Goal: Task Accomplishment & Management: Manage account settings

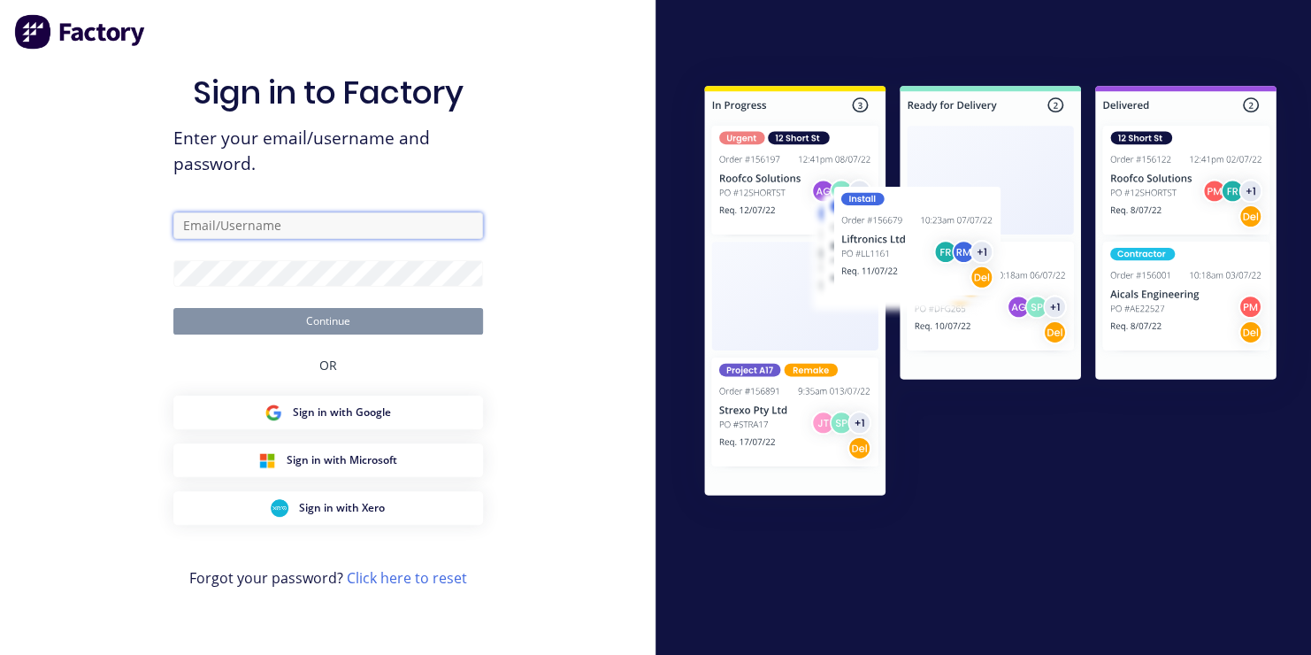
type input "Fleer"
click at [339, 325] on button "Continue" at bounding box center [328, 321] width 310 height 27
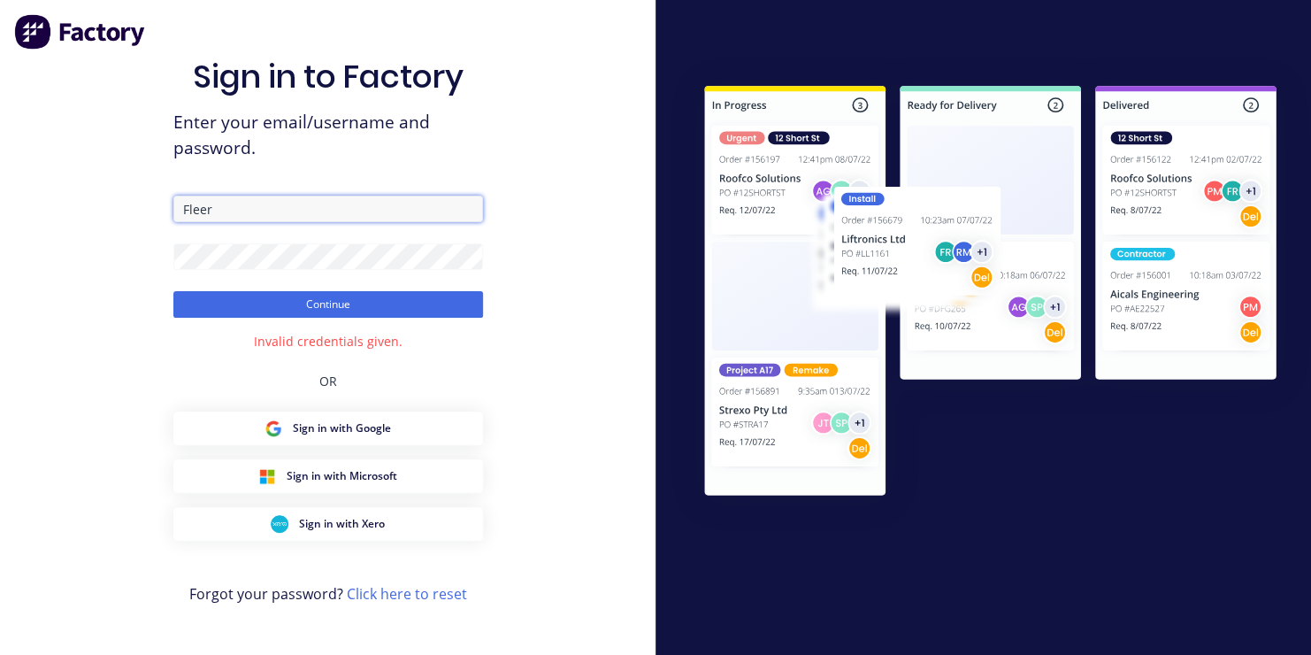
click at [292, 206] on input "Fleer" at bounding box center [328, 208] width 310 height 27
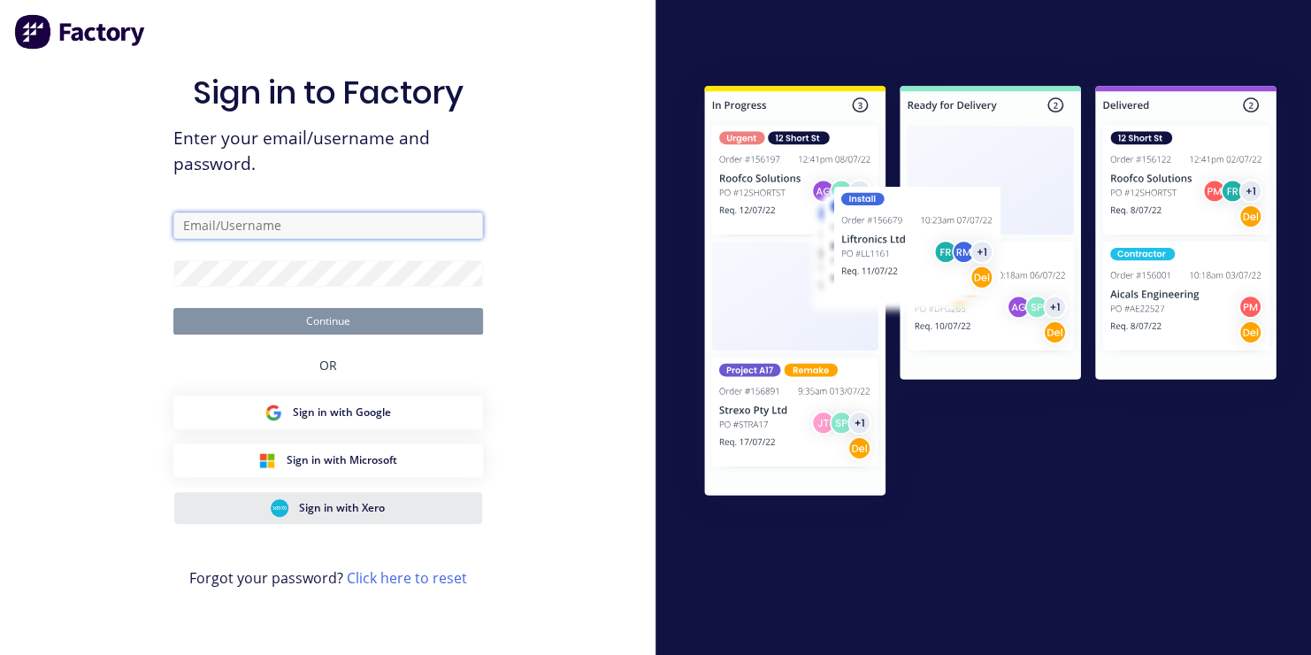
type input "Fleer"
click at [341, 502] on span "Sign in with Xero" at bounding box center [342, 508] width 86 height 16
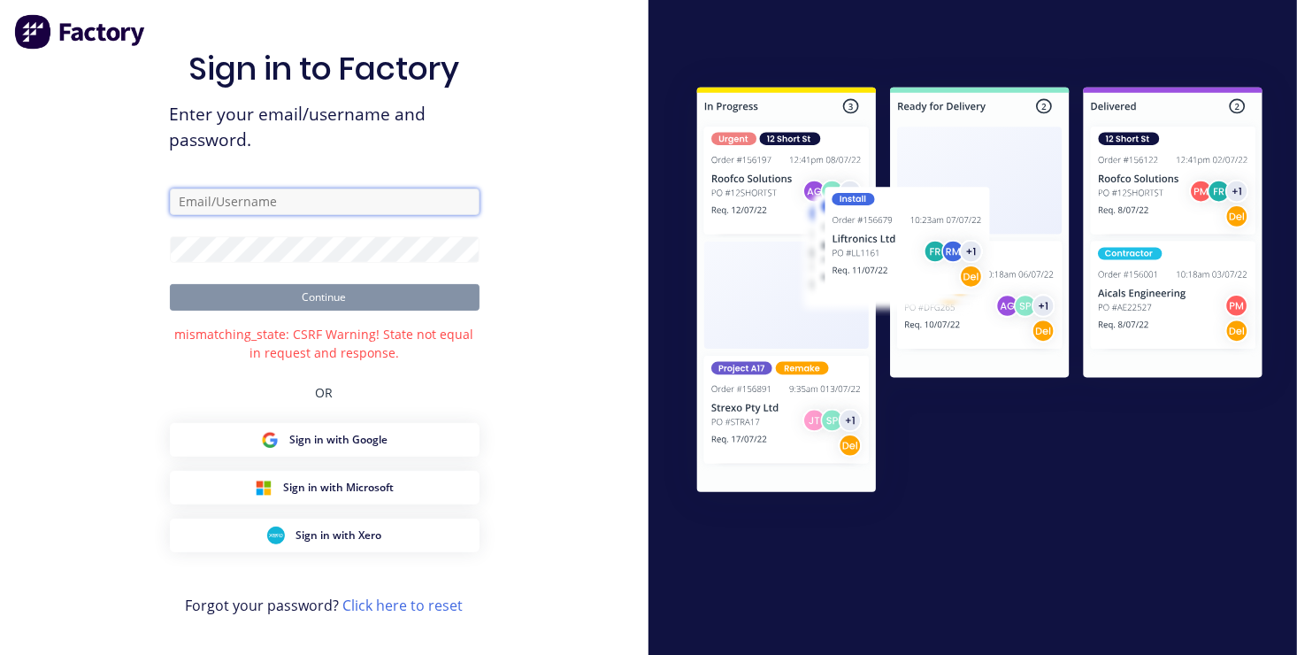
type input "Fleer"
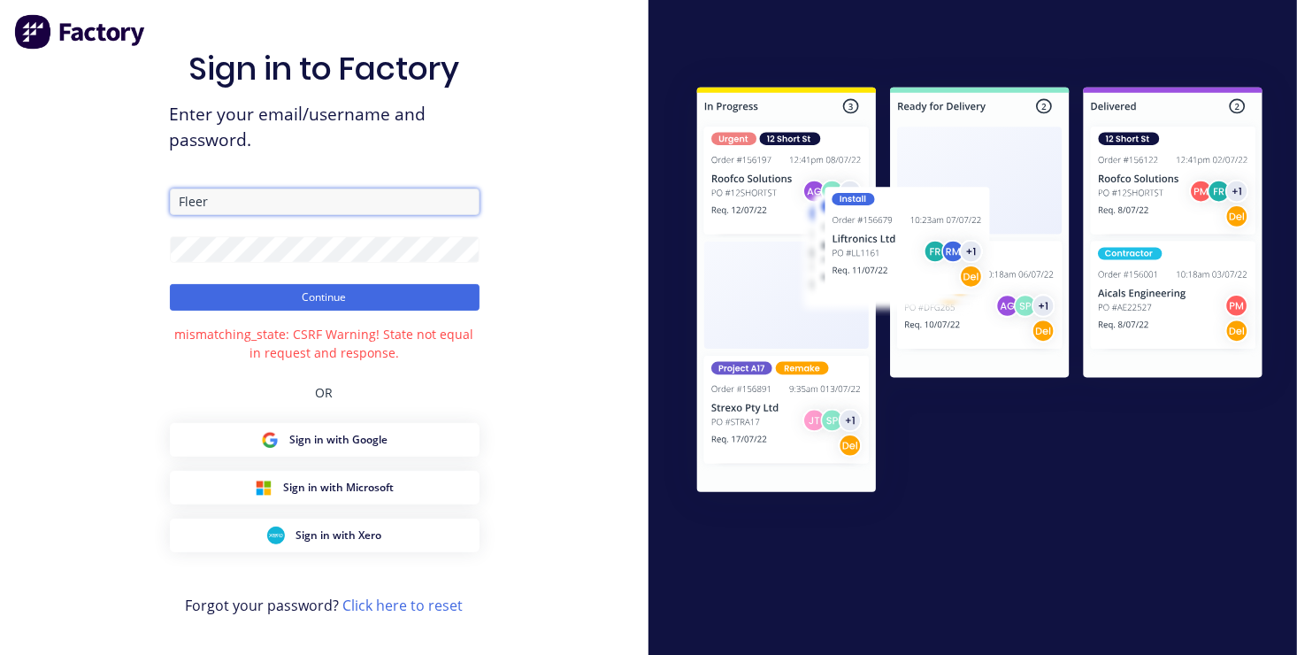
click at [351, 198] on input "Fleer" at bounding box center [325, 201] width 310 height 27
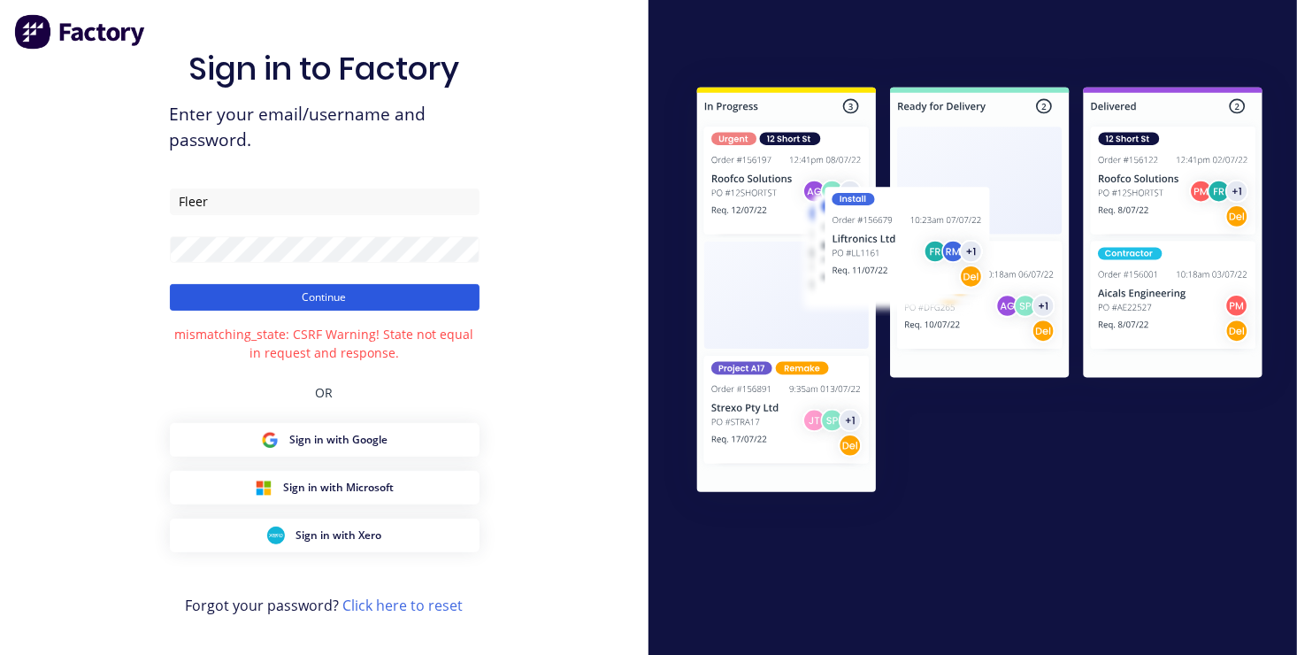
click at [351, 296] on button "Continue" at bounding box center [325, 297] width 310 height 27
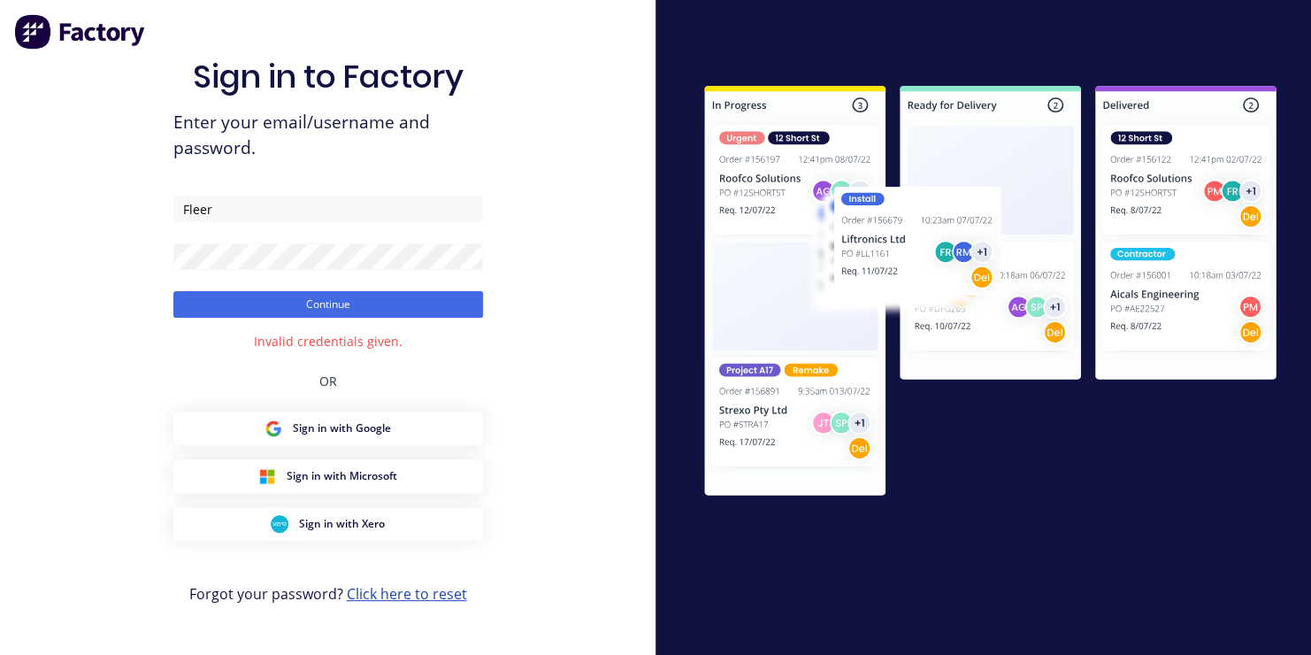
click at [399, 590] on link "Click here to reset" at bounding box center [407, 593] width 120 height 19
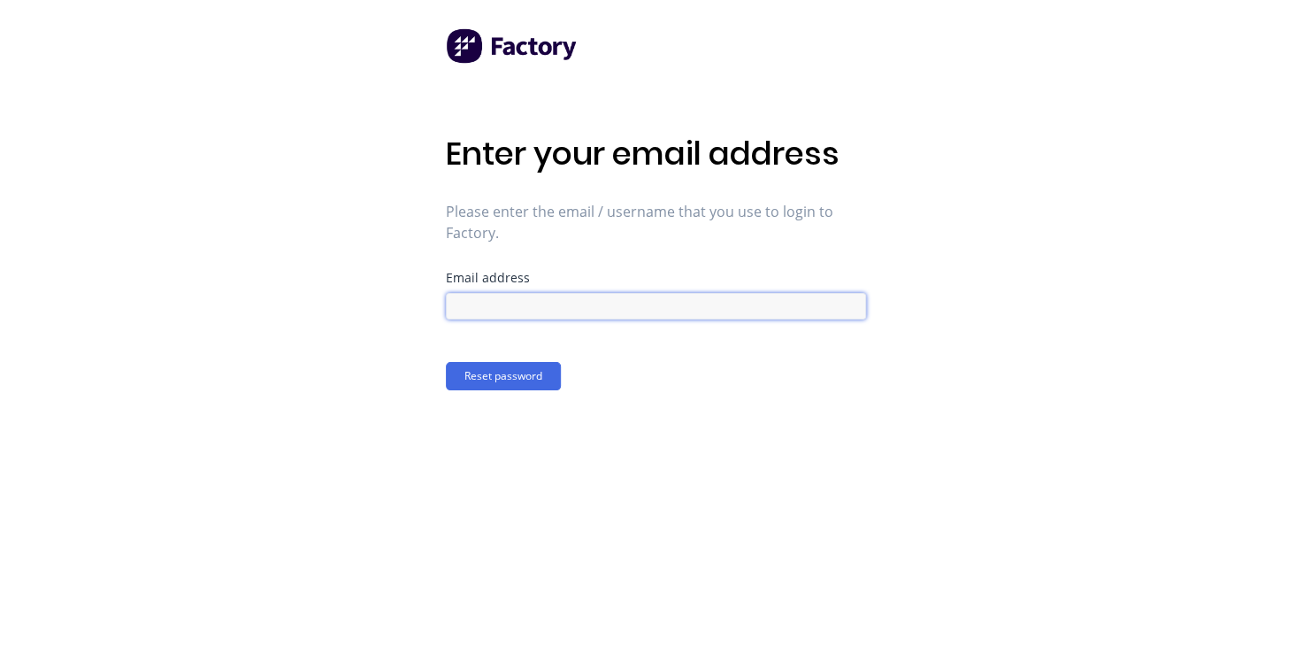
drag, startPoint x: 571, startPoint y: 301, endPoint x: 589, endPoint y: 301, distance: 18.6
click at [572, 301] on input at bounding box center [656, 306] width 420 height 27
type input "mark@toolchromecompany.com.au"
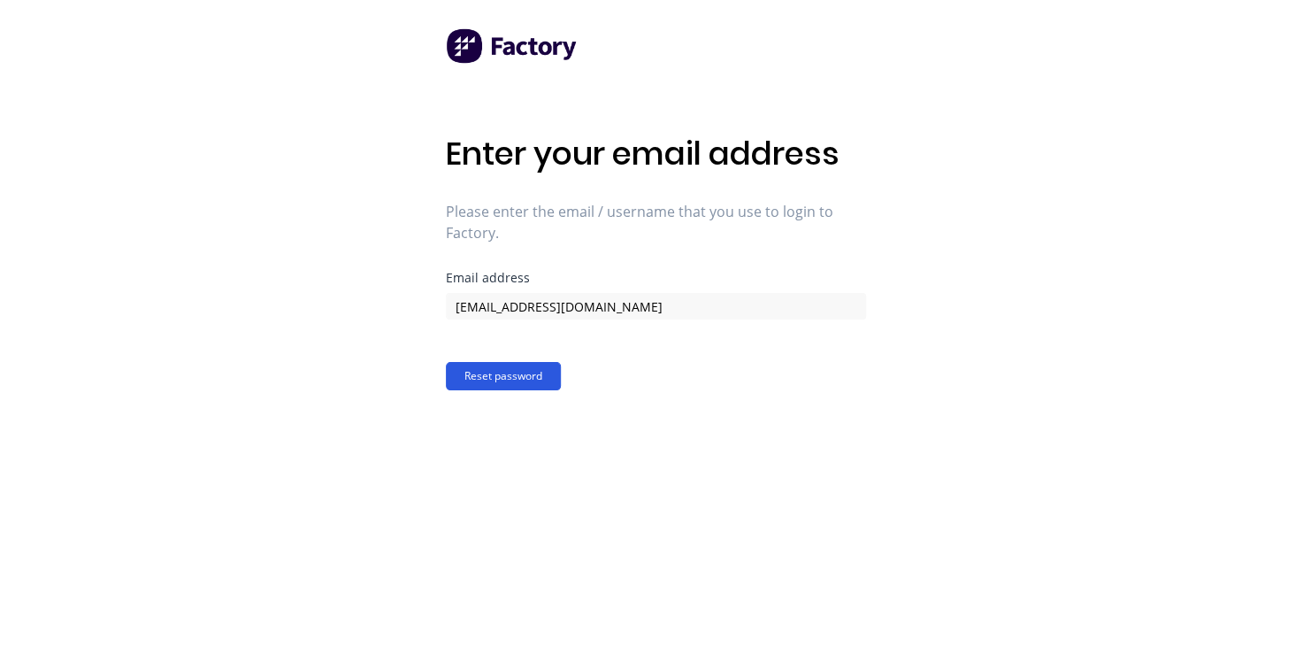
click at [506, 373] on button "Reset password" at bounding box center [503, 376] width 115 height 28
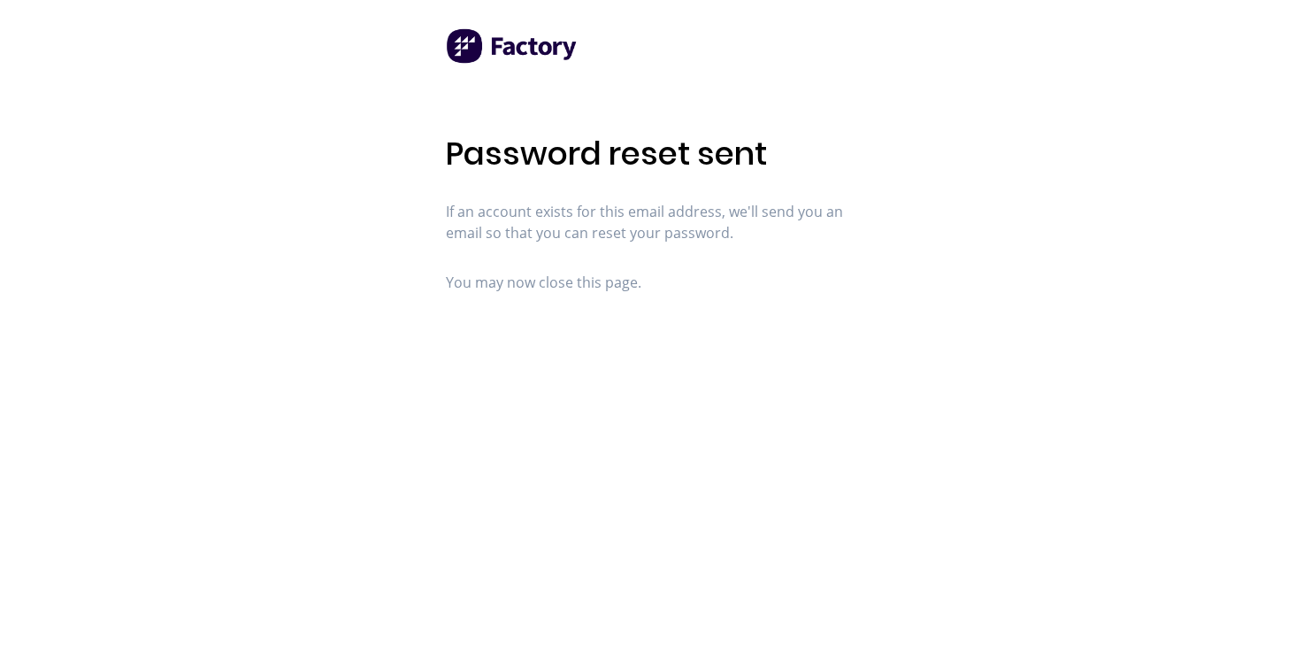
click at [602, 285] on span "You may now close this page." at bounding box center [656, 282] width 420 height 21
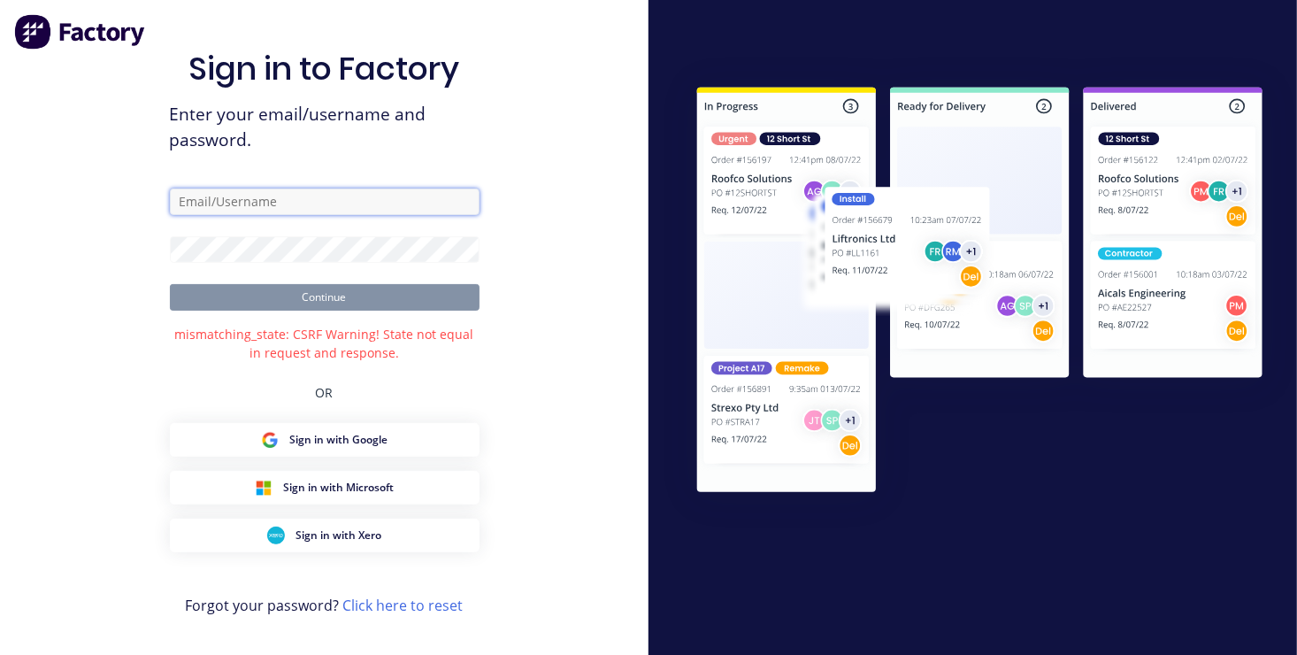
type input "Fleer"
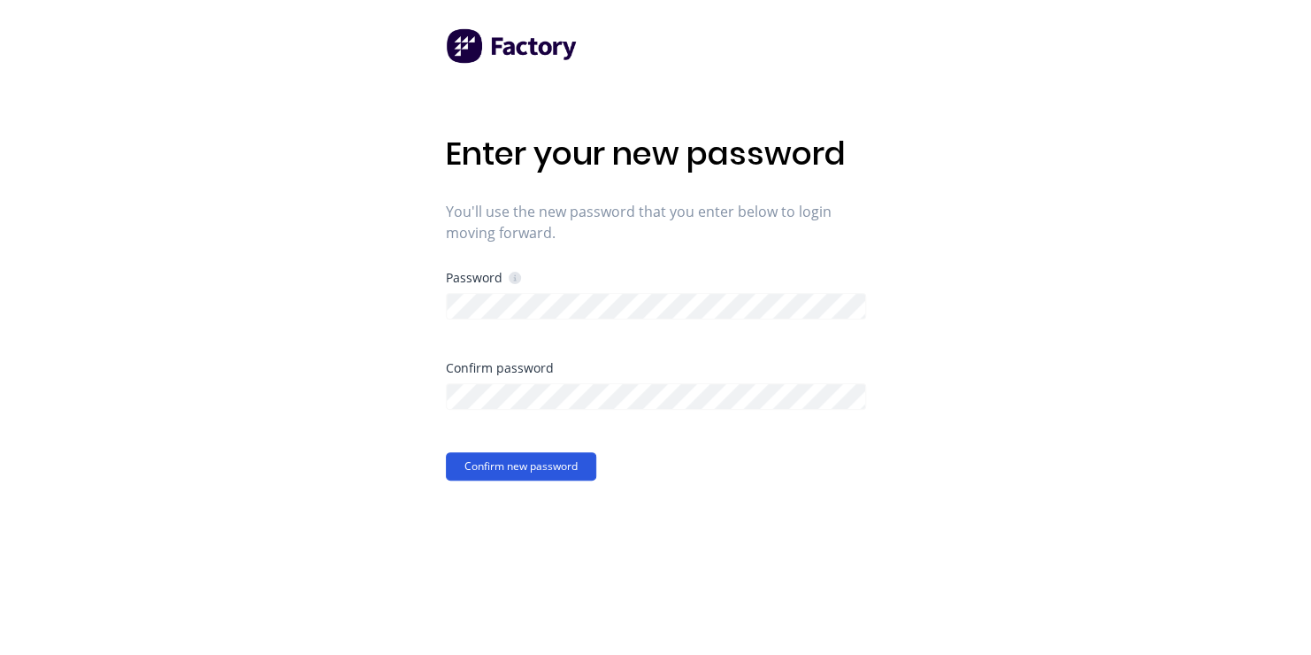
click at [514, 466] on button "Confirm new password" at bounding box center [521, 466] width 150 height 28
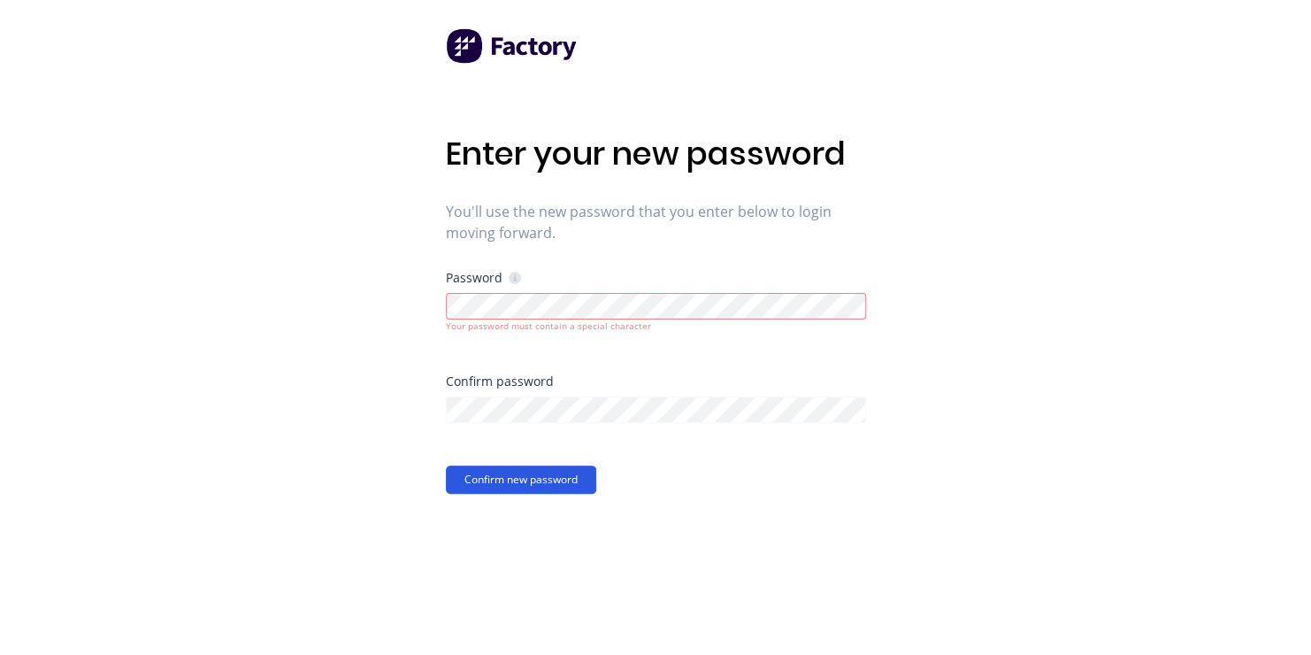
click at [535, 479] on button "Confirm new password" at bounding box center [521, 479] width 150 height 28
click at [517, 479] on button "Confirm new password" at bounding box center [521, 479] width 150 height 28
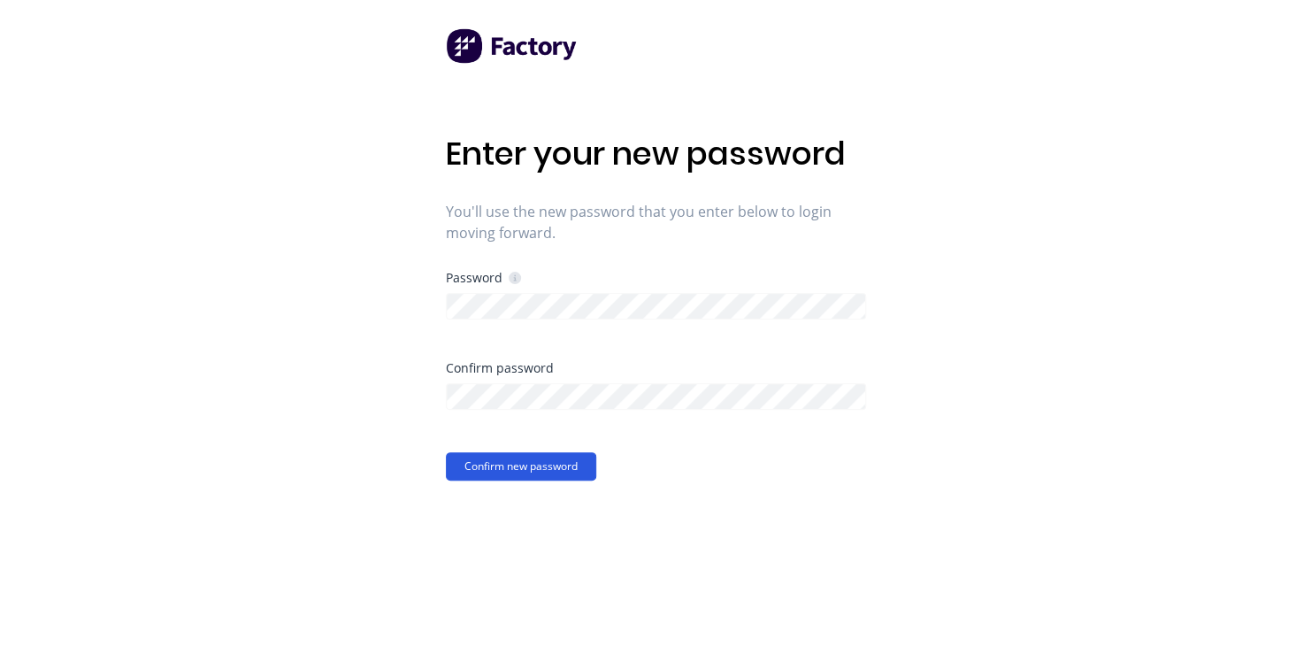
click at [470, 463] on button "Confirm new password" at bounding box center [521, 466] width 150 height 28
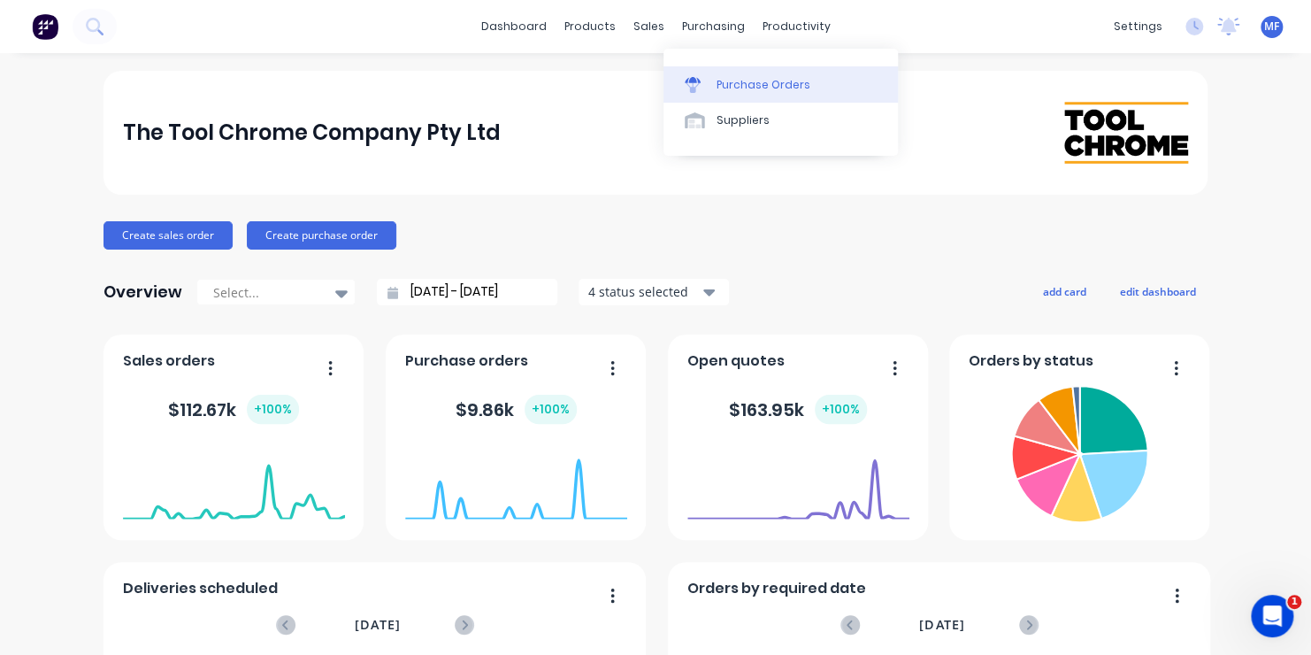
click at [748, 80] on div "Purchase Orders" at bounding box center [764, 85] width 94 height 16
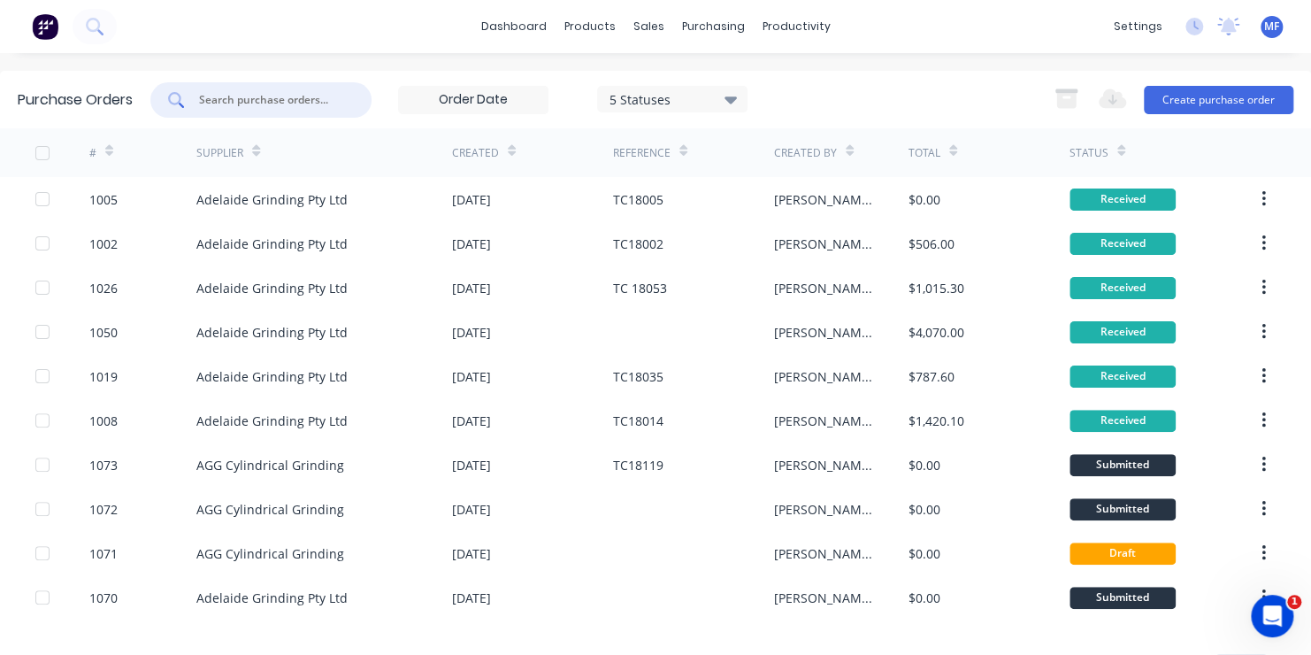
click at [278, 96] on input "text" at bounding box center [270, 100] width 147 height 18
click at [210, 99] on input "text" at bounding box center [270, 100] width 147 height 18
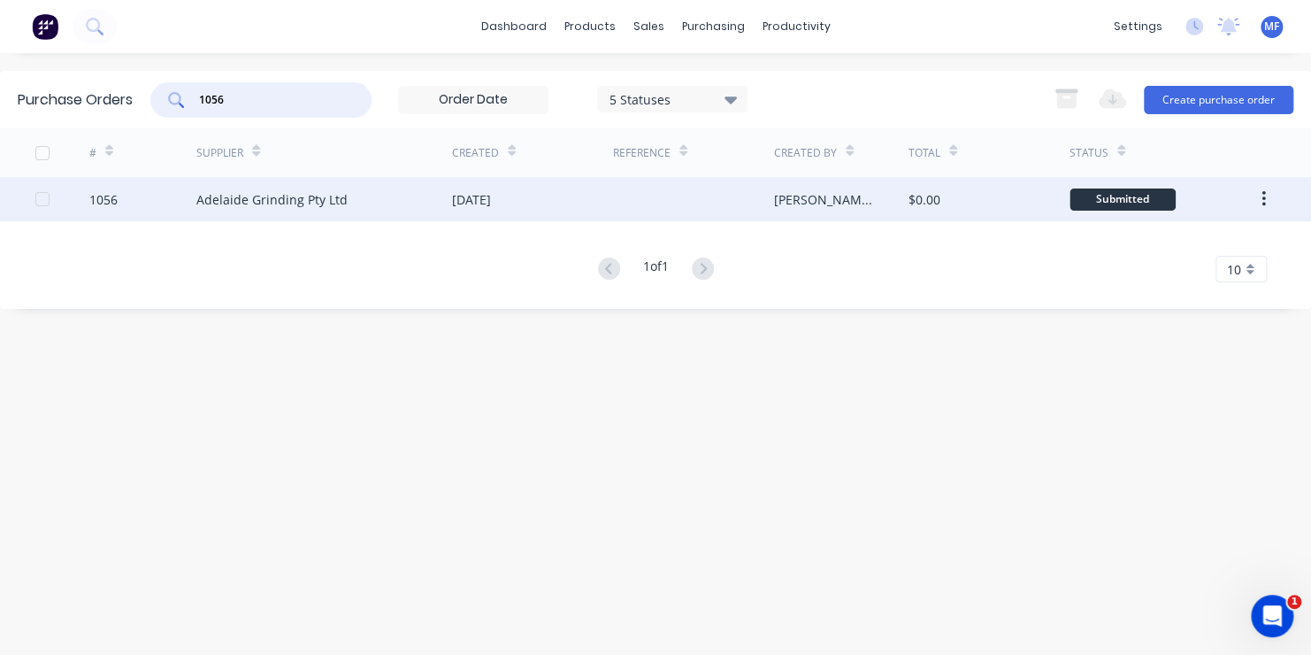
type input "1056"
click at [644, 195] on div at bounding box center [693, 199] width 161 height 44
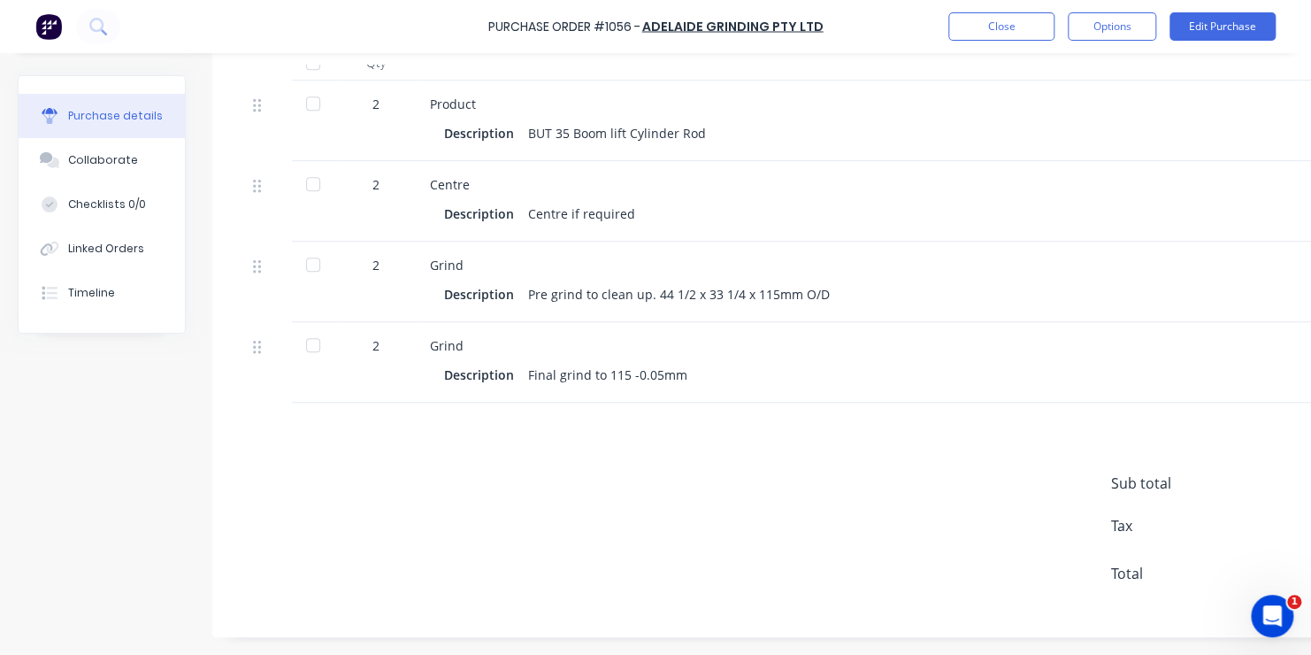
scroll to position [470, 0]
click at [1196, 472] on span "Sub total" at bounding box center [1177, 482] width 133 height 21
click at [1223, 25] on button "Edit Purchase" at bounding box center [1222, 26] width 106 height 28
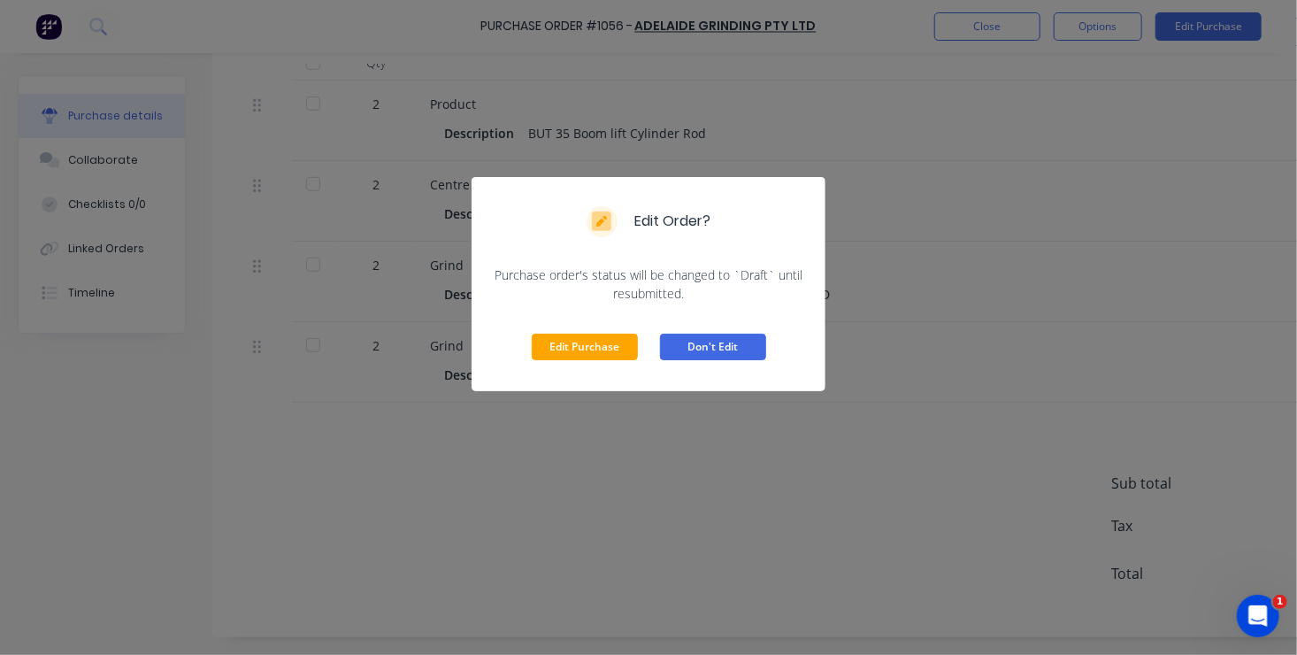
click at [718, 340] on button "Don't Edit" at bounding box center [713, 346] width 106 height 27
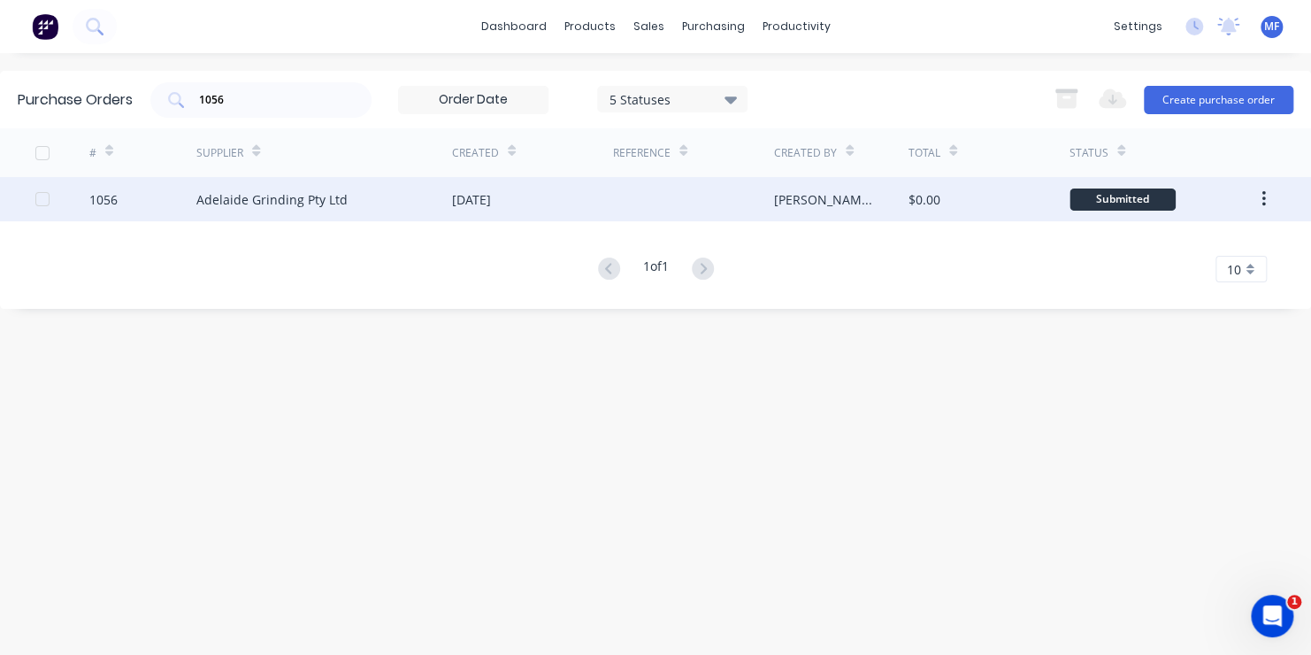
click at [928, 195] on div "$0.00" at bounding box center [924, 199] width 32 height 19
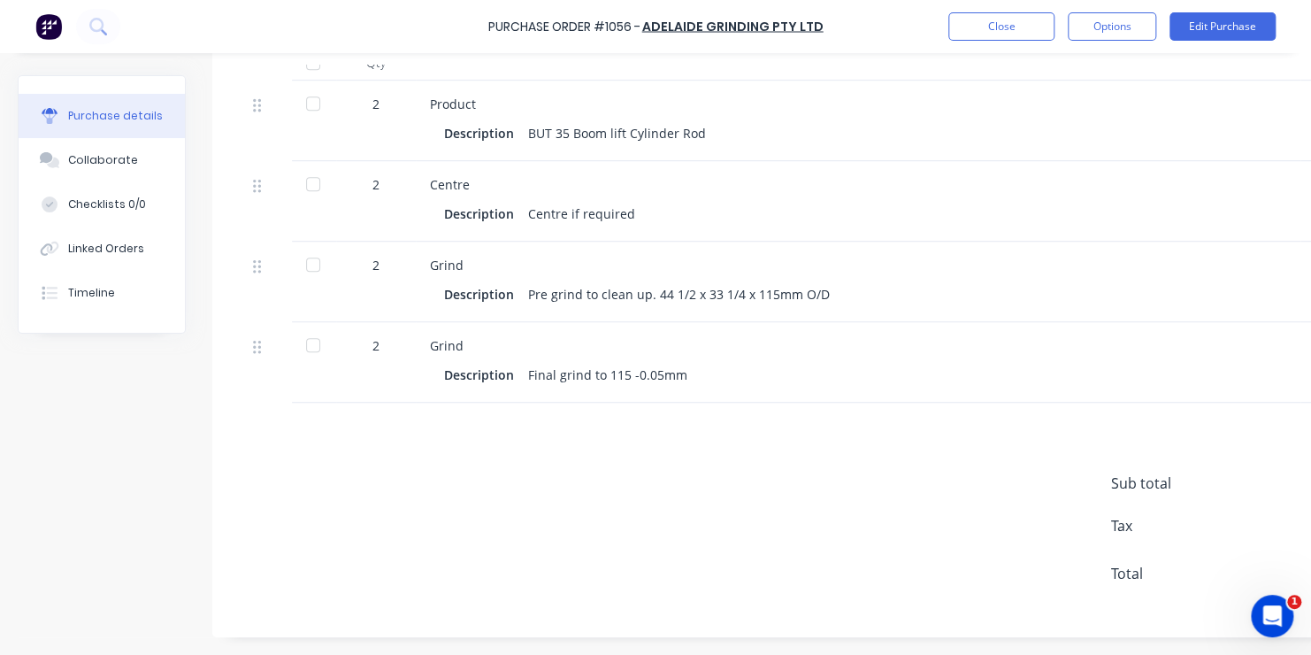
scroll to position [470, 0]
click at [1222, 25] on button "Edit Purchase" at bounding box center [1222, 26] width 106 height 28
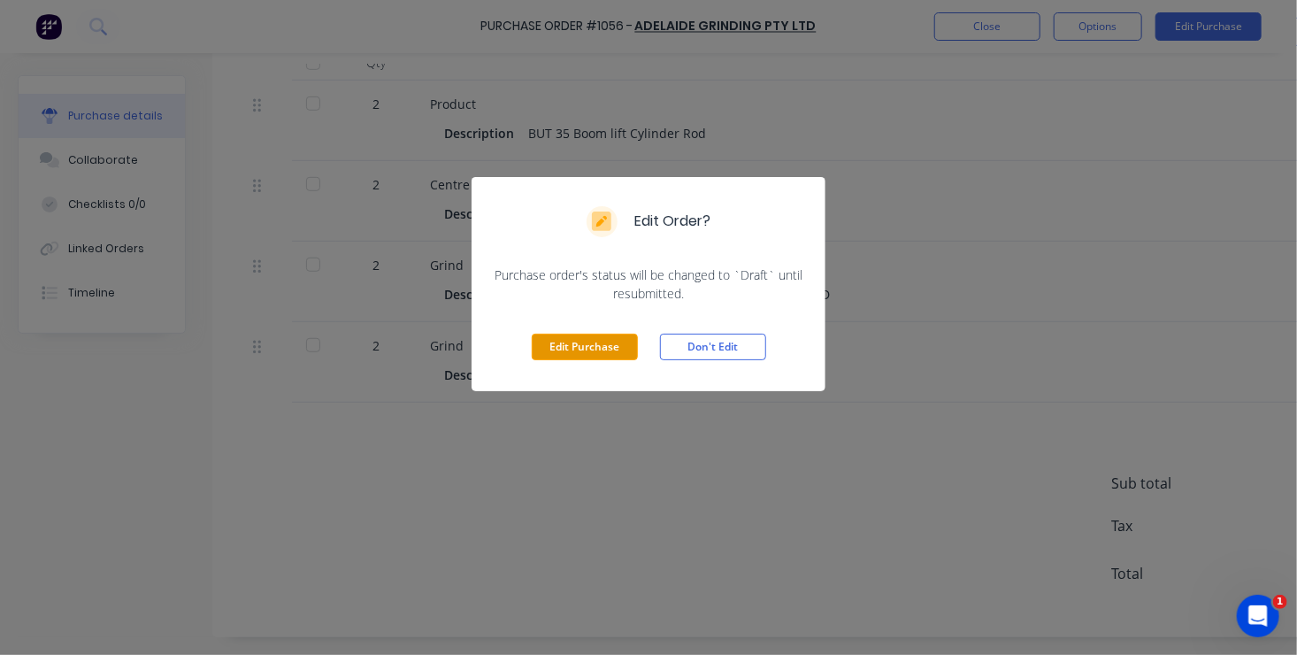
click at [586, 347] on button "Edit Purchase" at bounding box center [585, 346] width 106 height 27
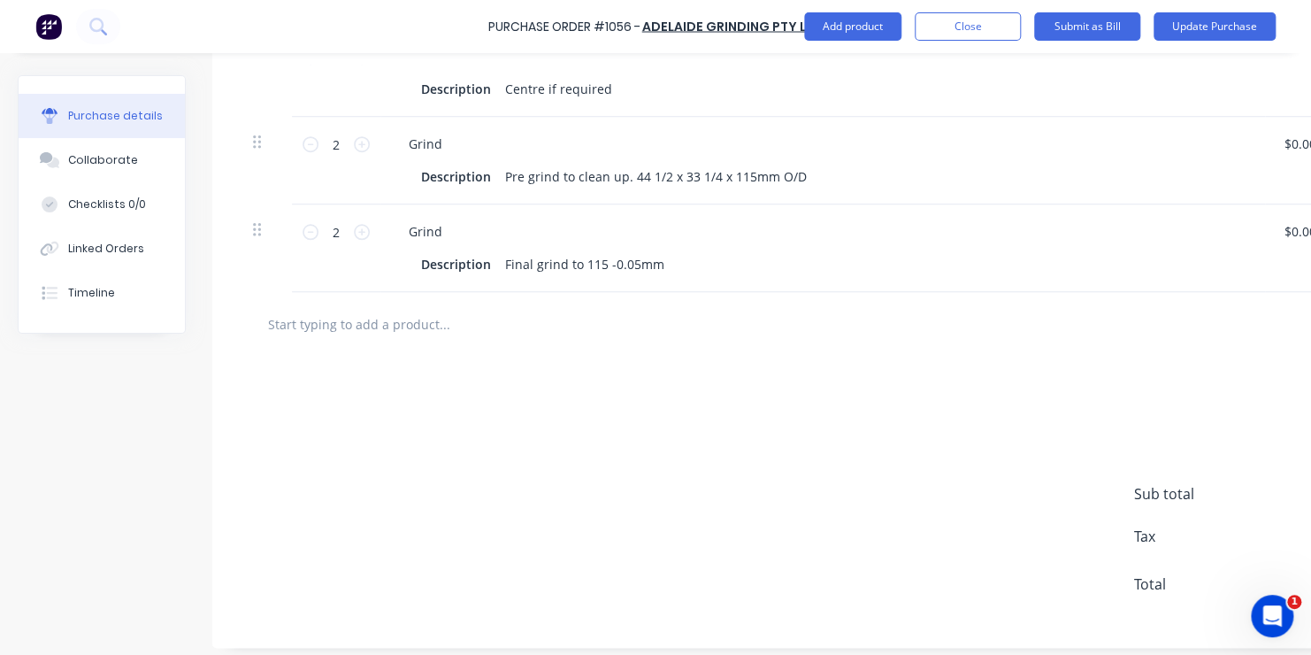
scroll to position [647, 0]
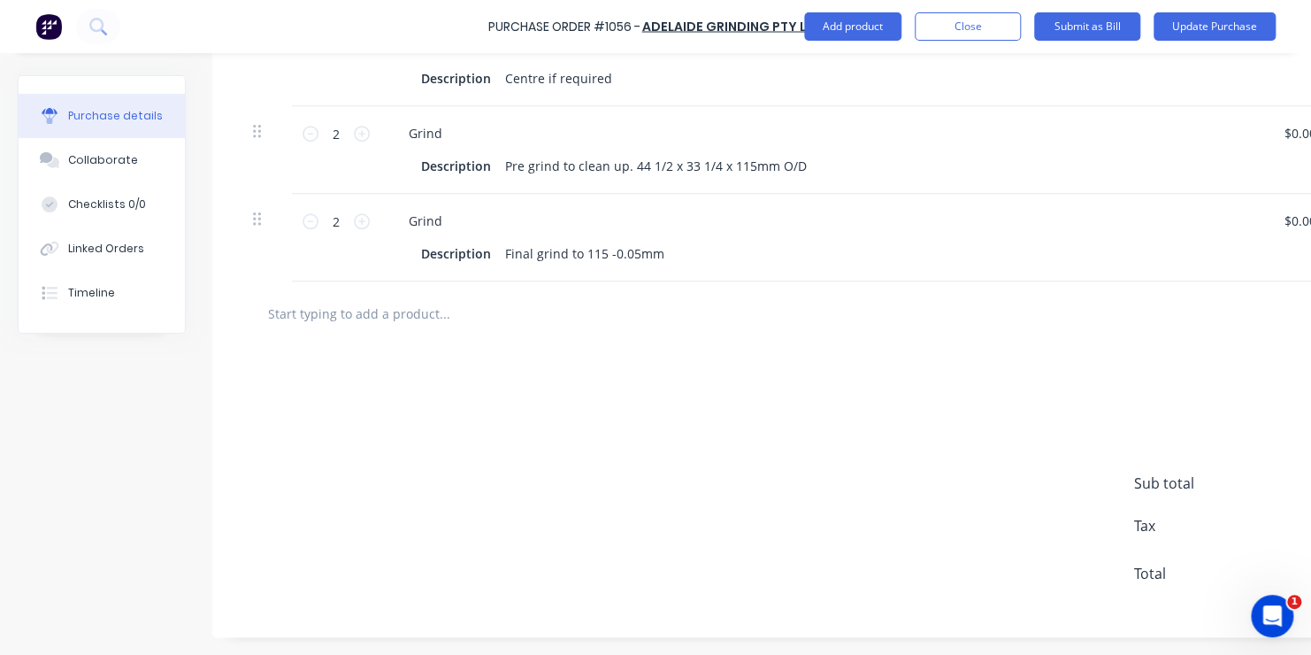
click at [1228, 472] on span "Sub total" at bounding box center [1199, 482] width 133 height 21
click at [1153, 472] on span "Sub total" at bounding box center [1199, 482] width 133 height 21
drag, startPoint x: 1190, startPoint y: 512, endPoint x: 1190, endPoint y: 494, distance: 18.6
click at [1190, 515] on span "Tax" at bounding box center [1199, 525] width 133 height 21
click at [1204, 456] on div "add delivery fee add discount Sub total $0.00 Tax $0.00 Total $0.00" at bounding box center [840, 491] width 1257 height 291
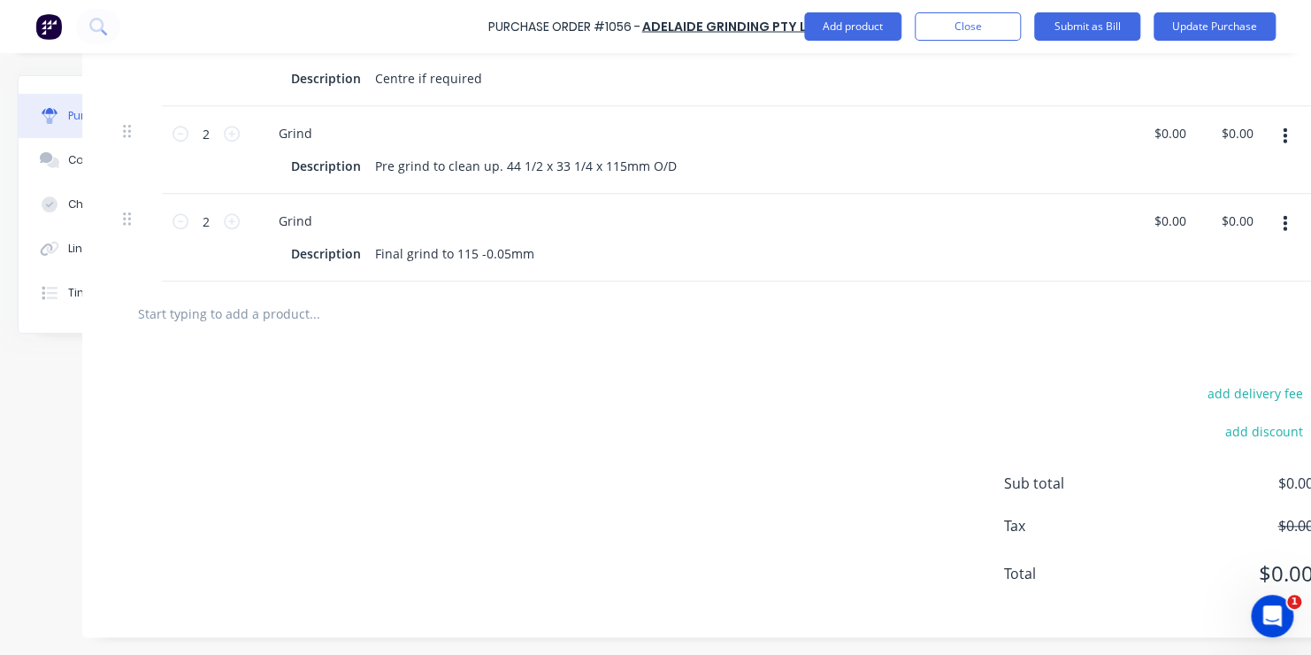
scroll to position [647, 142]
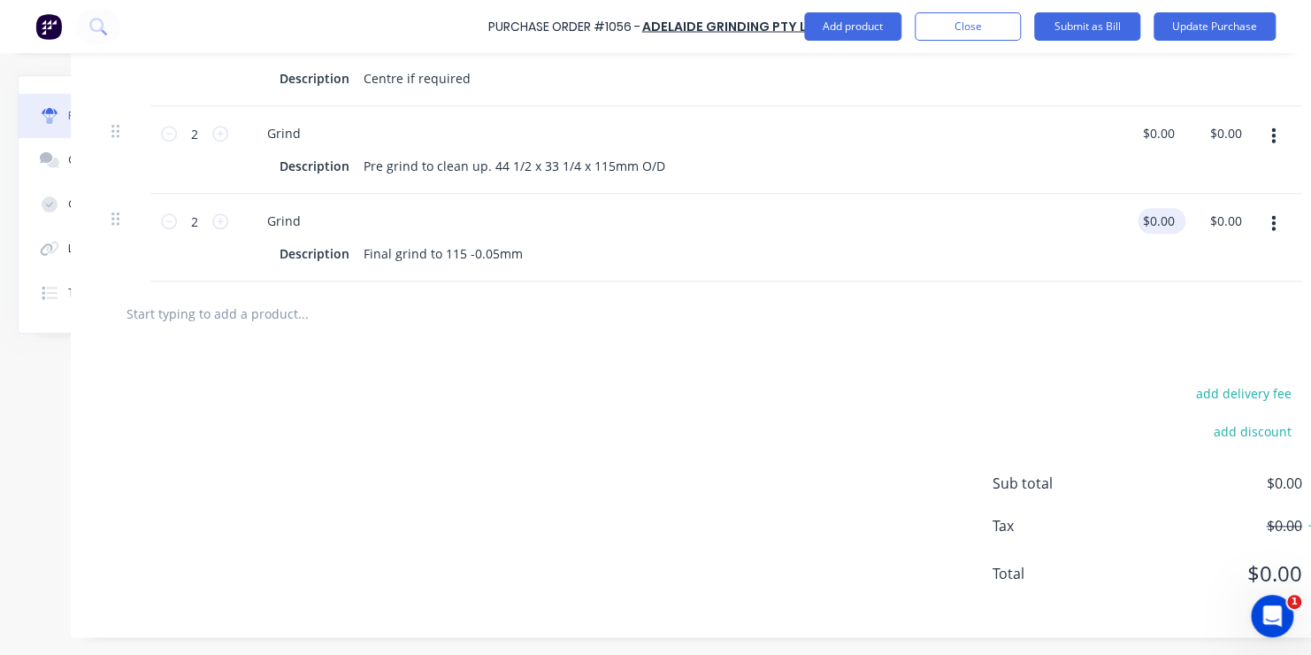
type input "0.0000"
click at [1162, 208] on input "0.0000" at bounding box center [1162, 221] width 48 height 26
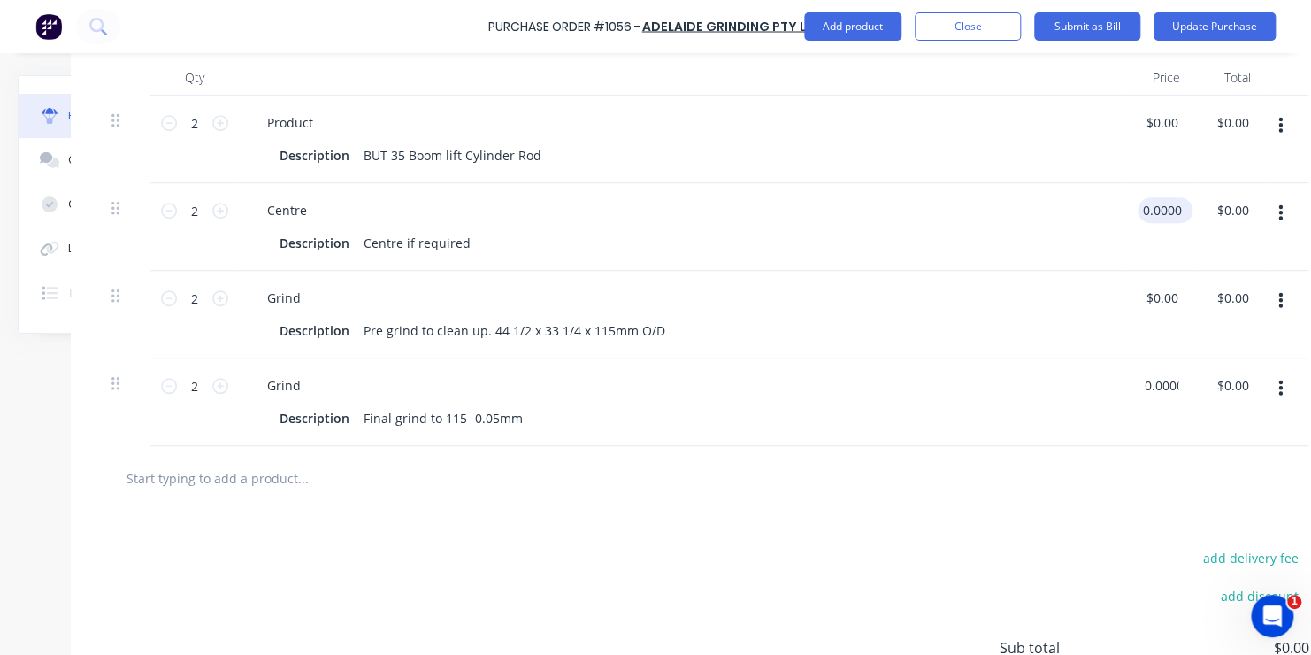
type input "0.0000"
type input "$0.00"
click at [1164, 212] on input "0.0000" at bounding box center [1162, 210] width 48 height 26
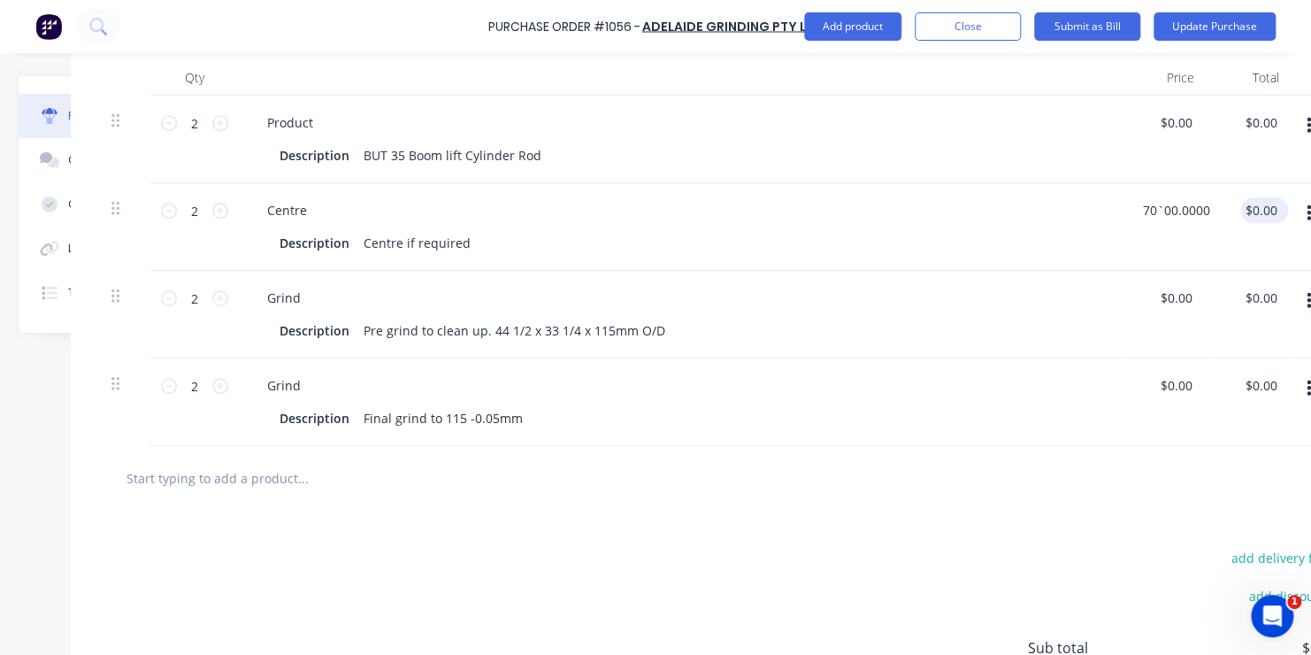
type input "$0.00"
click at [1252, 209] on div "0.00 $0.00" at bounding box center [1264, 210] width 48 height 26
type input "70.000.00"
type input "$35.00"
type input "$70.00"
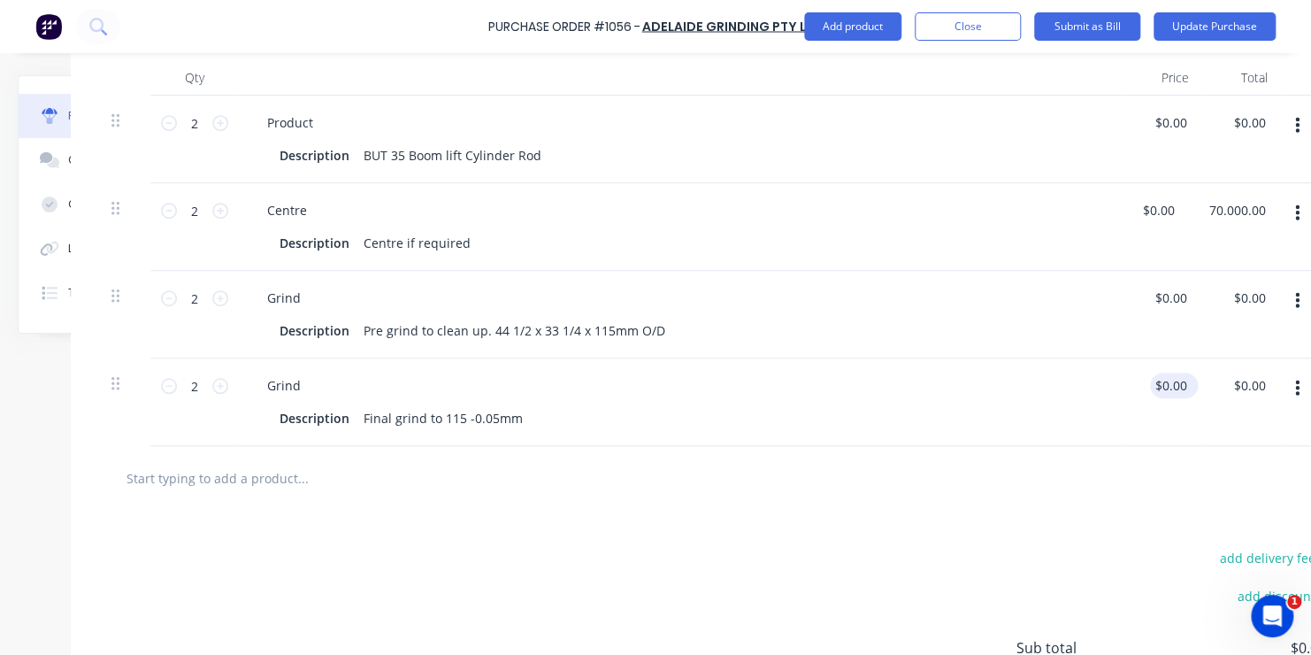
type input "0"
click at [1169, 384] on input "0" at bounding box center [1170, 385] width 41 height 26
type input "70.00"
type input "$0.00"
click at [1239, 208] on input "70.00" at bounding box center [1236, 210] width 48 height 26
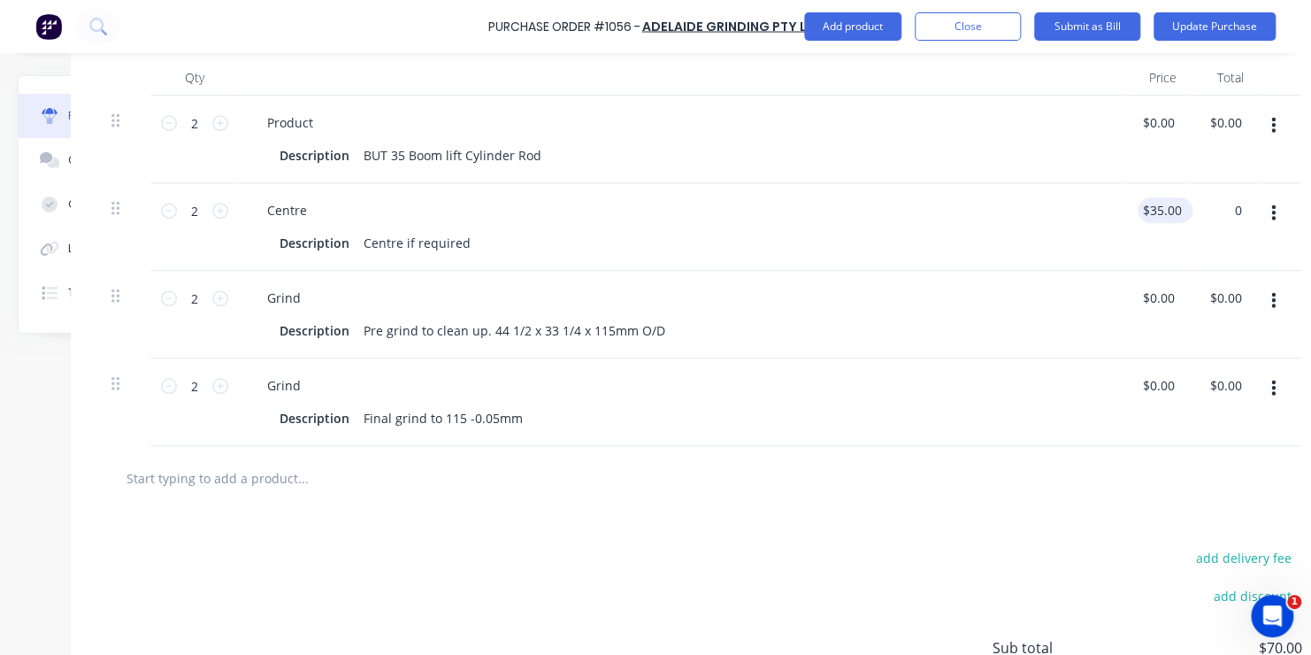
type input "0"
type input "0.0000"
type input "$0.00"
click at [1169, 208] on input "0.0000" at bounding box center [1162, 210] width 48 height 26
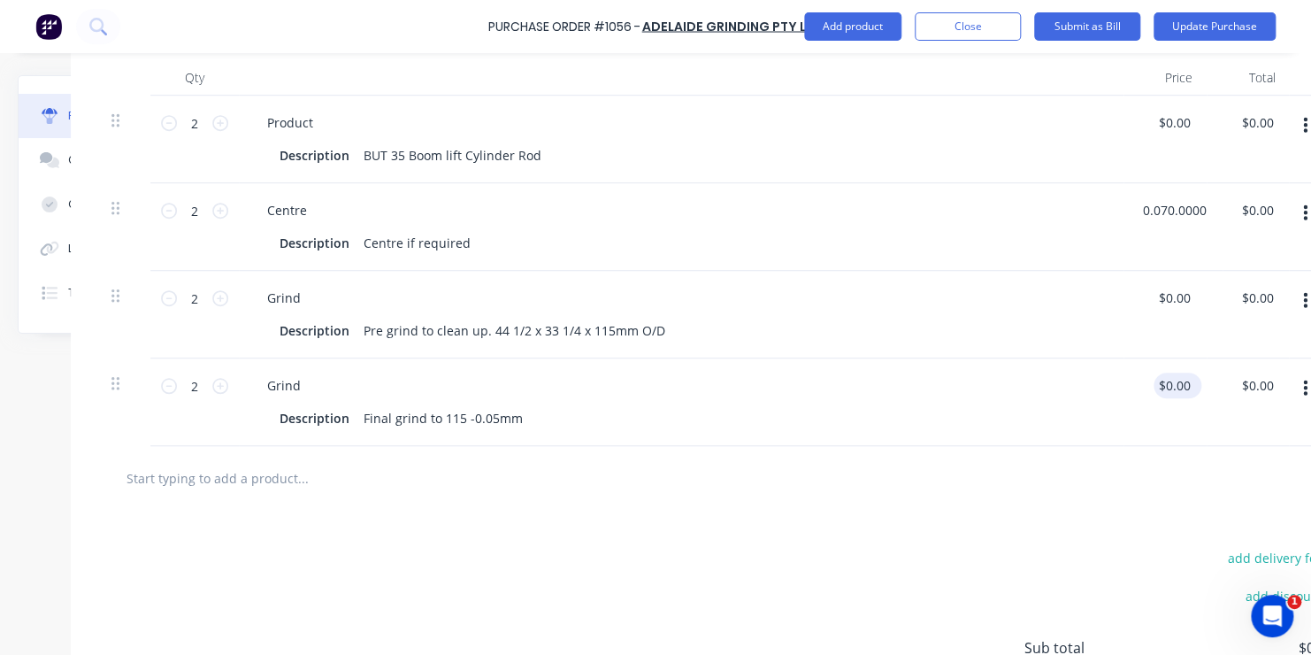
type input "$0.00"
type input "0"
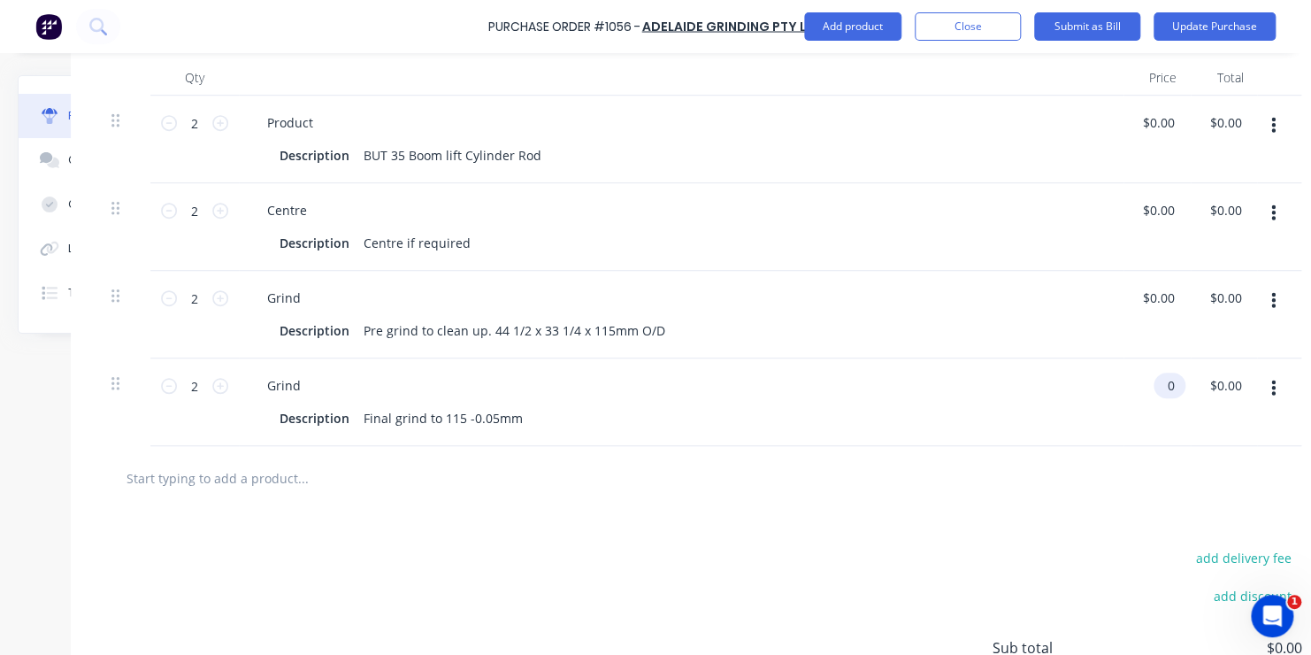
click at [1175, 389] on input "0" at bounding box center [1165, 385] width 25 height 26
type input "0.0000"
type input "$0.00"
click at [1158, 211] on input "0.0000" at bounding box center [1158, 210] width 41 height 26
type input "$70.00"
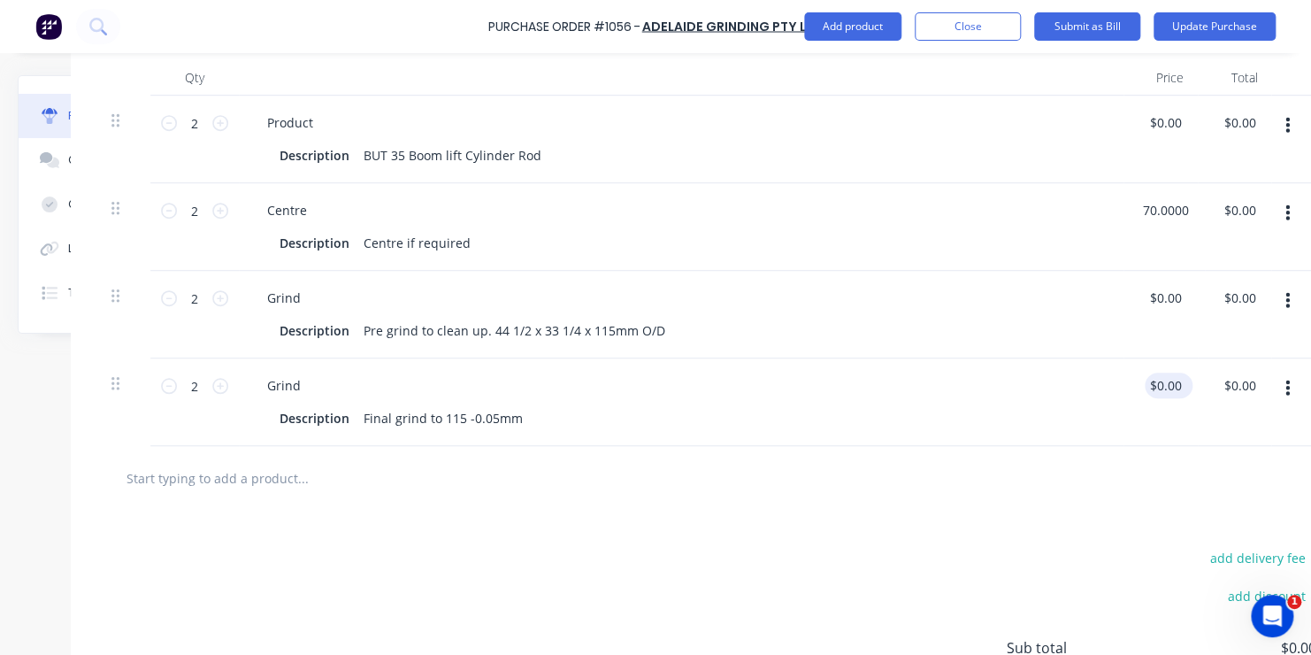
type input "$140.00"
click at [1166, 385] on input "0" at bounding box center [1165, 385] width 41 height 26
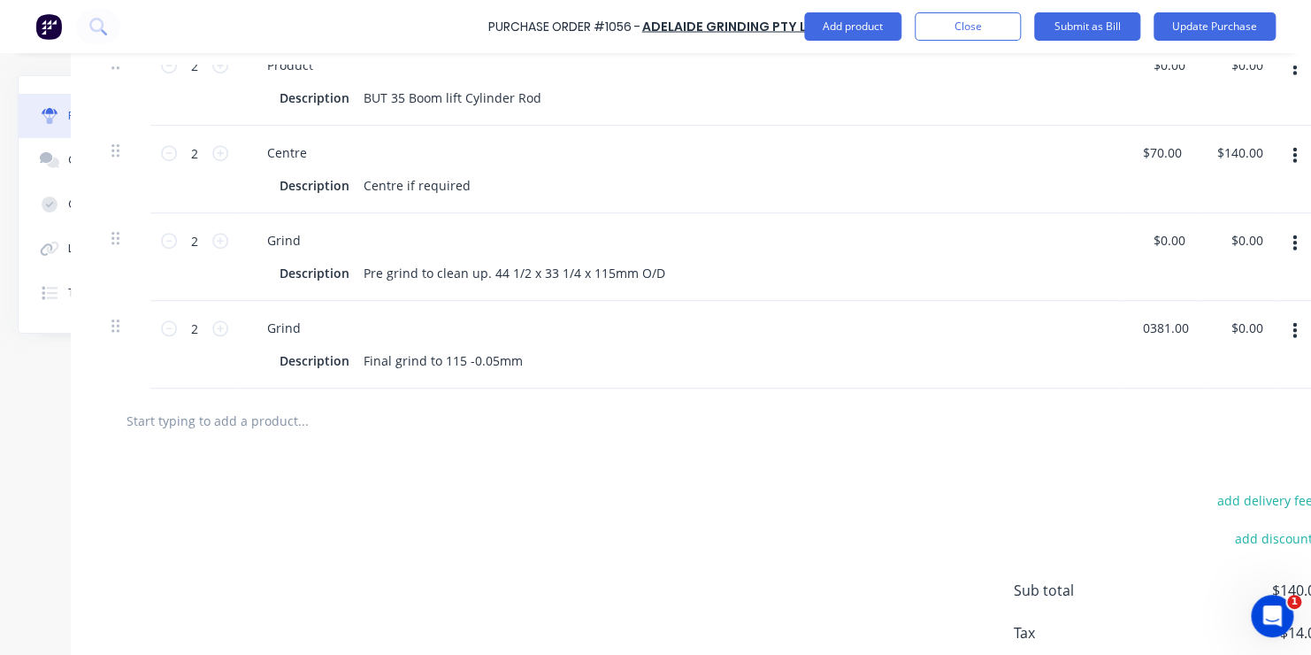
scroll to position [558, 142]
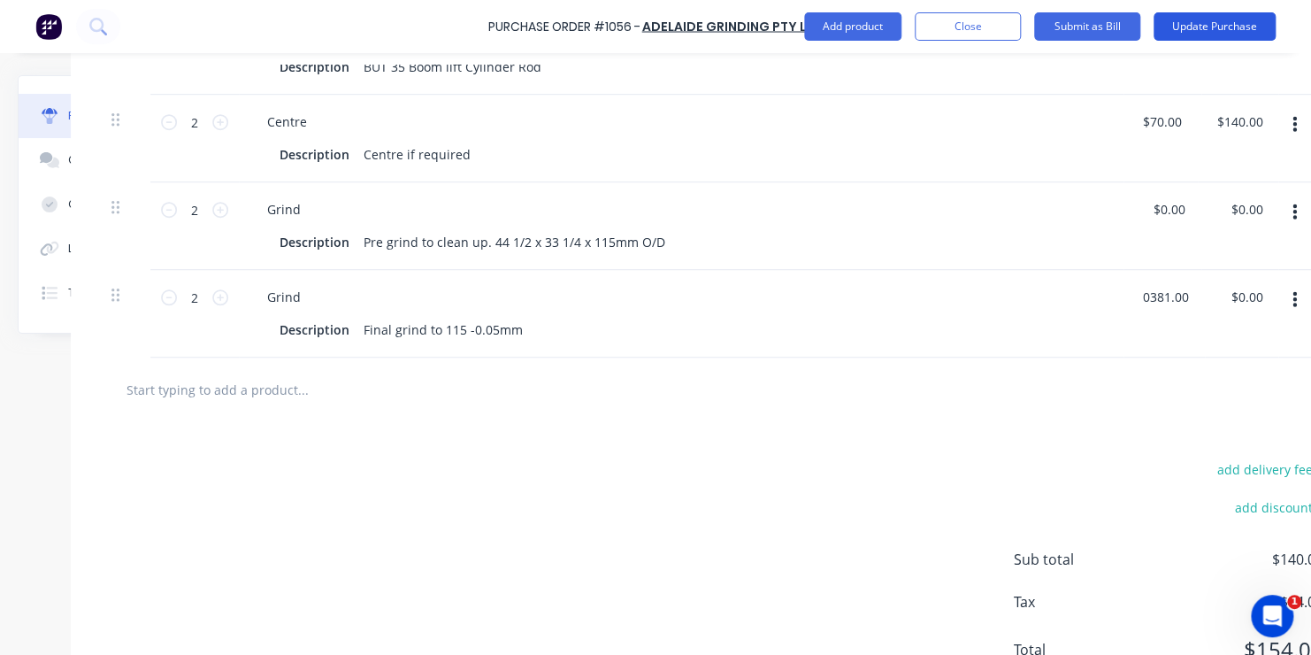
type input "$381.00"
type input "$762.00"
click at [1204, 25] on button "Update Purchase" at bounding box center [1214, 26] width 122 height 28
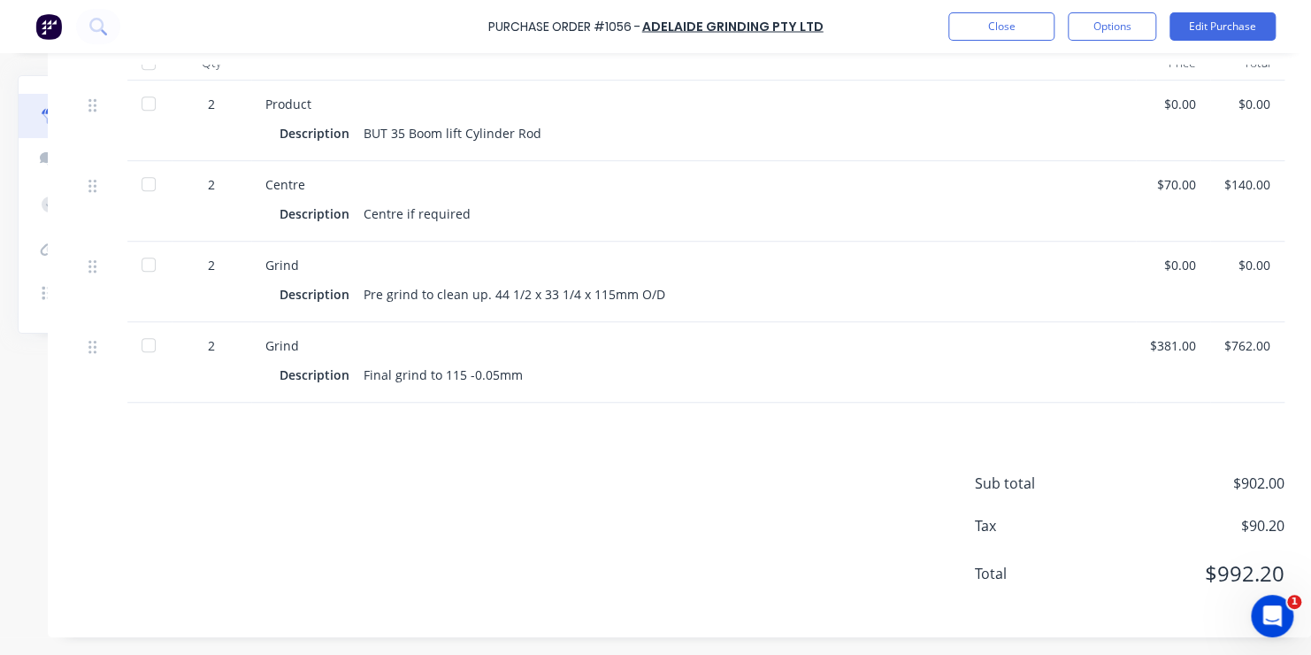
scroll to position [470, 177]
click at [1005, 22] on button "Close" at bounding box center [1001, 26] width 106 height 28
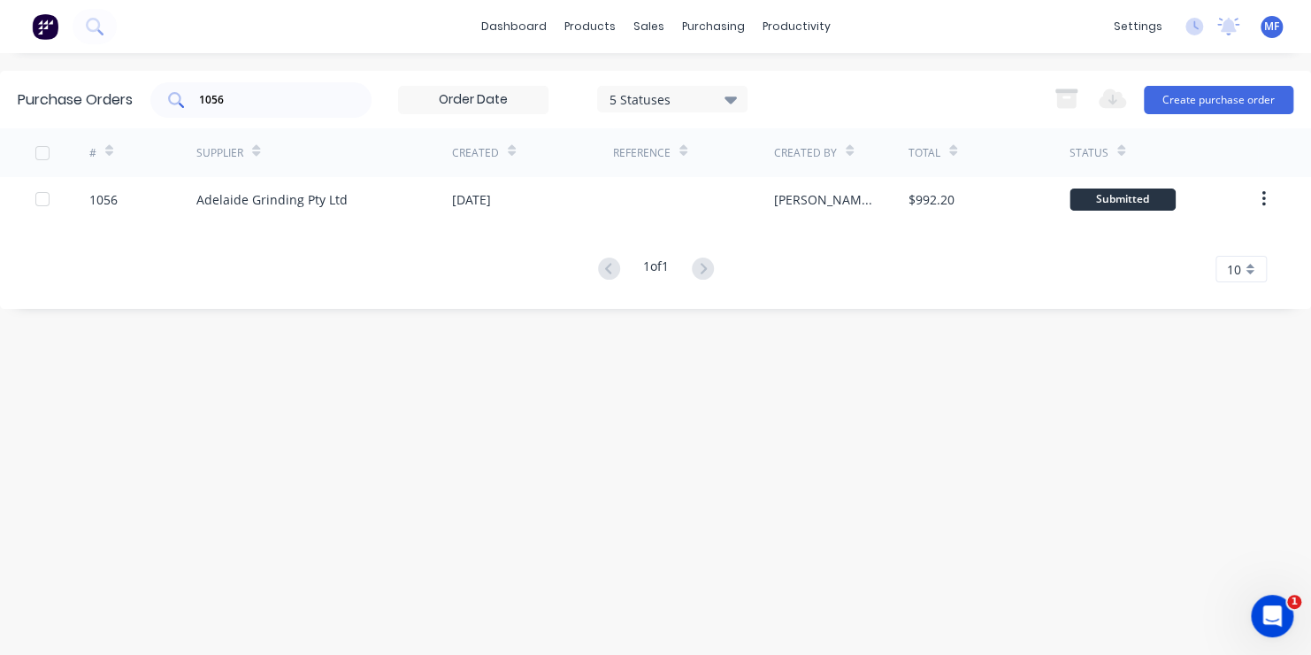
click at [251, 98] on input "1056" at bounding box center [270, 100] width 147 height 18
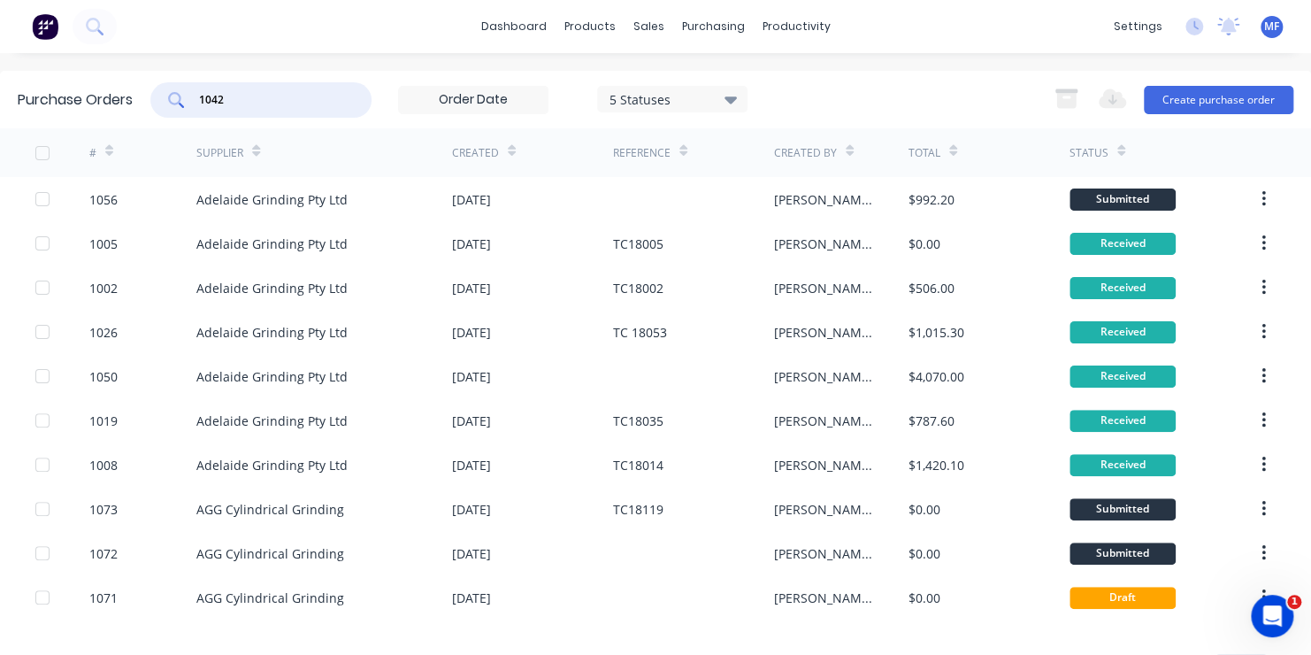
type input "1042"
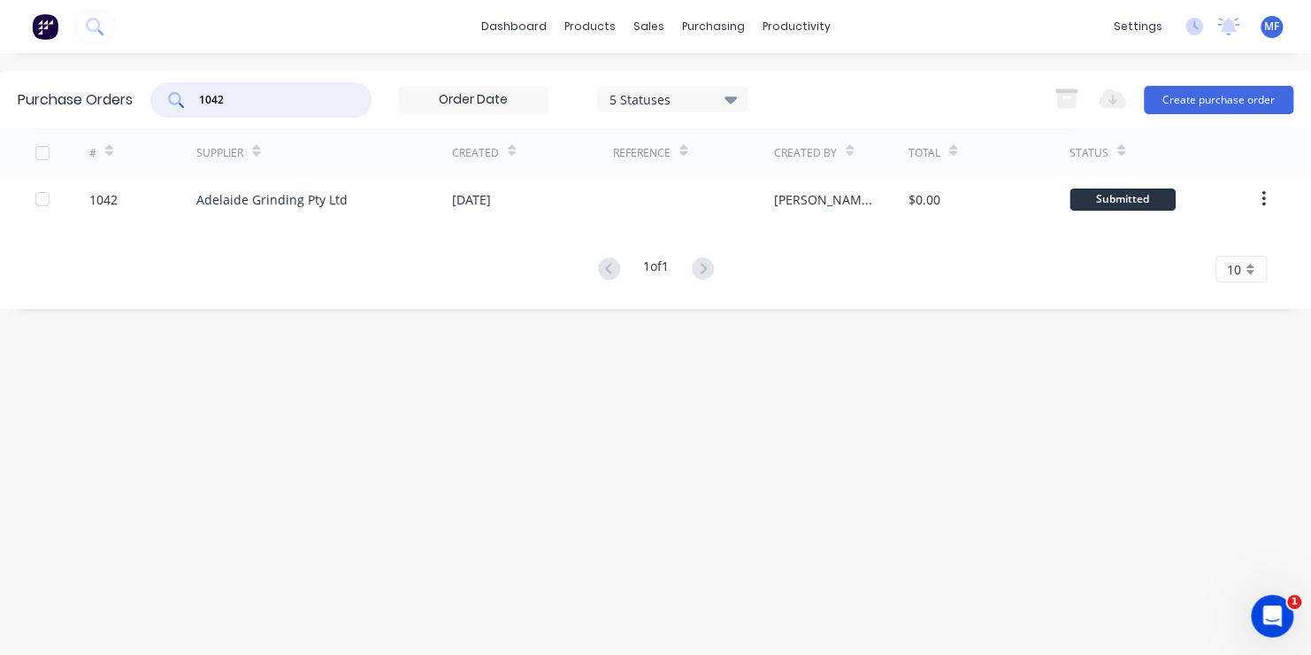
click at [734, 98] on icon at bounding box center [730, 99] width 12 height 7
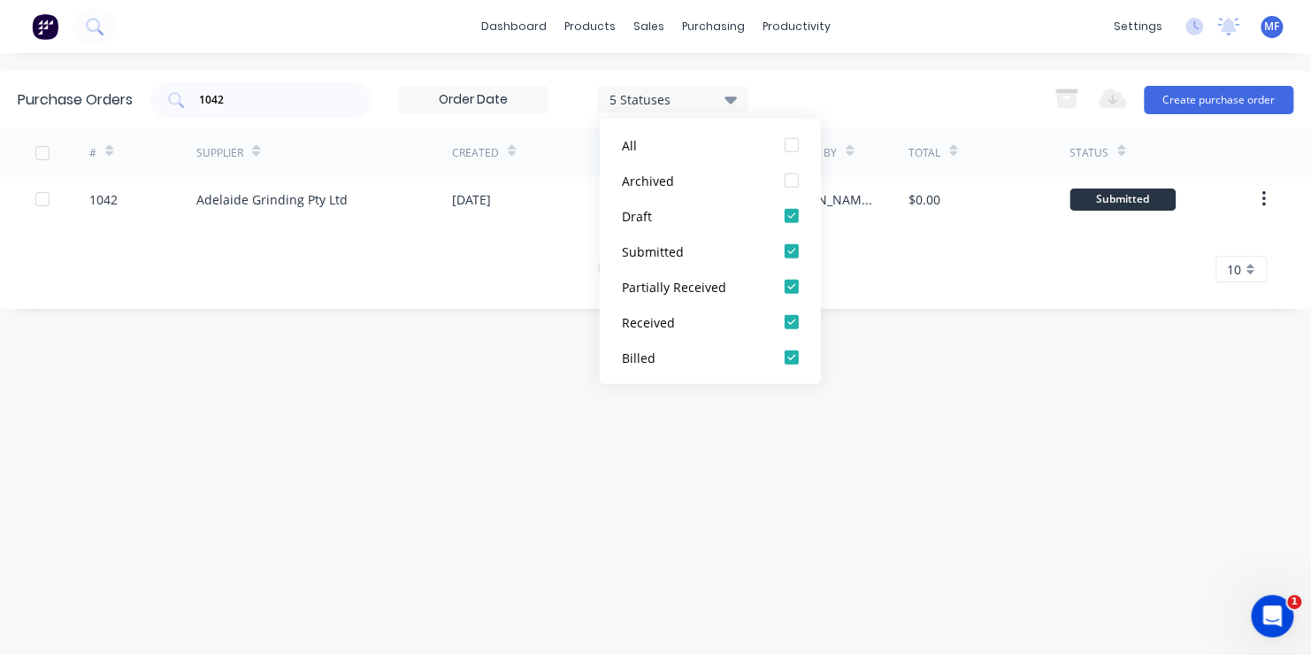
click at [631, 487] on div "Purchase Orders 1042 5 Statuses 5 Statuses Export to Excel (XLSX) Create purcha…" at bounding box center [655, 354] width 1311 height 566
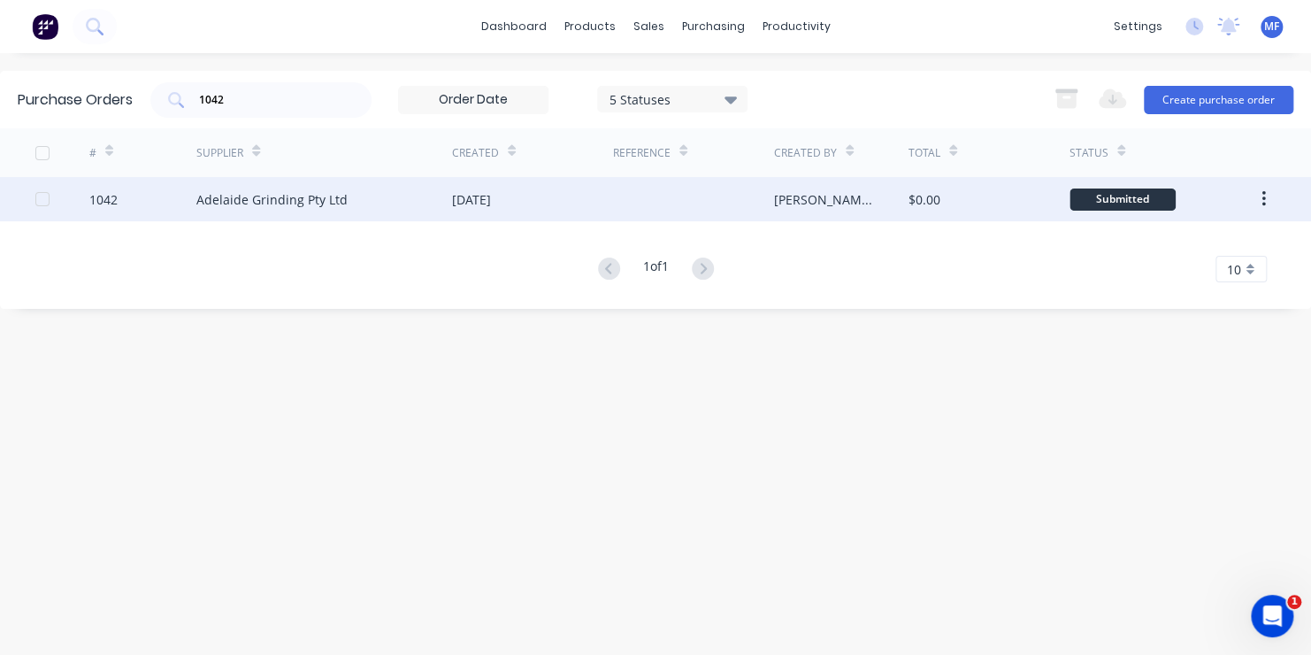
click at [1105, 194] on div "Submitted" at bounding box center [1122, 199] width 106 height 22
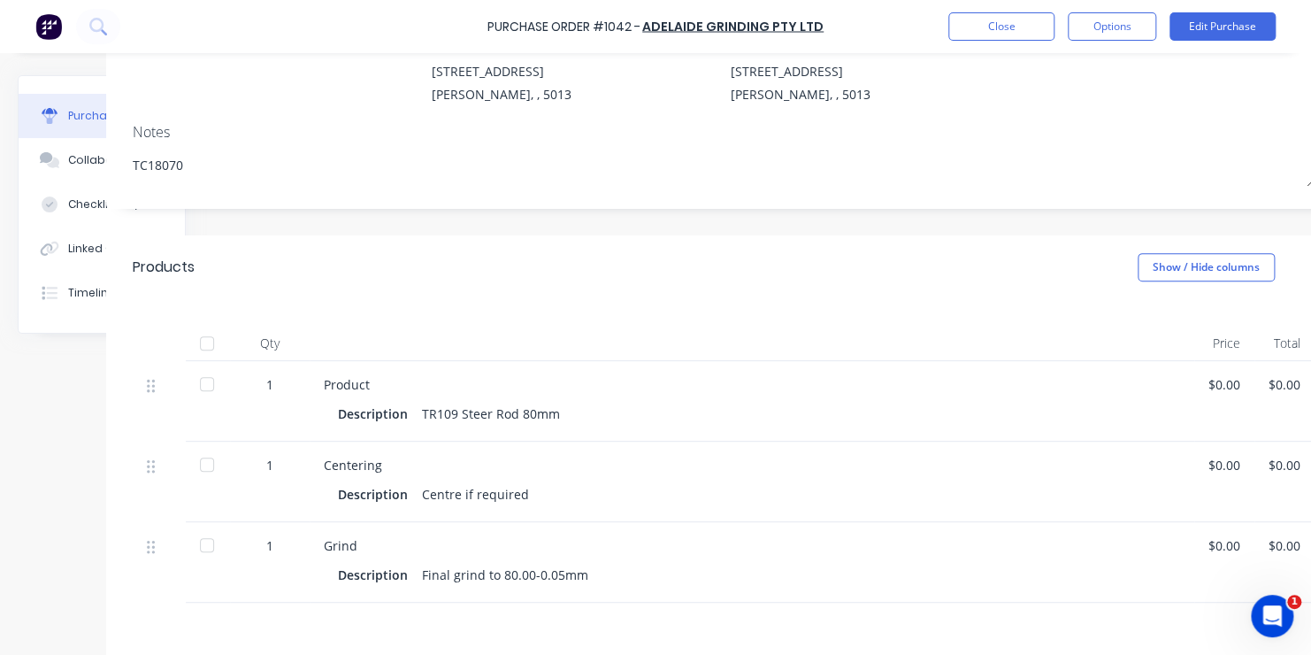
scroll to position [177, 142]
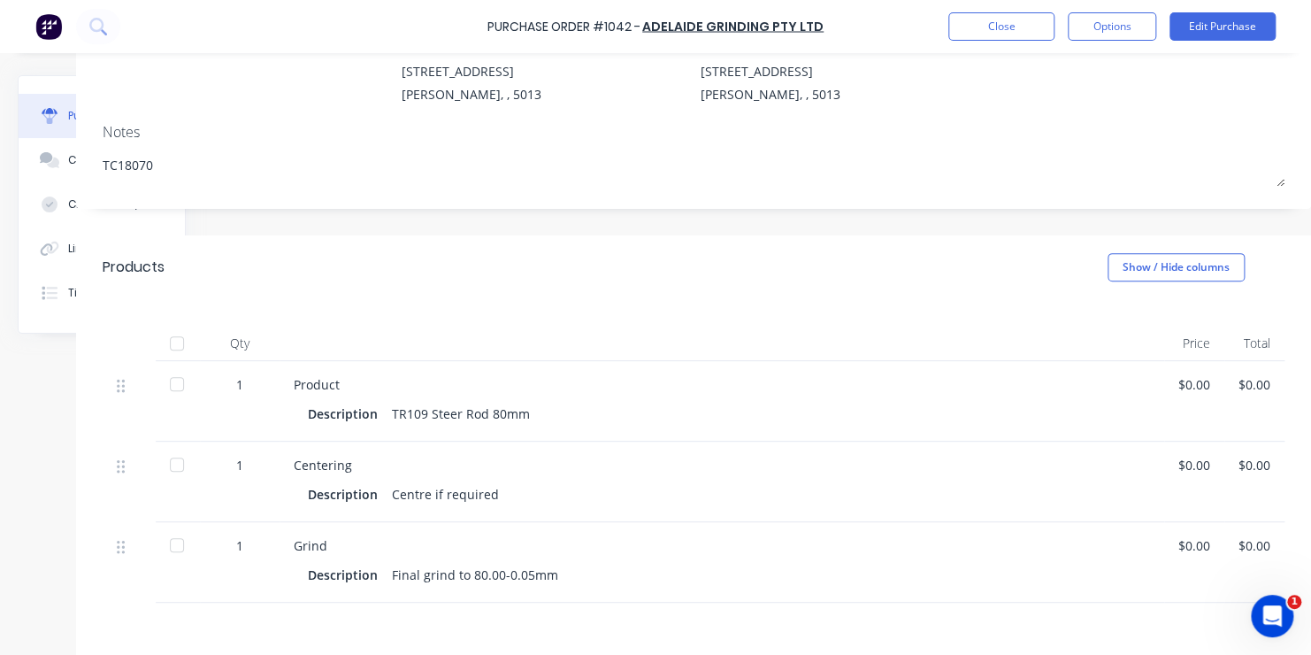
click at [1190, 469] on div "$0.00" at bounding box center [1194, 465] width 32 height 19
click at [1183, 463] on div "$0.00" at bounding box center [1194, 465] width 32 height 19
click at [1226, 25] on button "Edit Purchase" at bounding box center [1222, 26] width 106 height 28
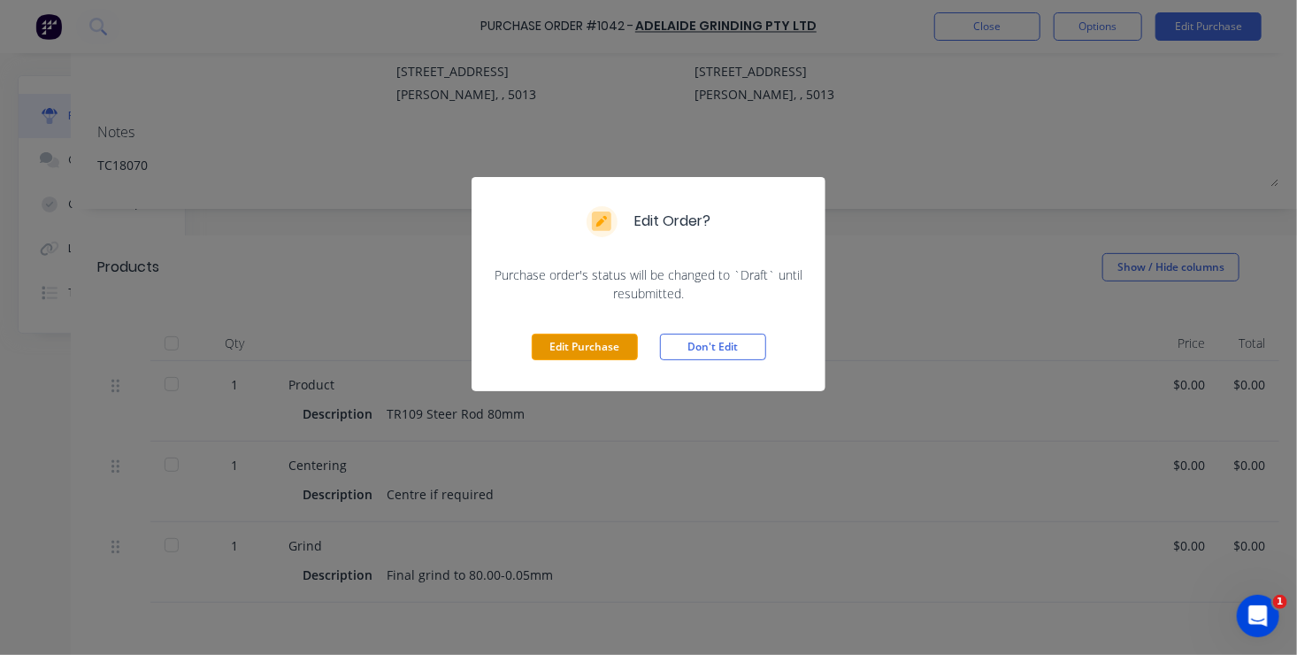
click at [583, 340] on button "Edit Purchase" at bounding box center [585, 346] width 106 height 27
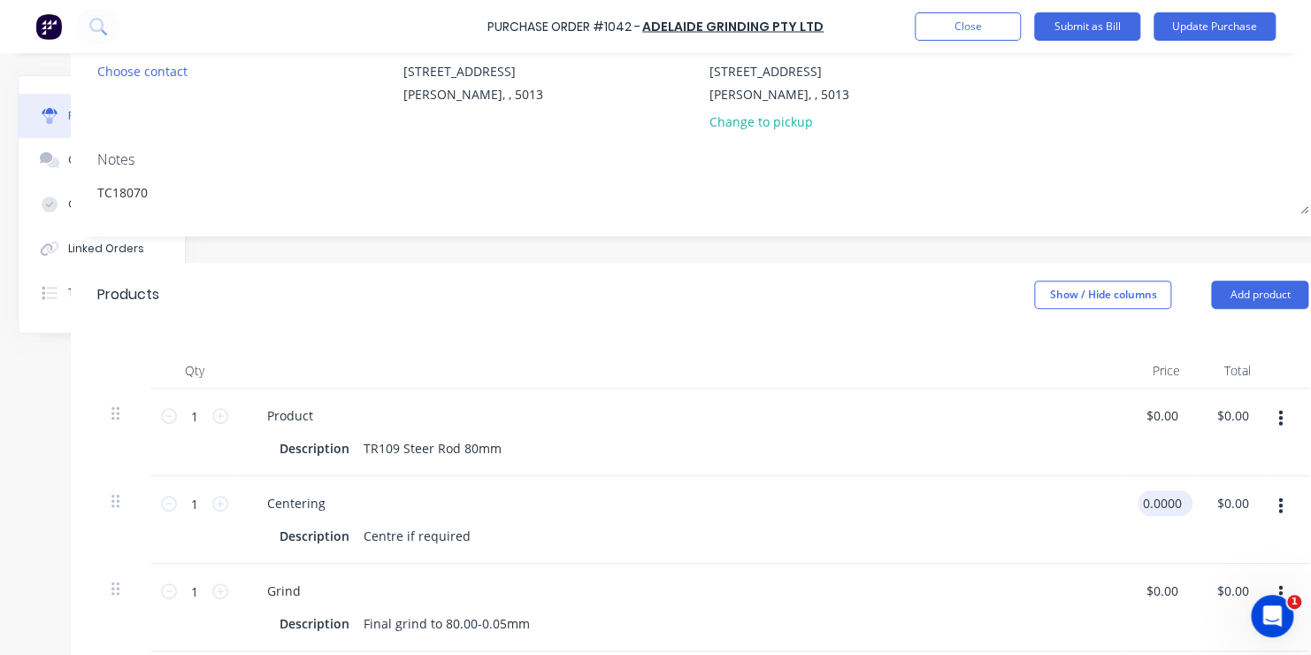
click at [1156, 502] on input "0.0000" at bounding box center [1162, 503] width 48 height 26
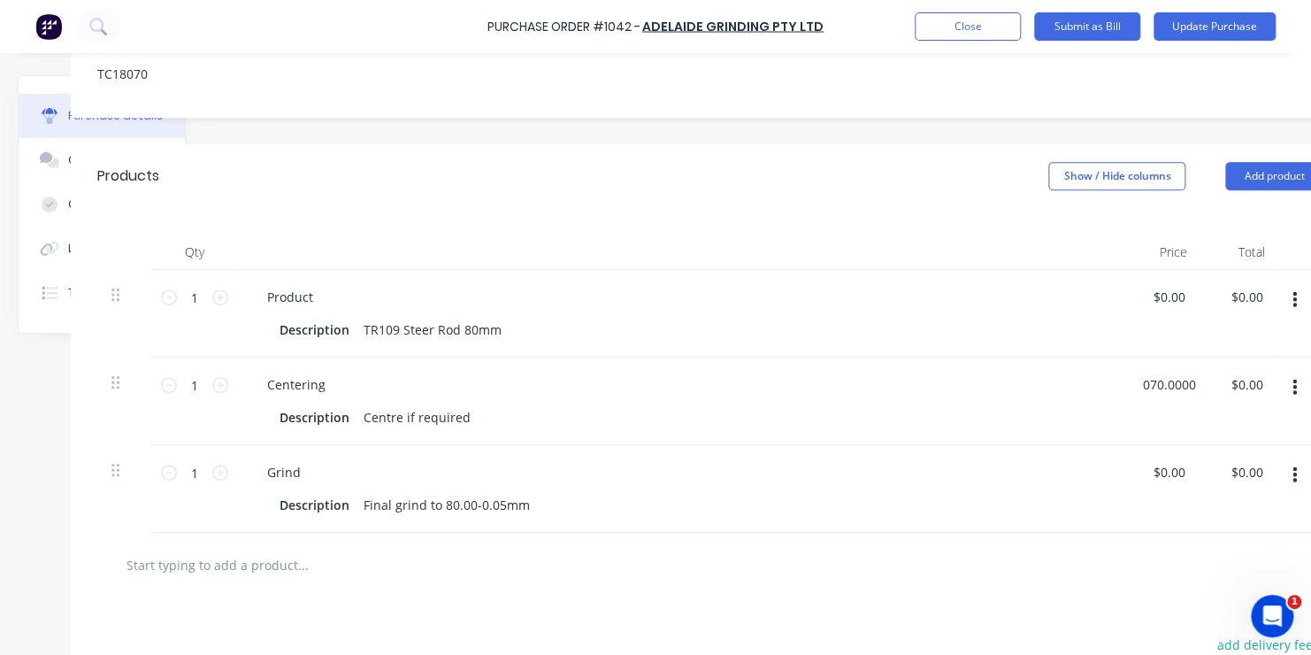
scroll to position [354, 142]
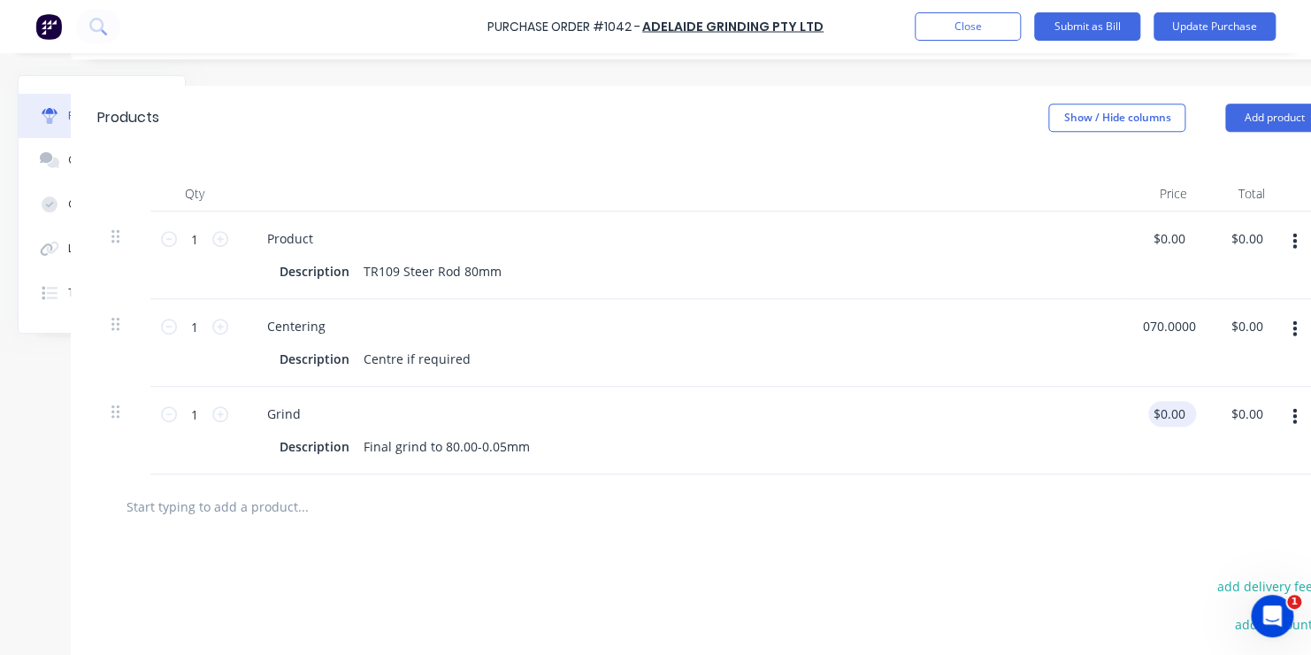
type input "$70.00"
click at [1164, 411] on input "0.0000" at bounding box center [1168, 414] width 41 height 26
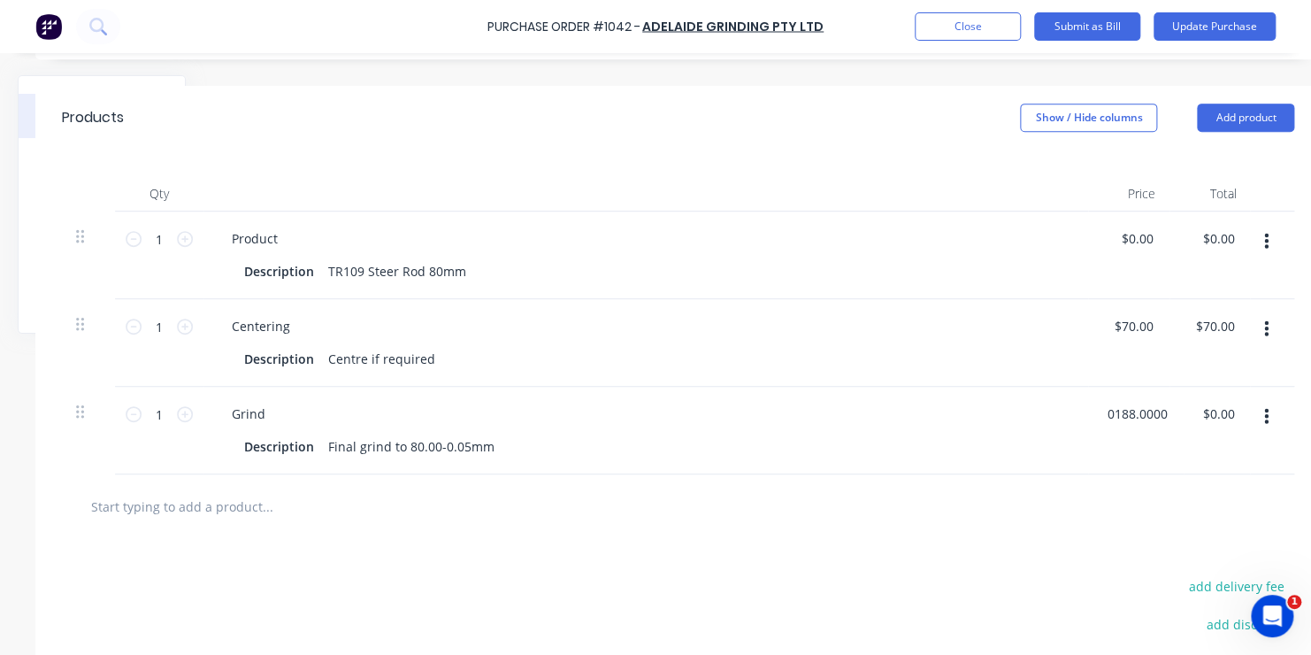
scroll to position [354, 201]
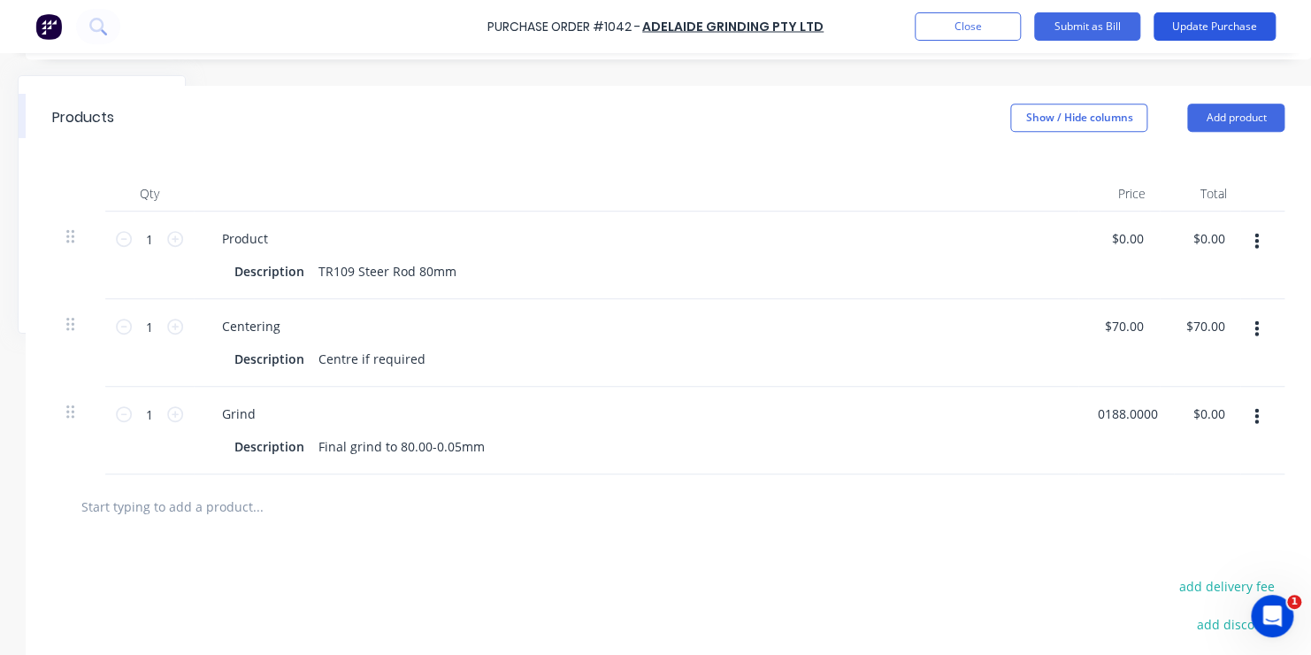
type input "$188.00"
click at [1216, 23] on button "Update Purchase" at bounding box center [1214, 26] width 122 height 28
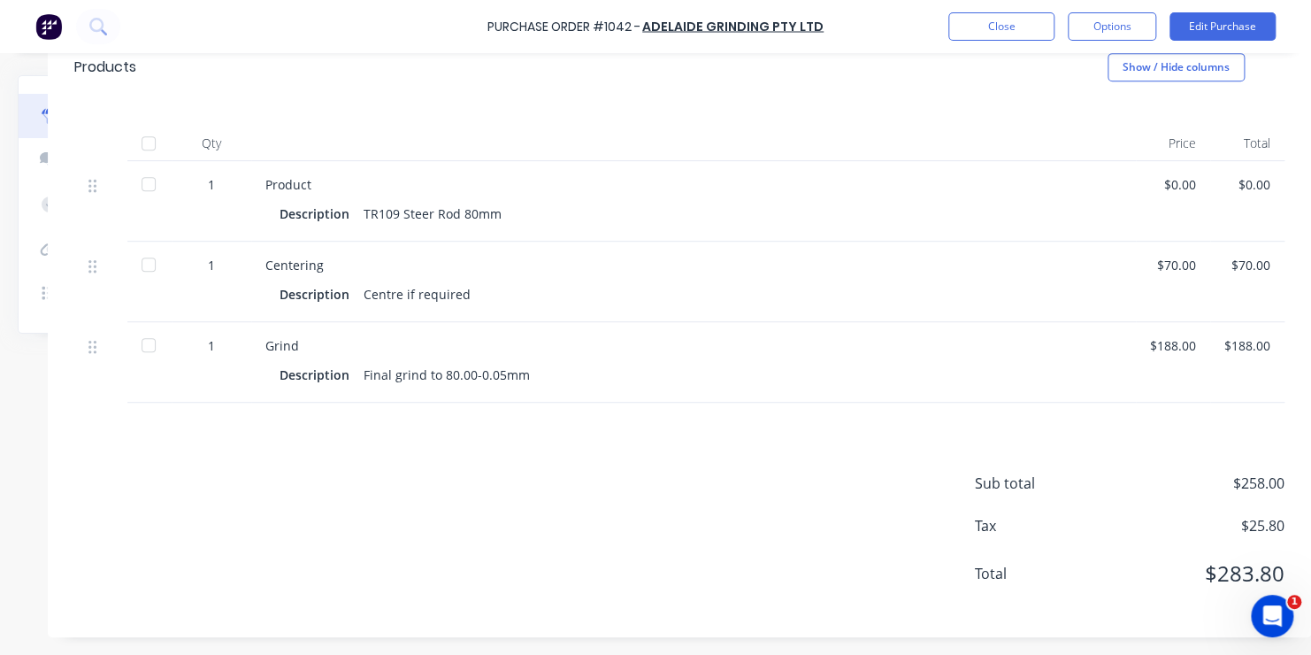
scroll to position [389, 177]
click at [988, 20] on button "Close" at bounding box center [1001, 26] width 106 height 28
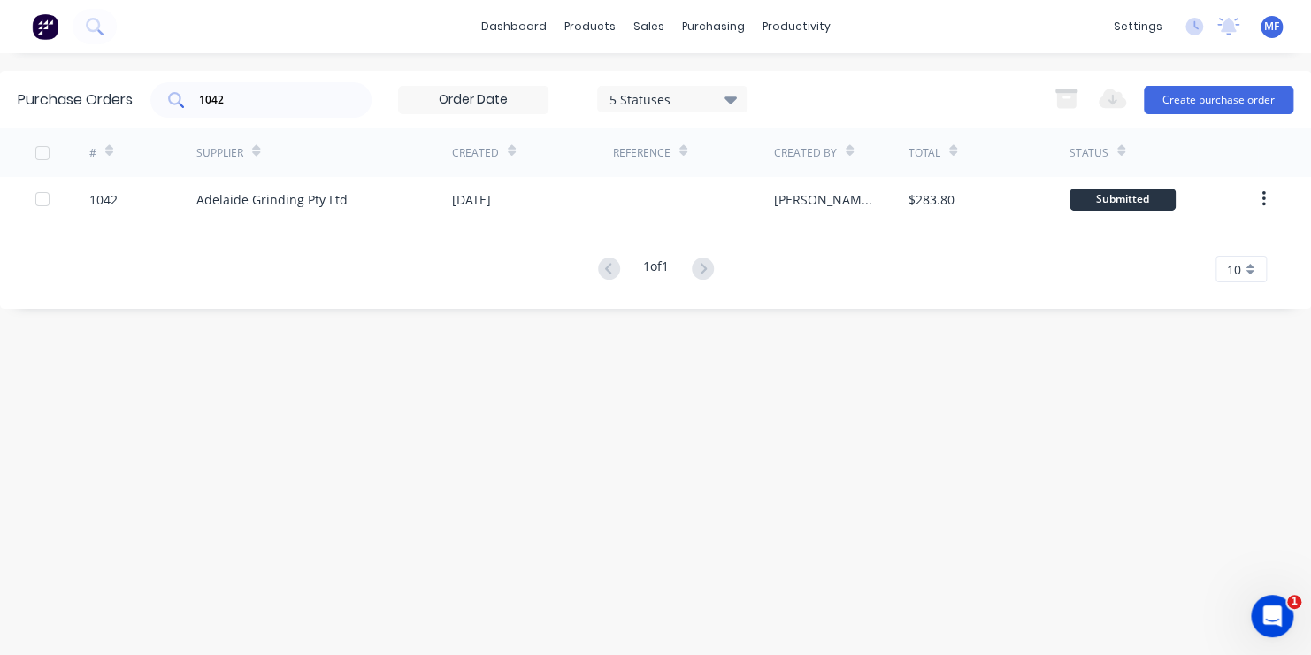
click at [236, 94] on input "1042" at bounding box center [270, 100] width 147 height 18
type input "1025"
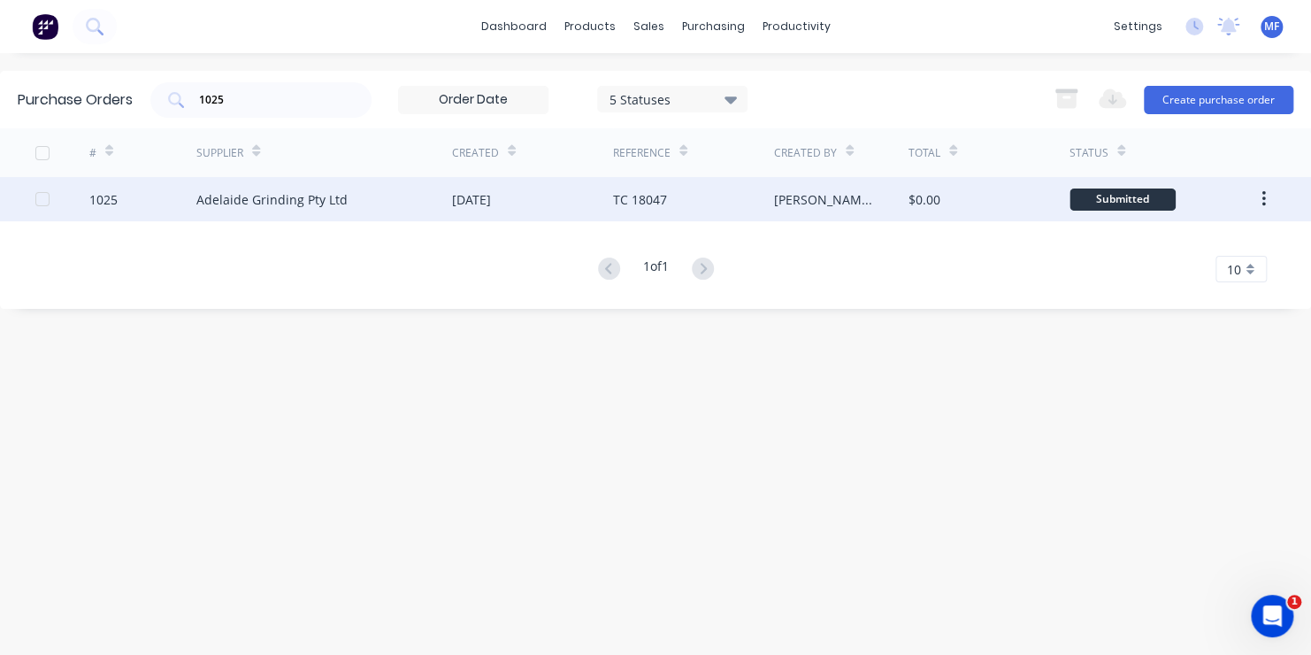
click at [1119, 195] on div "Submitted" at bounding box center [1122, 199] width 106 height 22
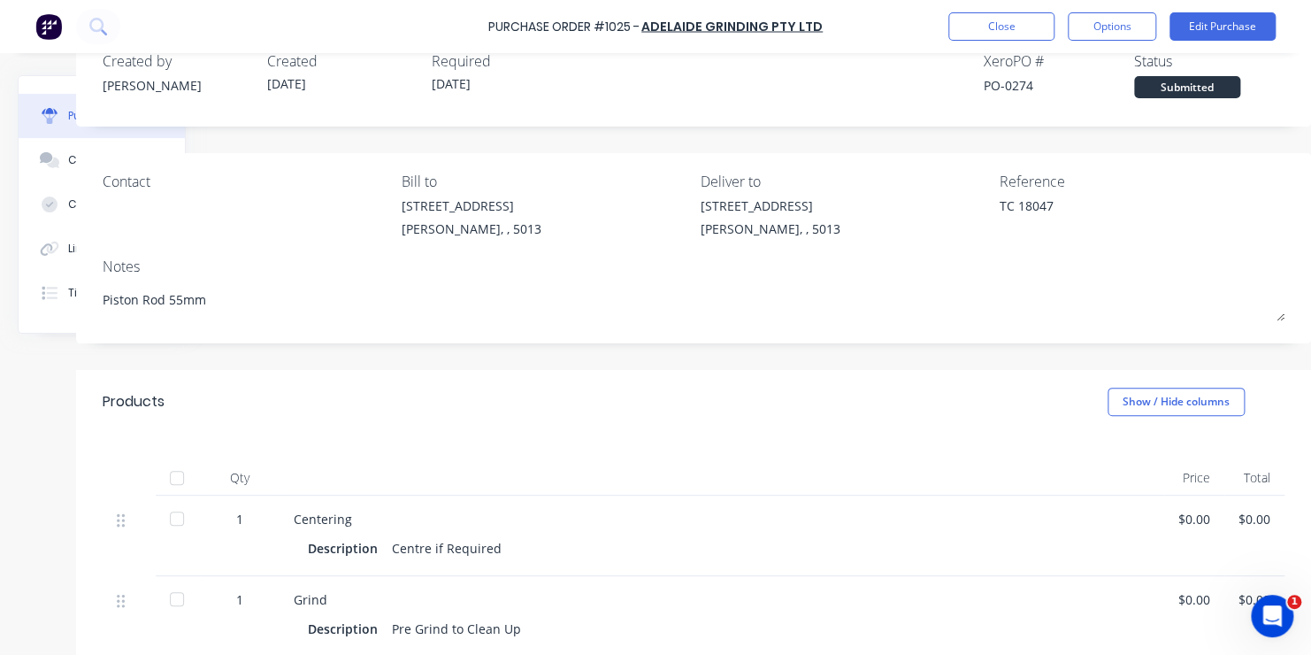
scroll to position [0, 149]
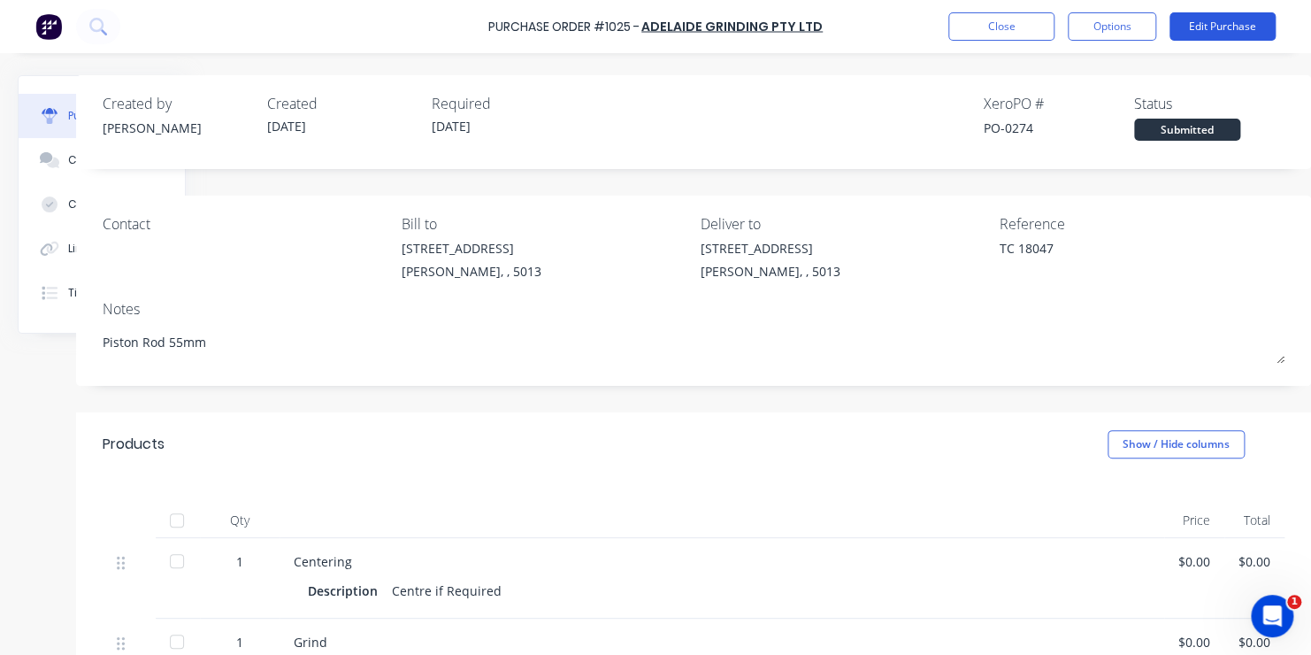
click at [1221, 20] on button "Edit Purchase" at bounding box center [1222, 26] width 106 height 28
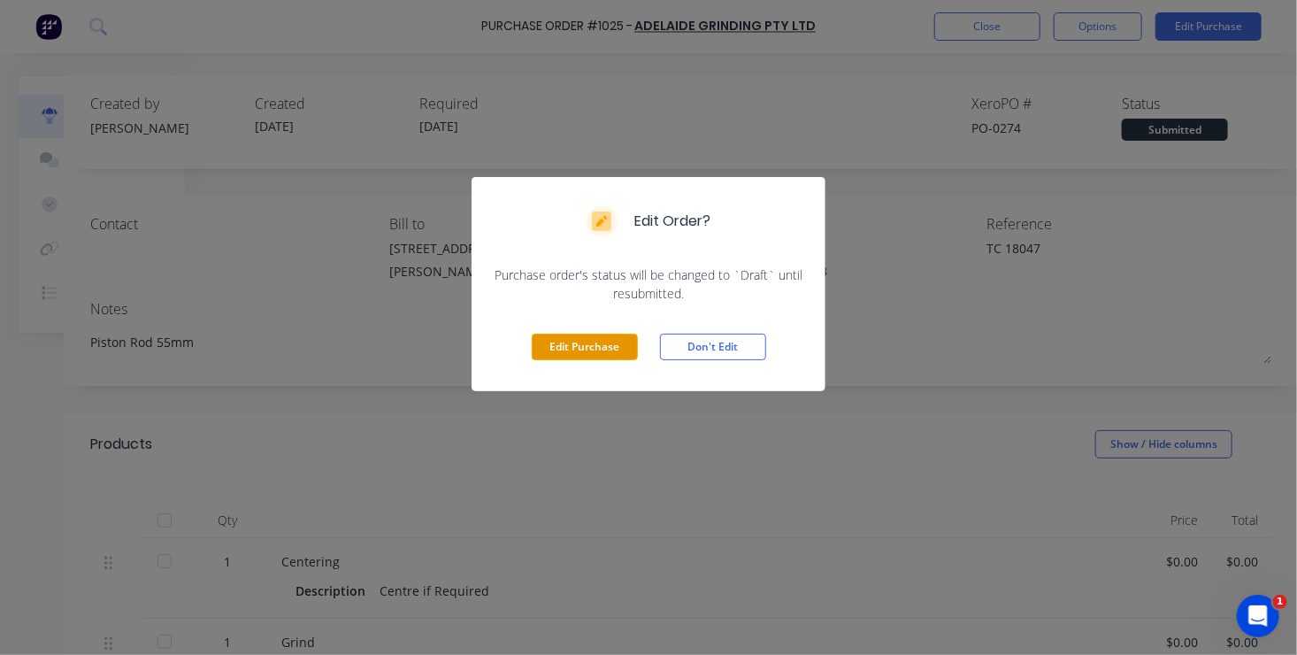
click at [586, 347] on button "Edit Purchase" at bounding box center [585, 346] width 106 height 27
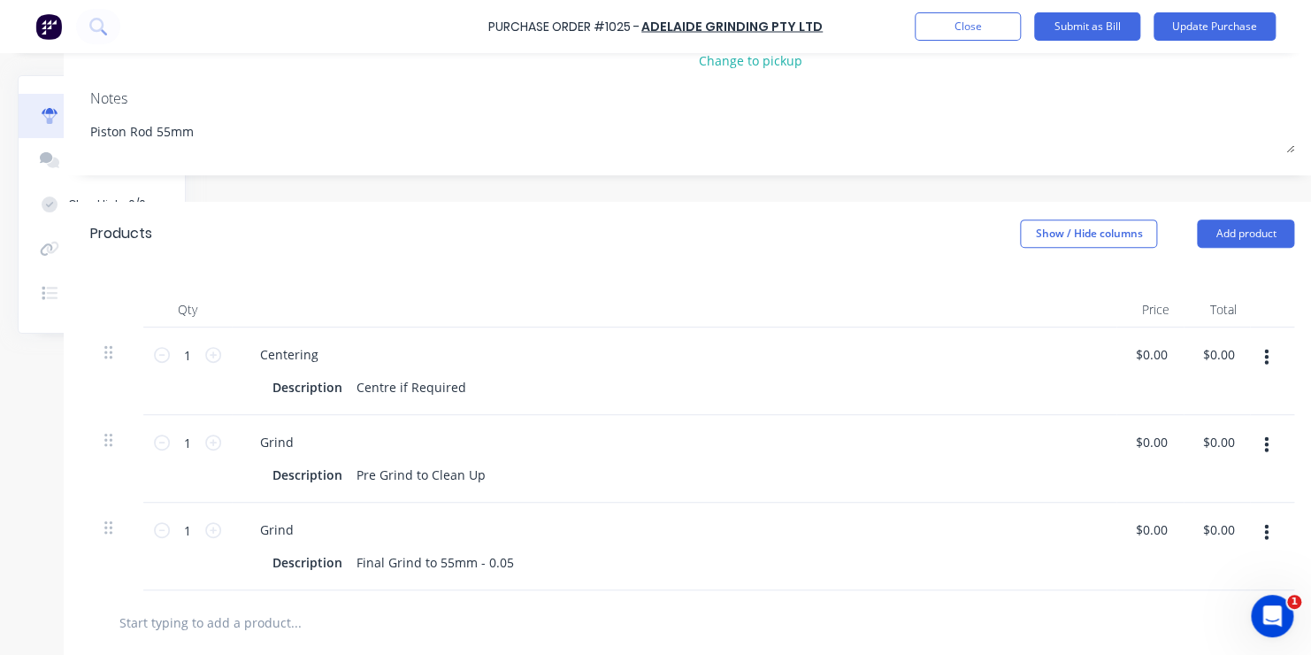
scroll to position [265, 149]
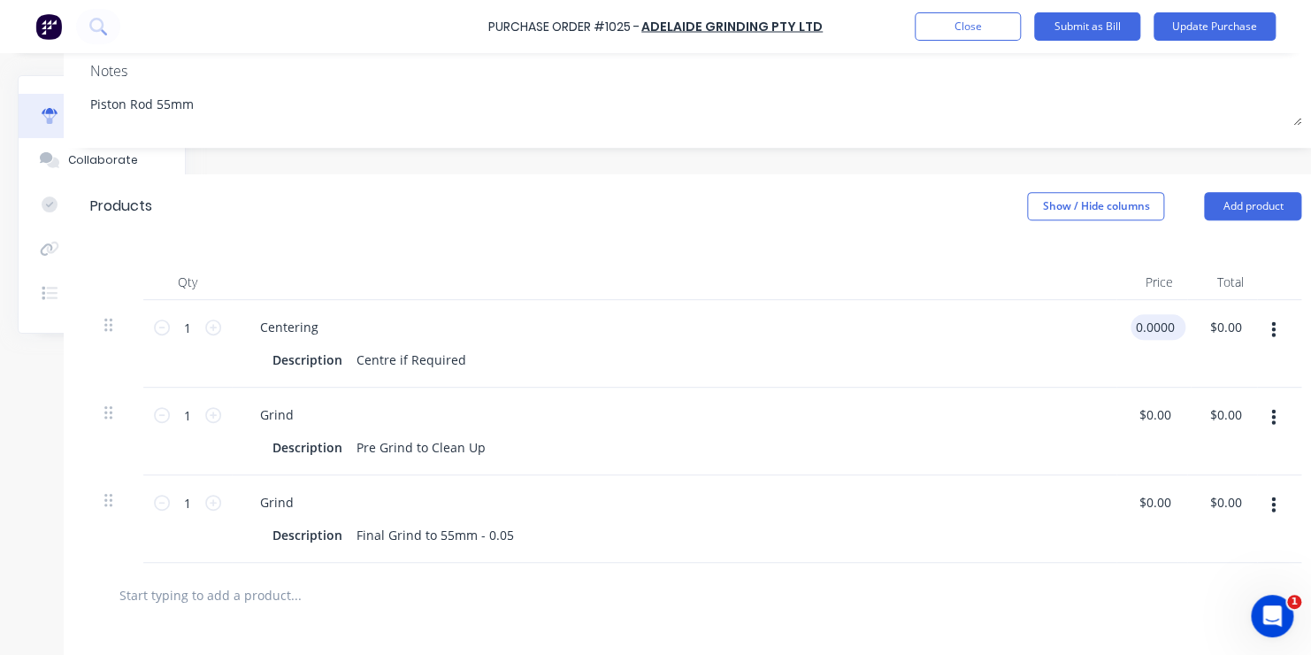
click at [1154, 327] on input "0.0000" at bounding box center [1154, 327] width 48 height 26
type input "$70.00"
click at [1156, 501] on input "0.0000" at bounding box center [1154, 502] width 48 height 26
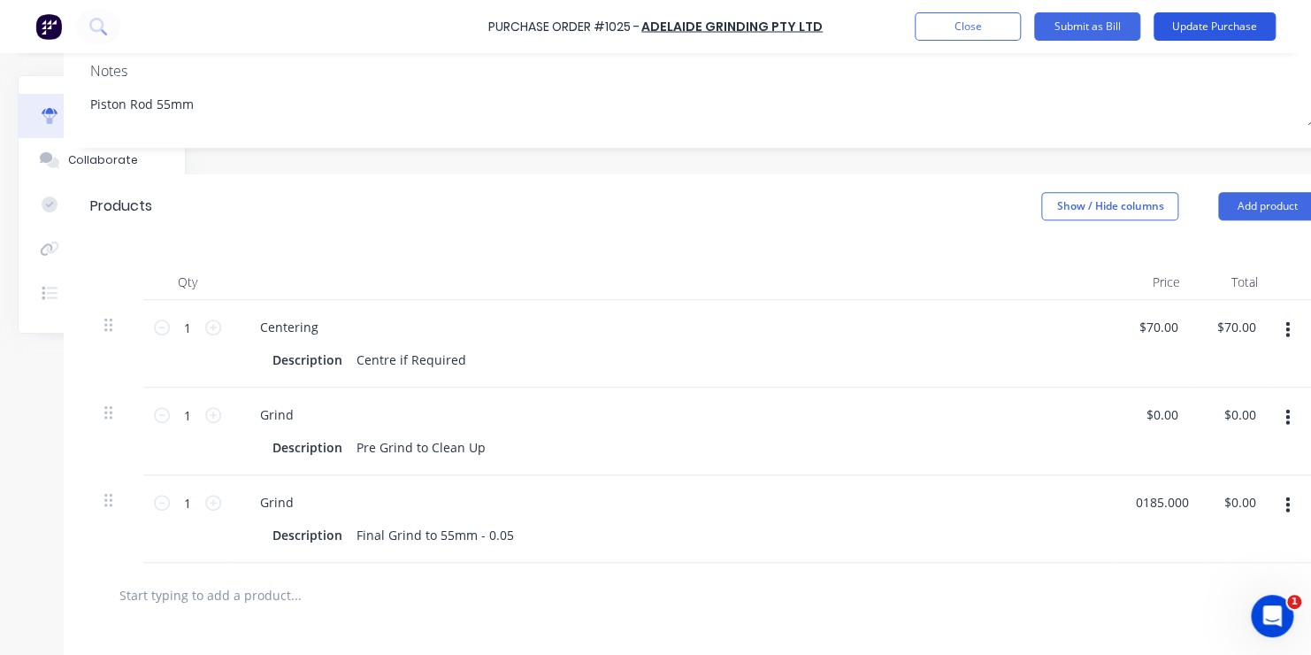
type input "$185.00"
click at [1211, 28] on button "Update Purchase" at bounding box center [1214, 26] width 122 height 28
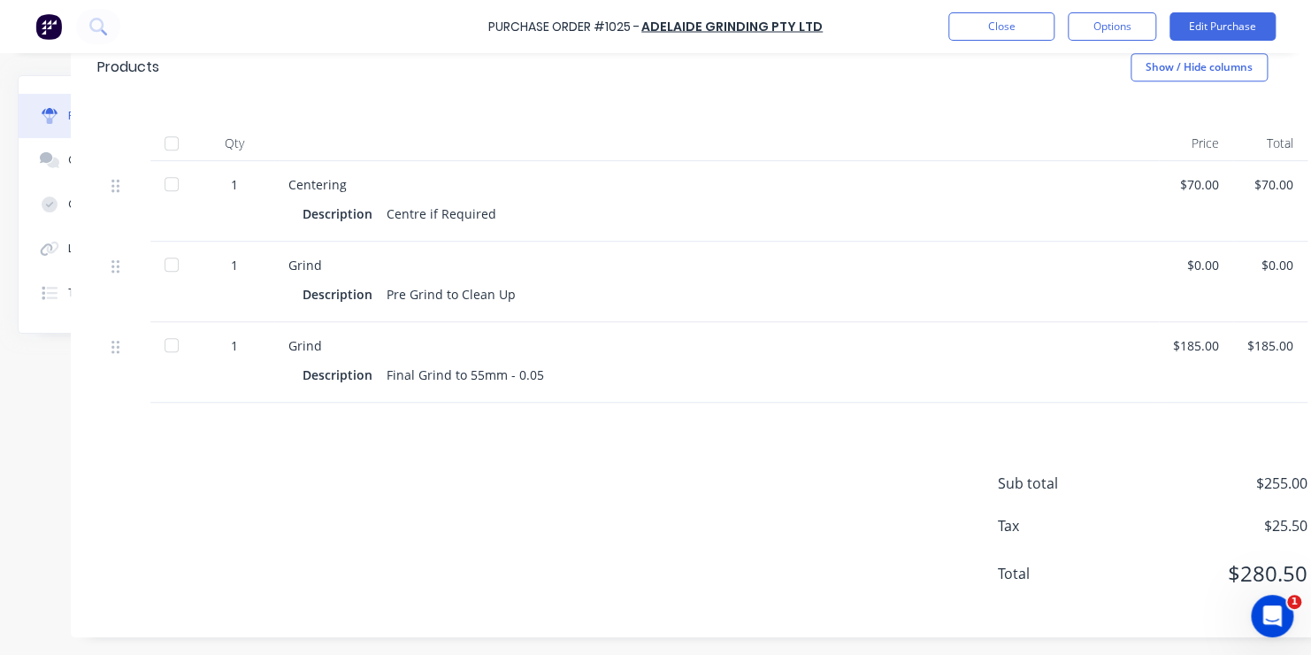
scroll to position [389, 177]
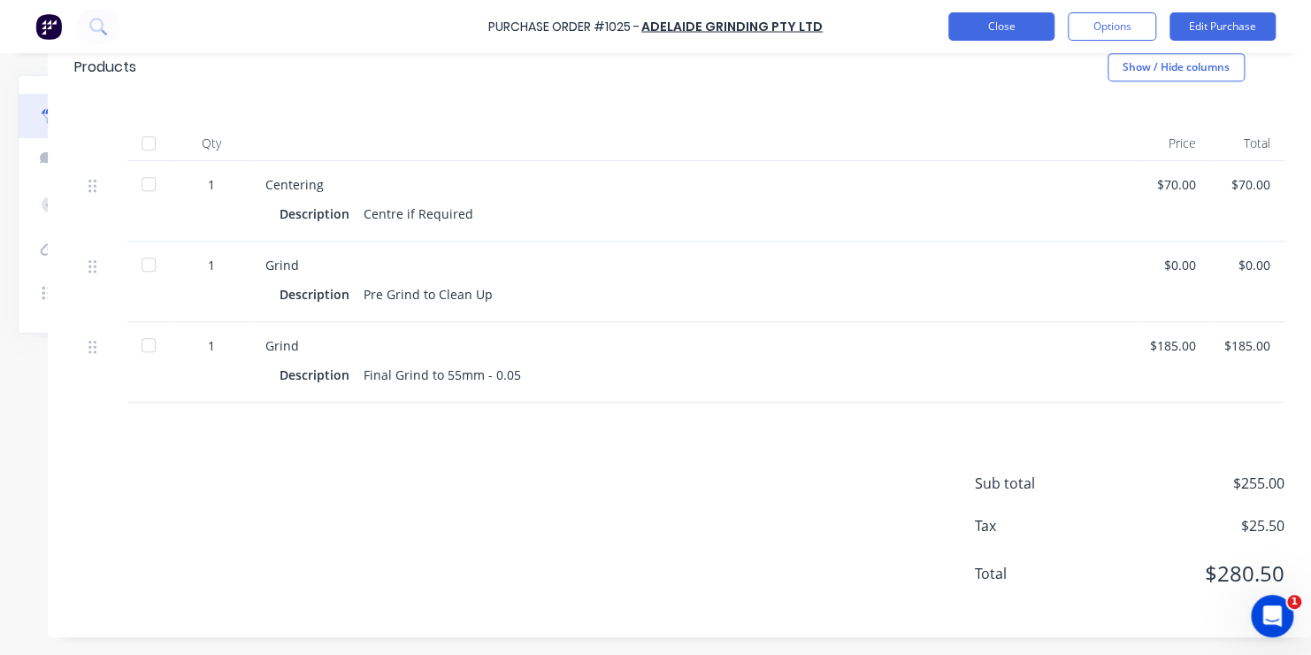
click at [995, 22] on button "Close" at bounding box center [1001, 26] width 106 height 28
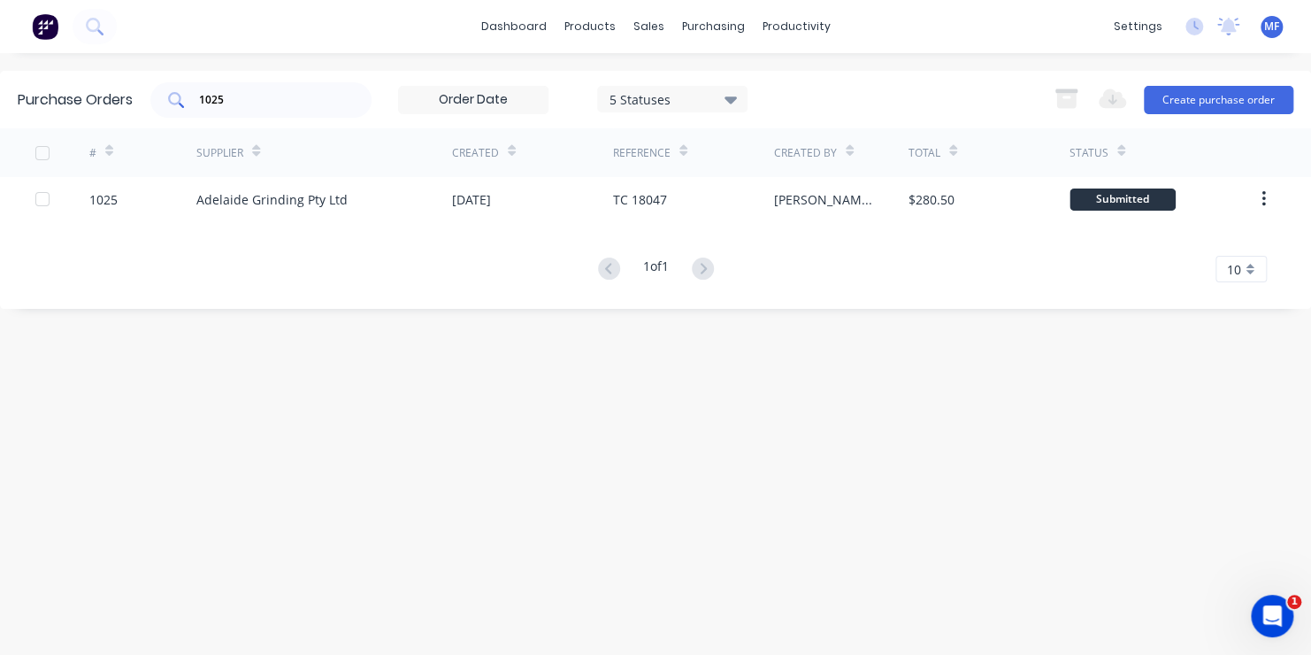
click at [234, 97] on input "1025" at bounding box center [270, 100] width 147 height 18
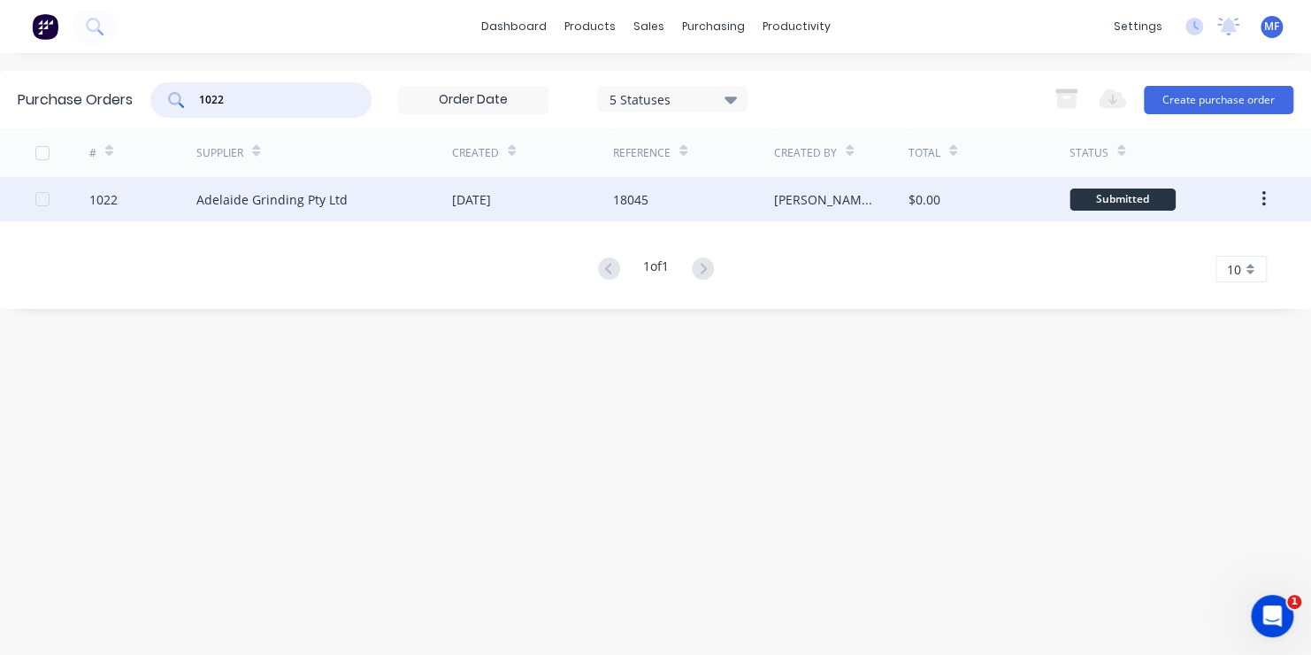
type input "1022"
click at [1131, 196] on div "Submitted" at bounding box center [1122, 199] width 106 height 22
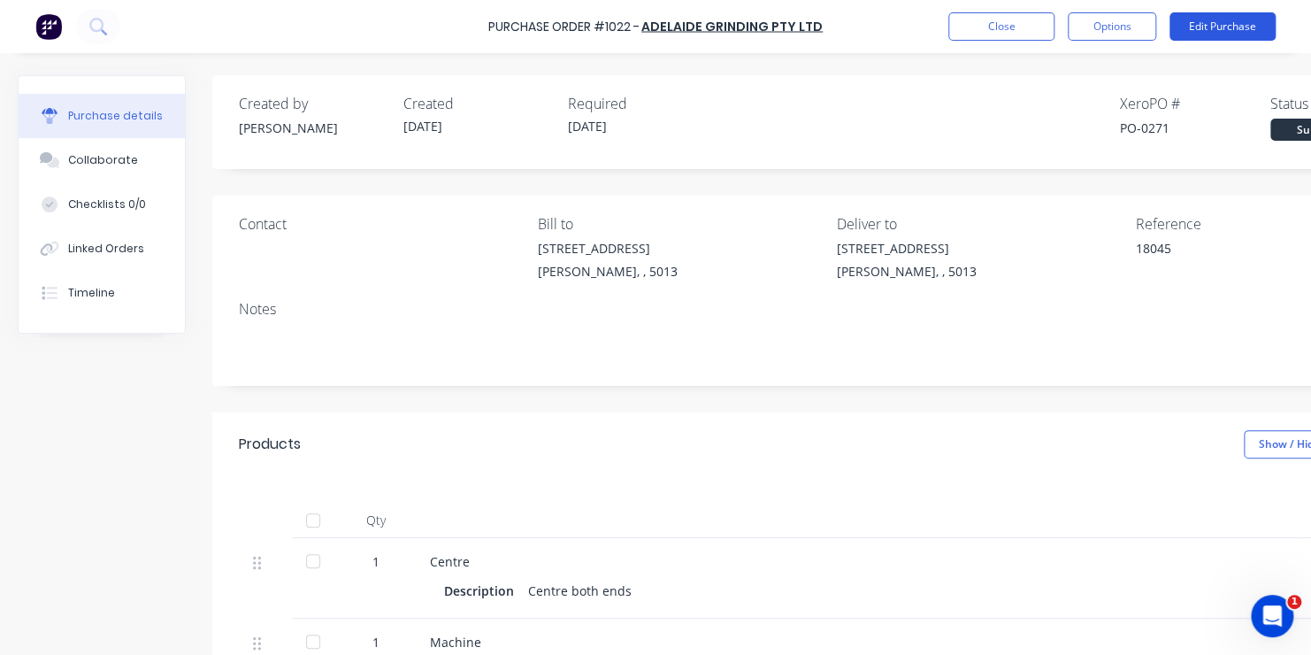
click at [1214, 29] on button "Edit Purchase" at bounding box center [1222, 26] width 106 height 28
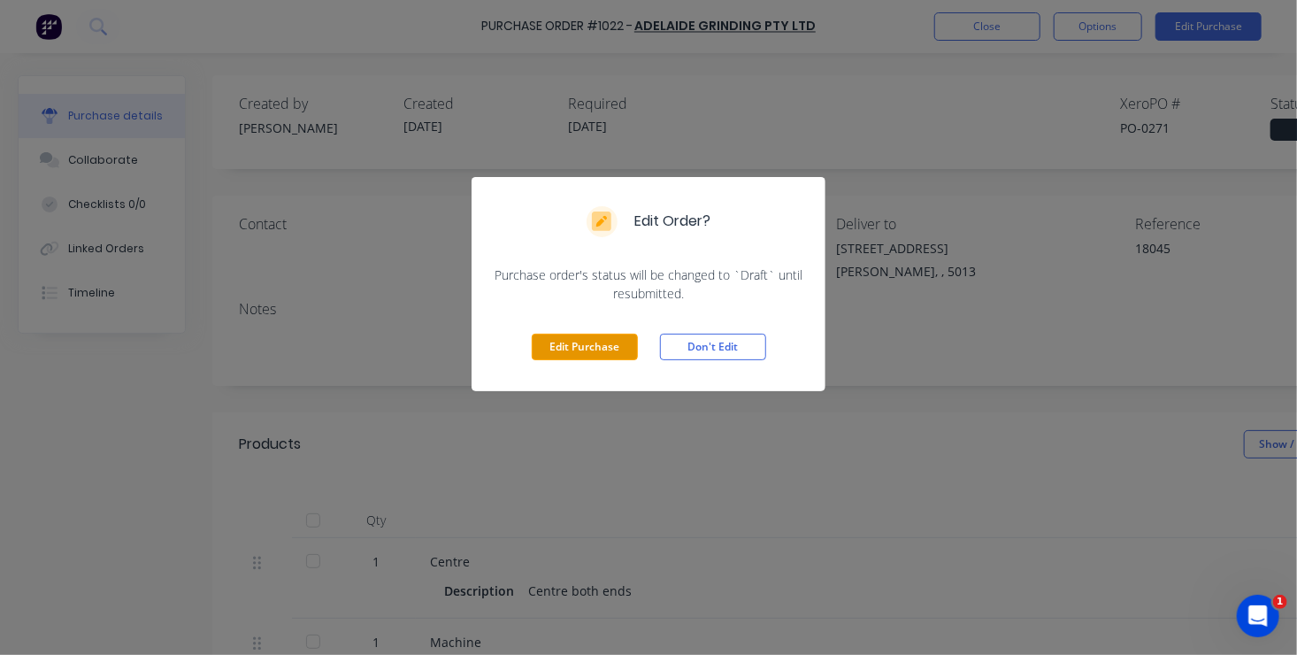
click at [596, 343] on button "Edit Purchase" at bounding box center [585, 346] width 106 height 27
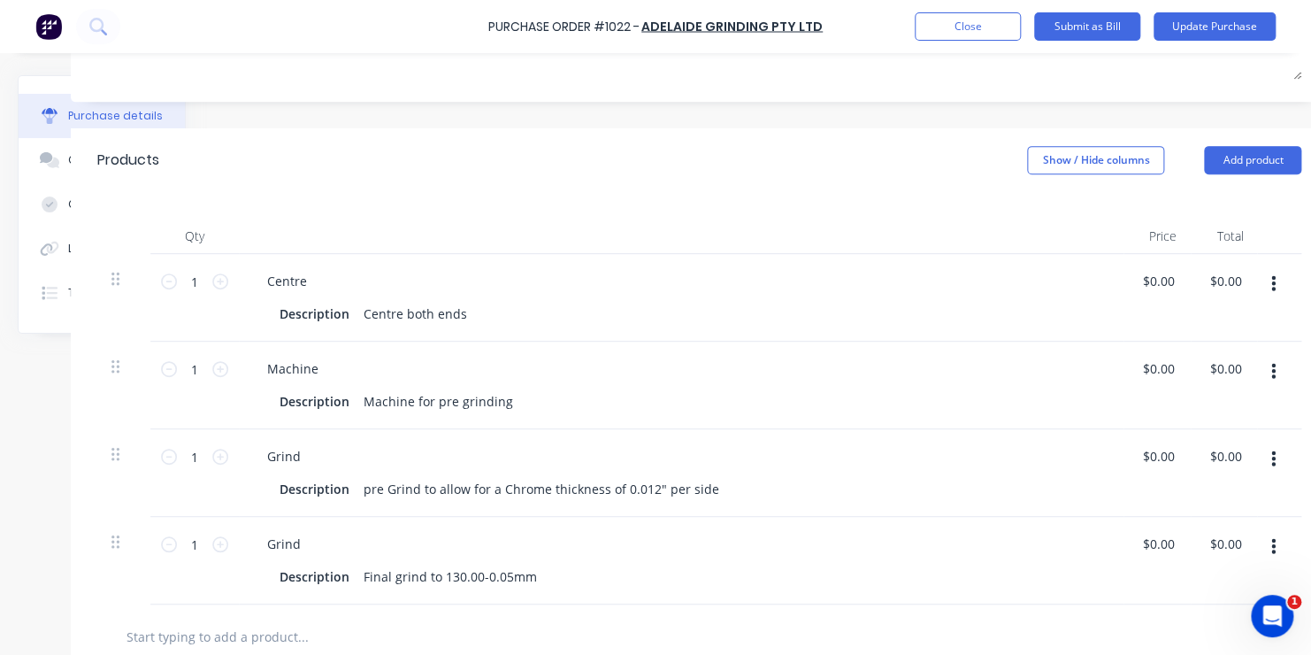
scroll to position [354, 142]
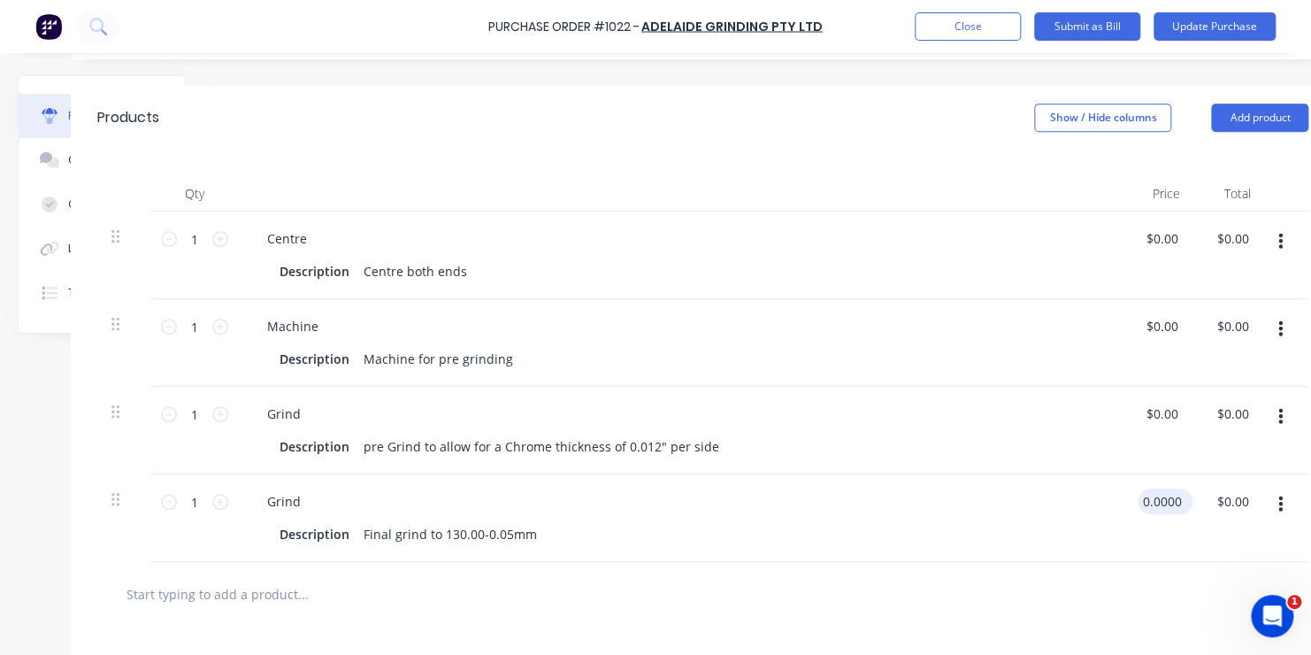
click at [1158, 499] on input "0.0000" at bounding box center [1162, 501] width 48 height 26
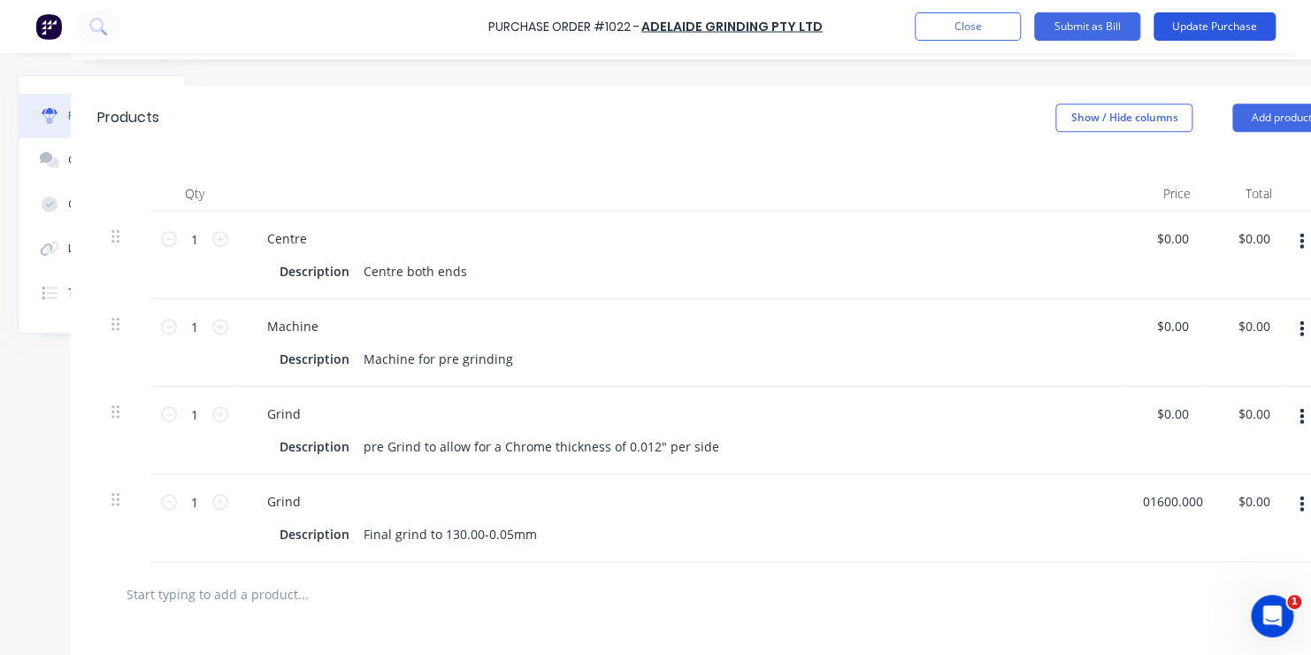
type input "$1,600.00"
click at [1215, 22] on button "Update Purchase" at bounding box center [1214, 26] width 122 height 28
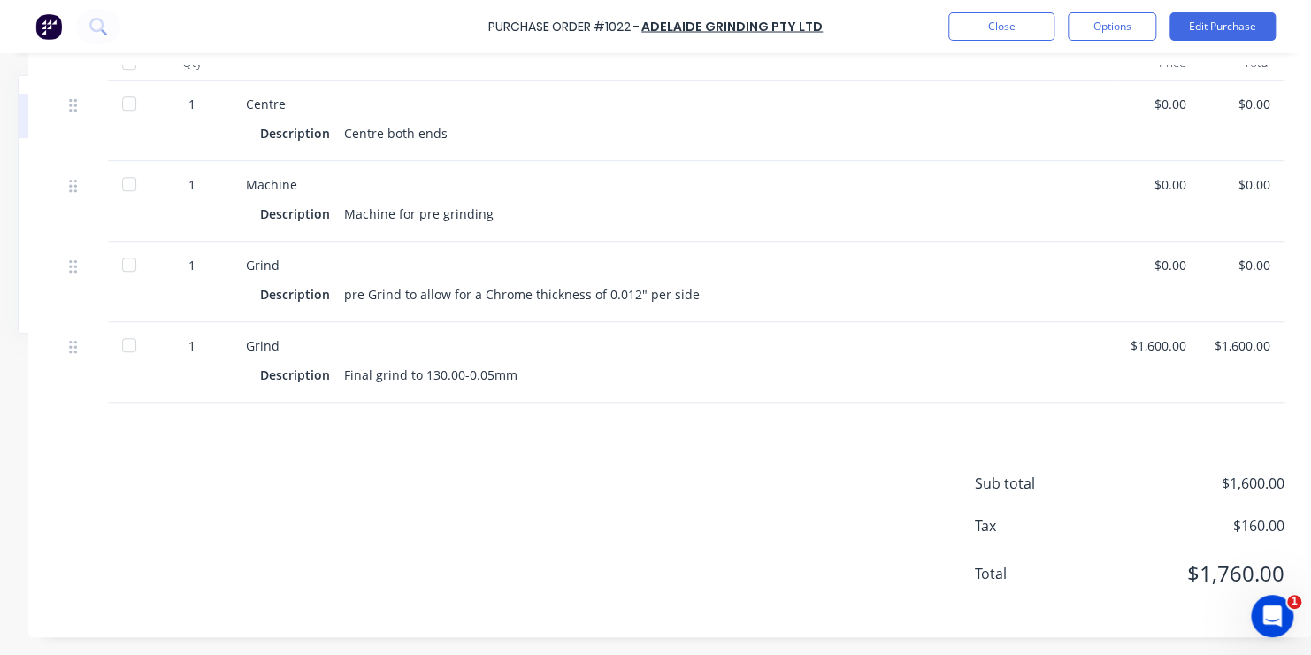
scroll to position [470, 198]
click at [990, 19] on button "Close" at bounding box center [1001, 26] width 106 height 28
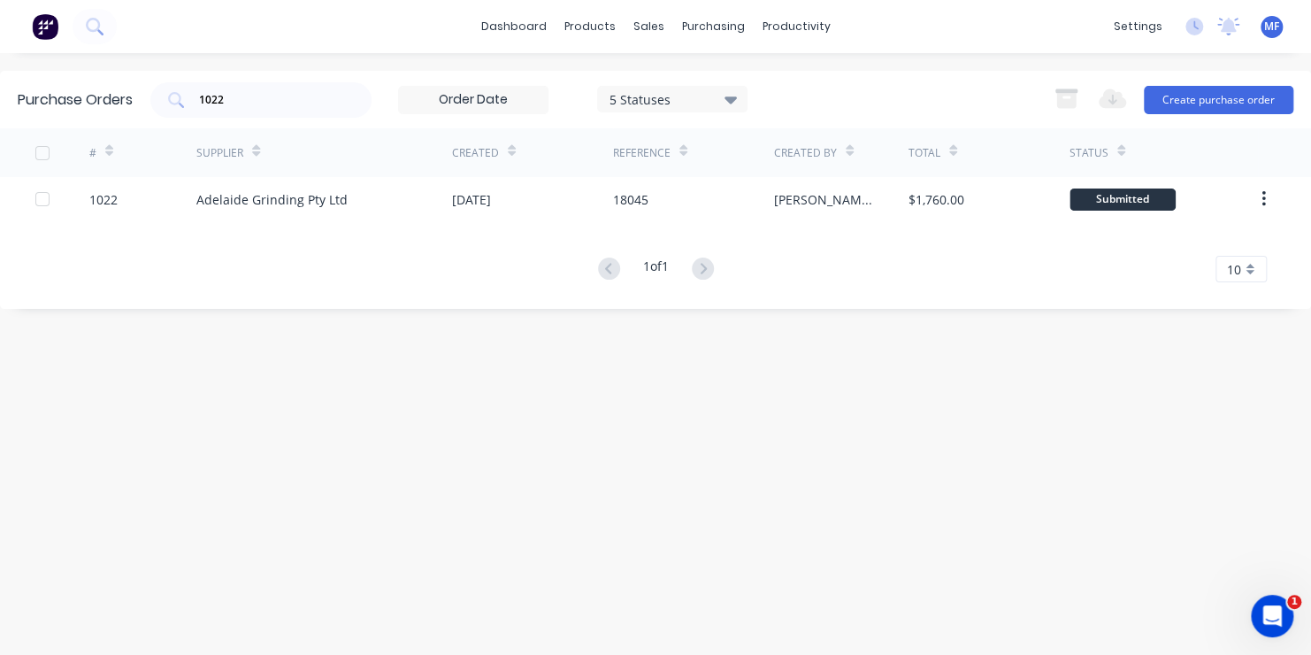
click at [1105, 471] on div "Purchase Orders 1022 5 Statuses 5 Statuses Export to Excel (XLSX) Create purcha…" at bounding box center [655, 354] width 1311 height 566
click at [1272, 28] on span "MF" at bounding box center [1271, 27] width 15 height 16
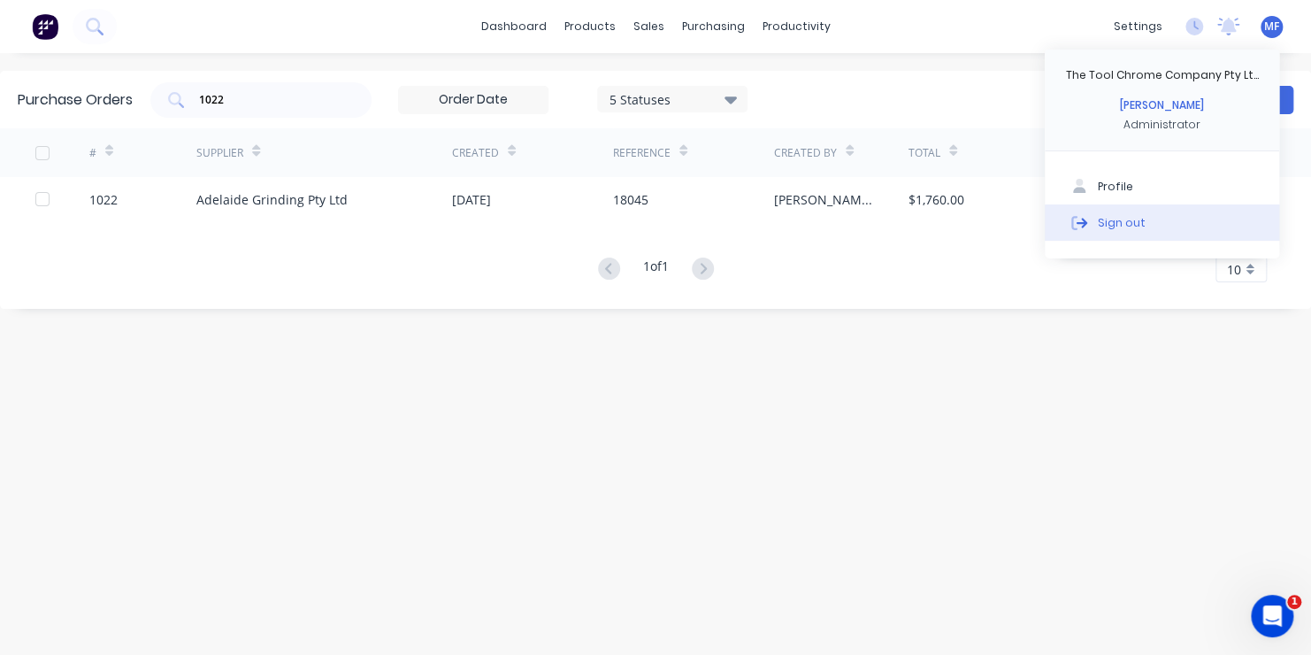
click at [1115, 221] on div "Sign out" at bounding box center [1122, 222] width 48 height 16
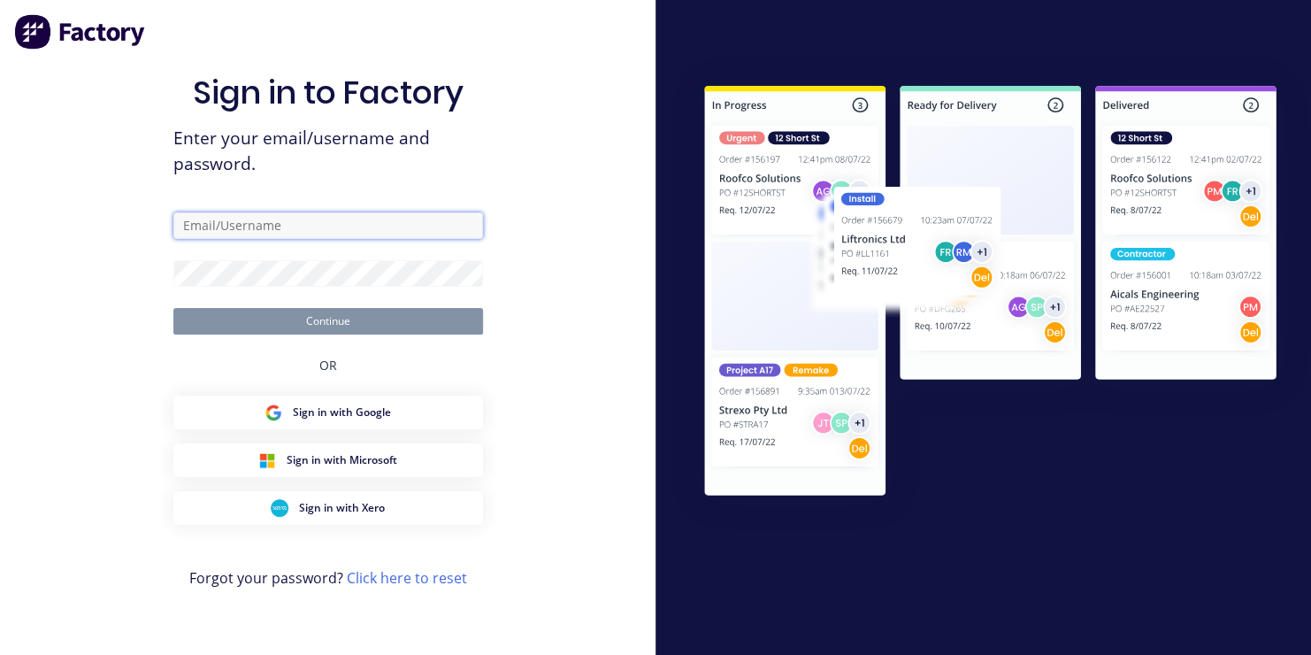
type input "Fleer"
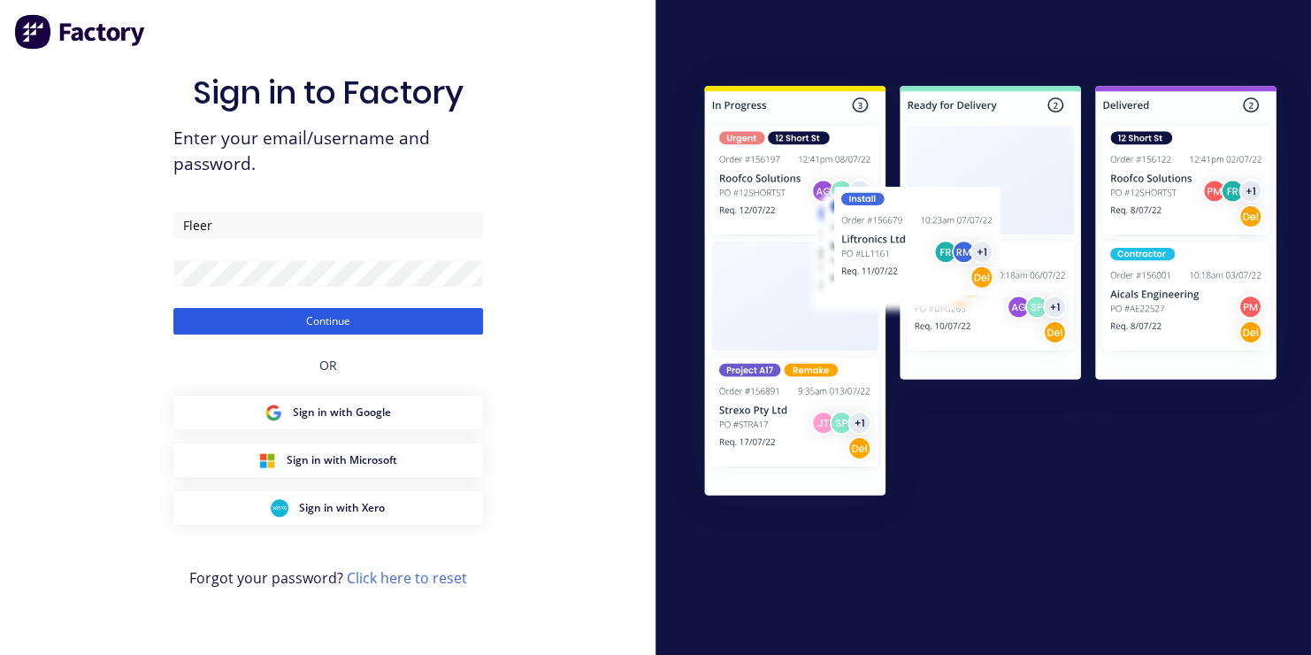
click at [351, 321] on button "Continue" at bounding box center [328, 321] width 310 height 27
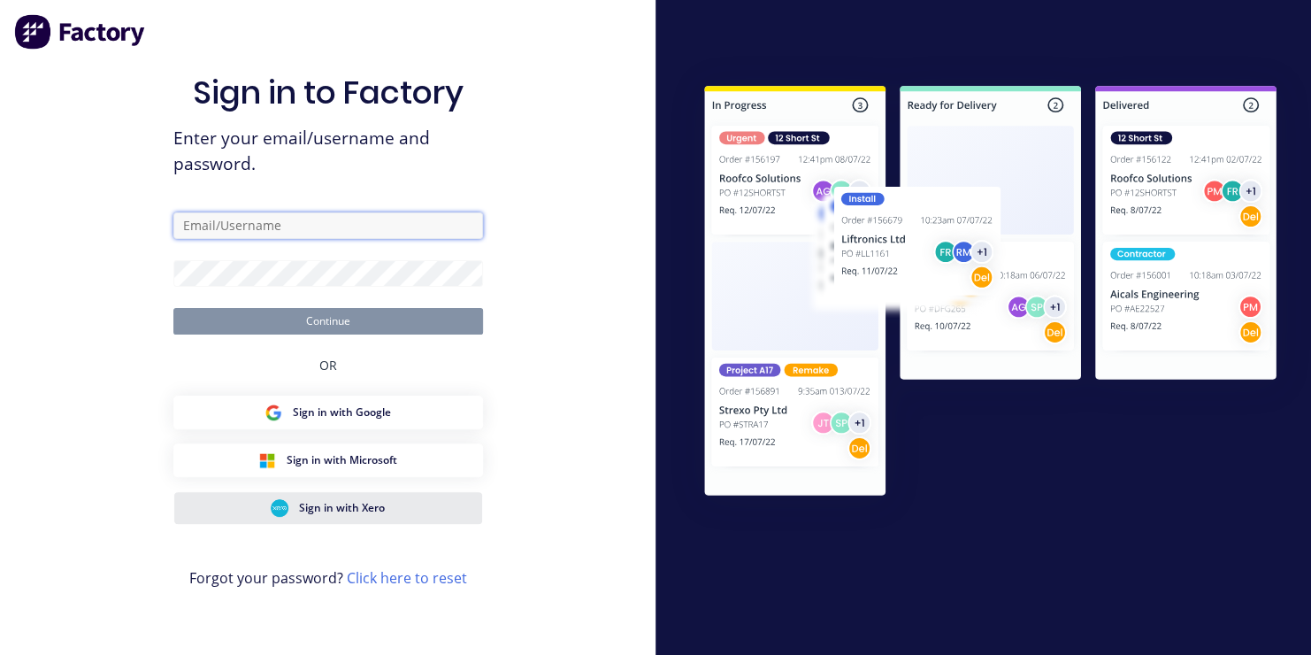
type input "Fleer"
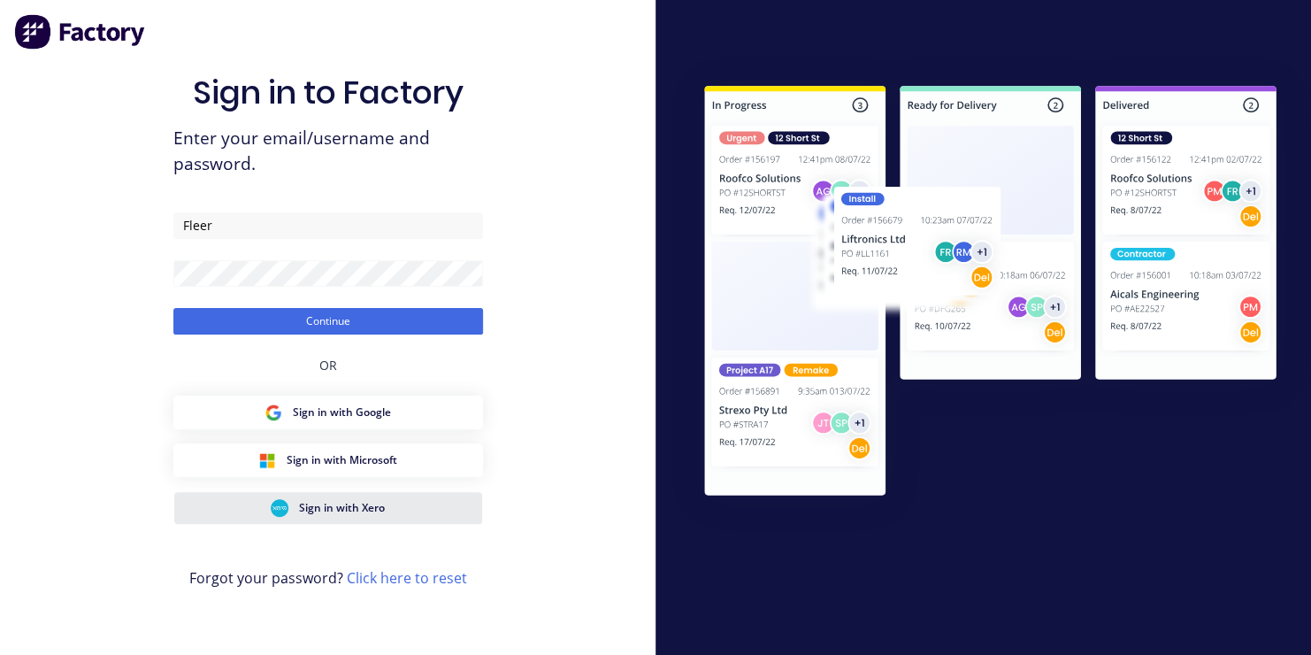
click at [349, 504] on span "Sign in with Xero" at bounding box center [342, 508] width 86 height 16
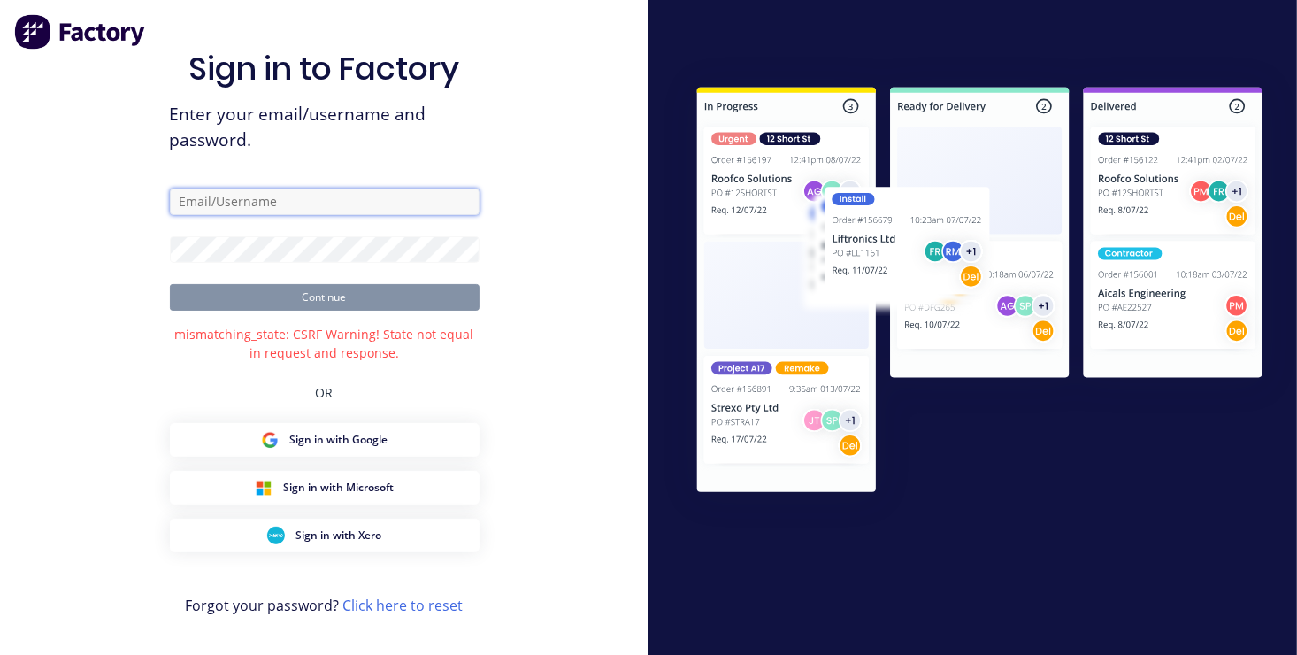
type input "Fleer"
click at [329, 297] on button "Continue" at bounding box center [325, 297] width 310 height 27
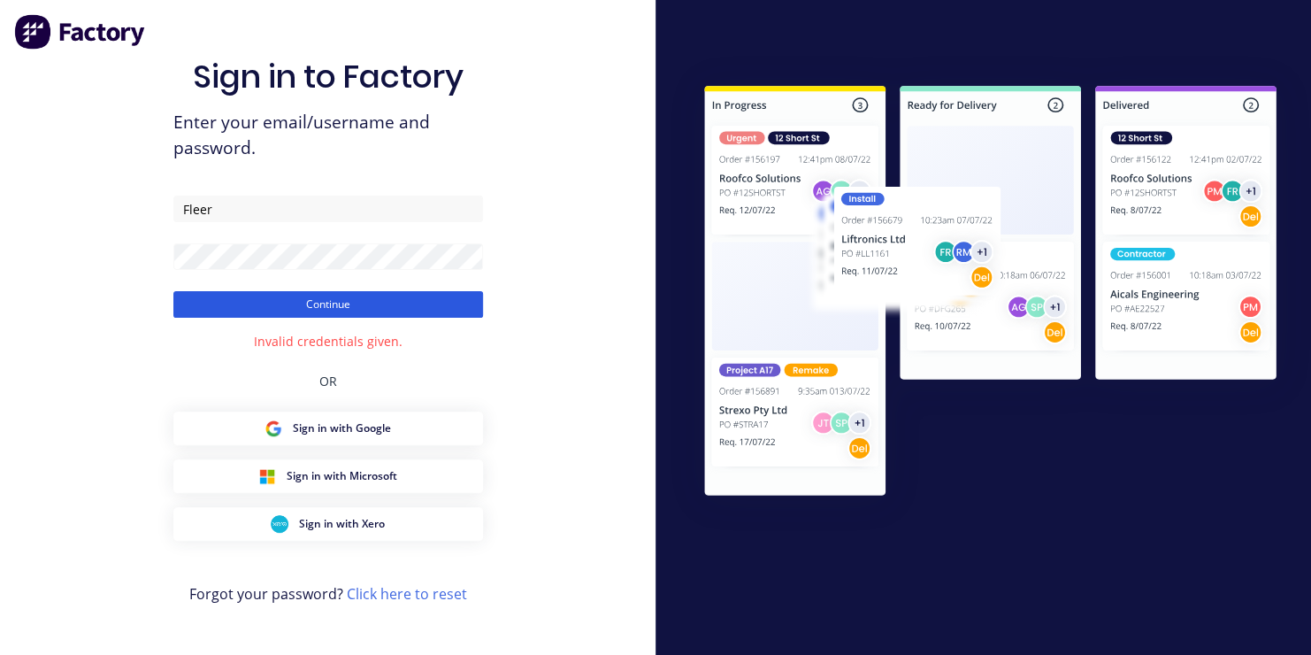
click at [389, 299] on button "Continue" at bounding box center [328, 304] width 310 height 27
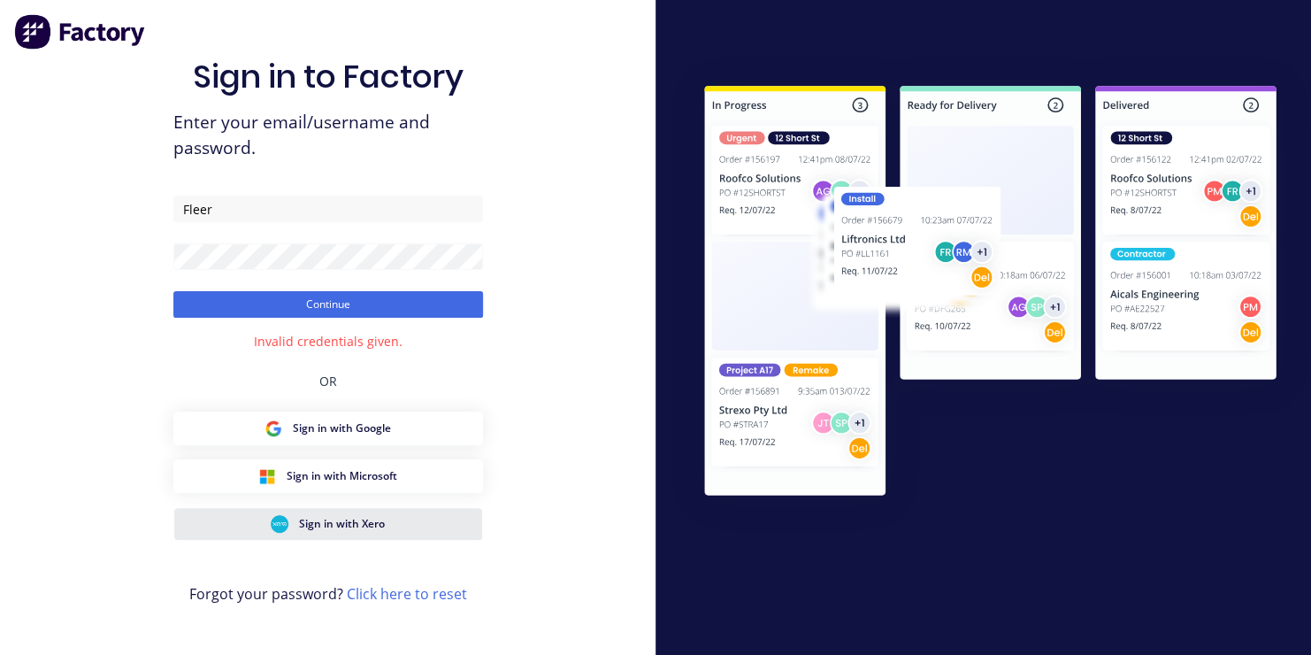
click at [352, 517] on span "Sign in with Xero" at bounding box center [342, 524] width 86 height 16
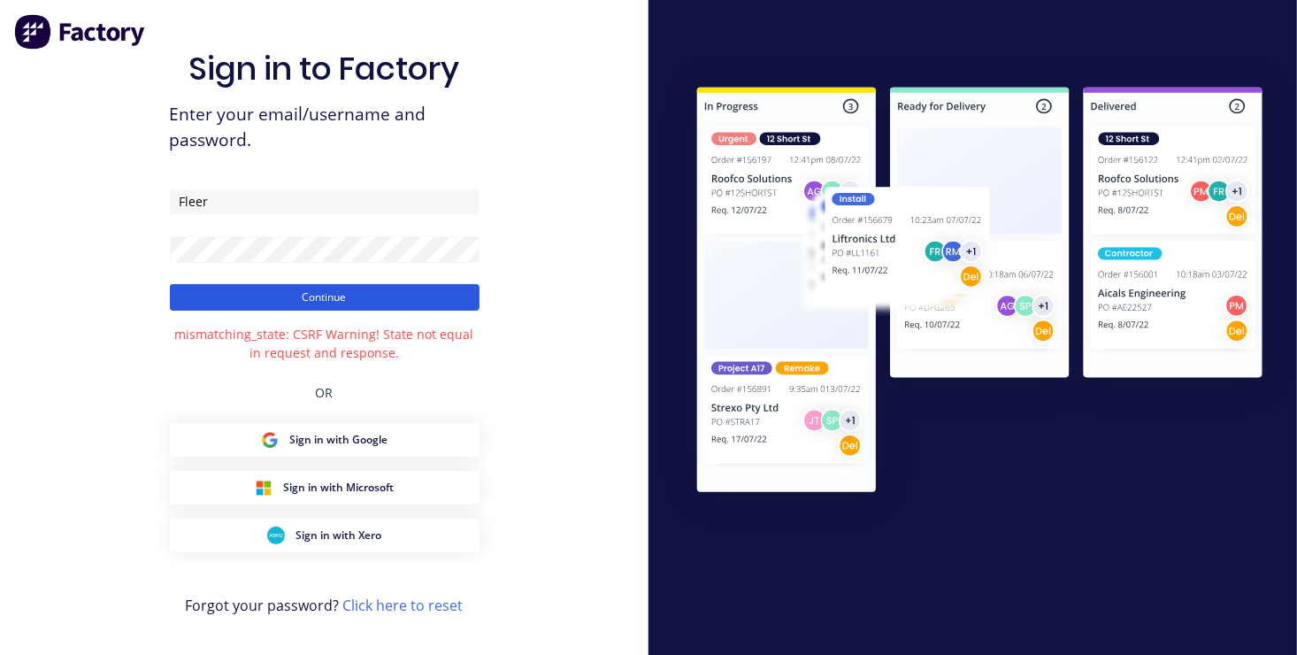
click at [372, 296] on button "Continue" at bounding box center [325, 297] width 310 height 27
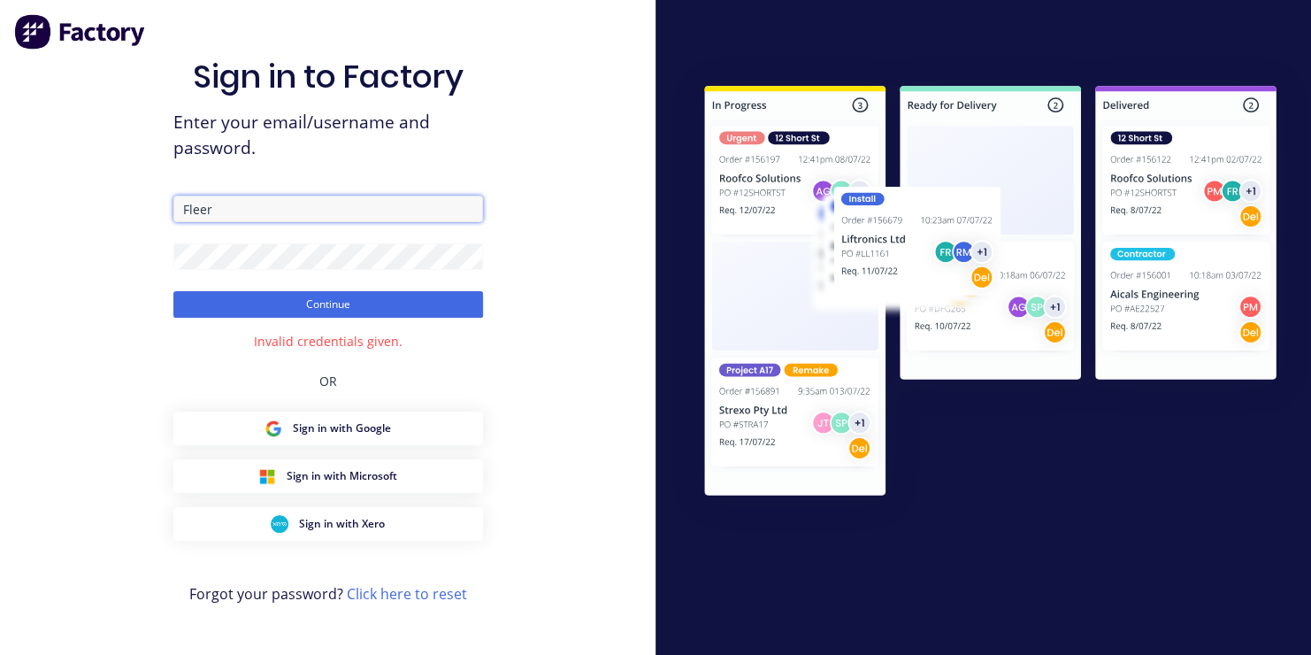
click at [218, 209] on input "Fleer" at bounding box center [328, 208] width 310 height 27
type input "F"
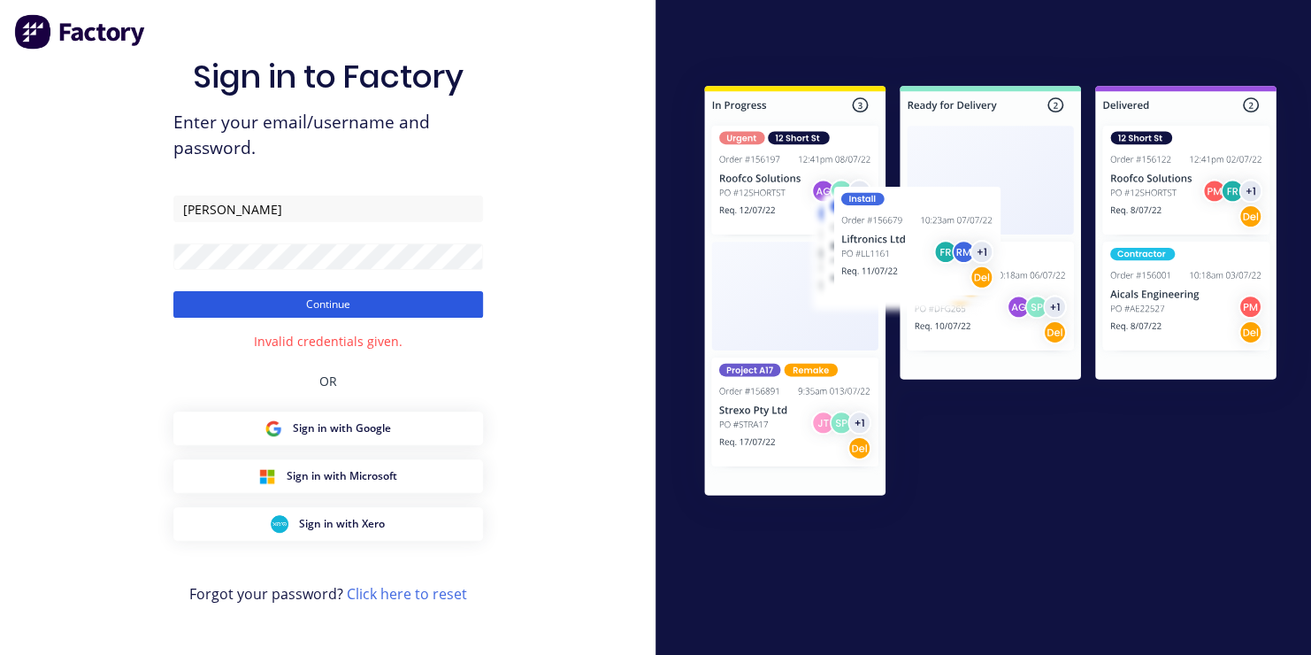
click at [337, 303] on button "Continue" at bounding box center [328, 304] width 310 height 27
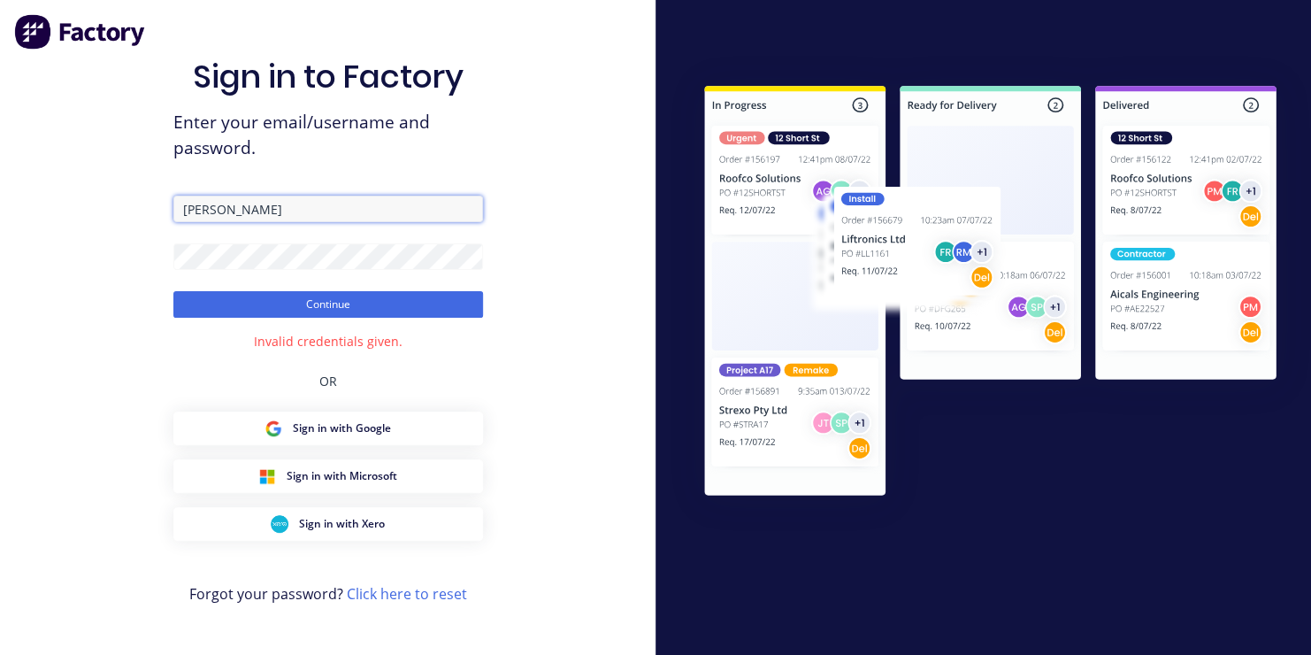
click at [247, 211] on input "[PERSON_NAME]" at bounding box center [328, 208] width 310 height 27
type input "[EMAIL_ADDRESS][DOMAIN_NAME]"
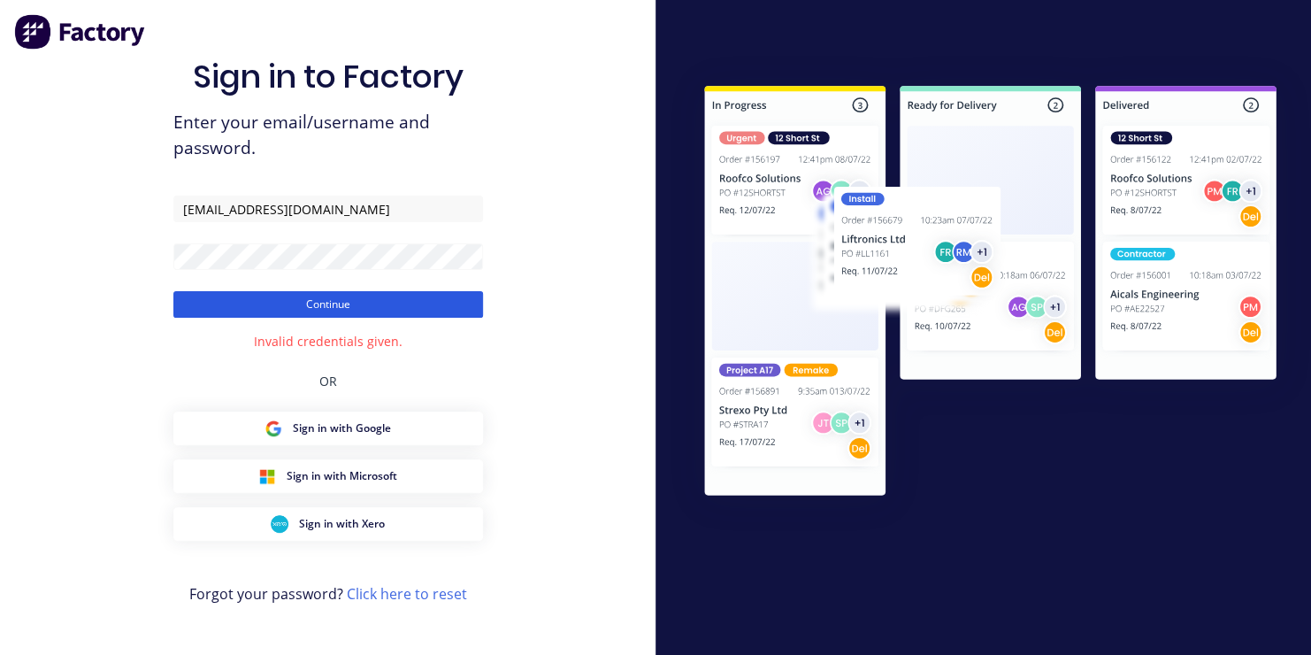
click at [332, 303] on button "Continue" at bounding box center [328, 304] width 310 height 27
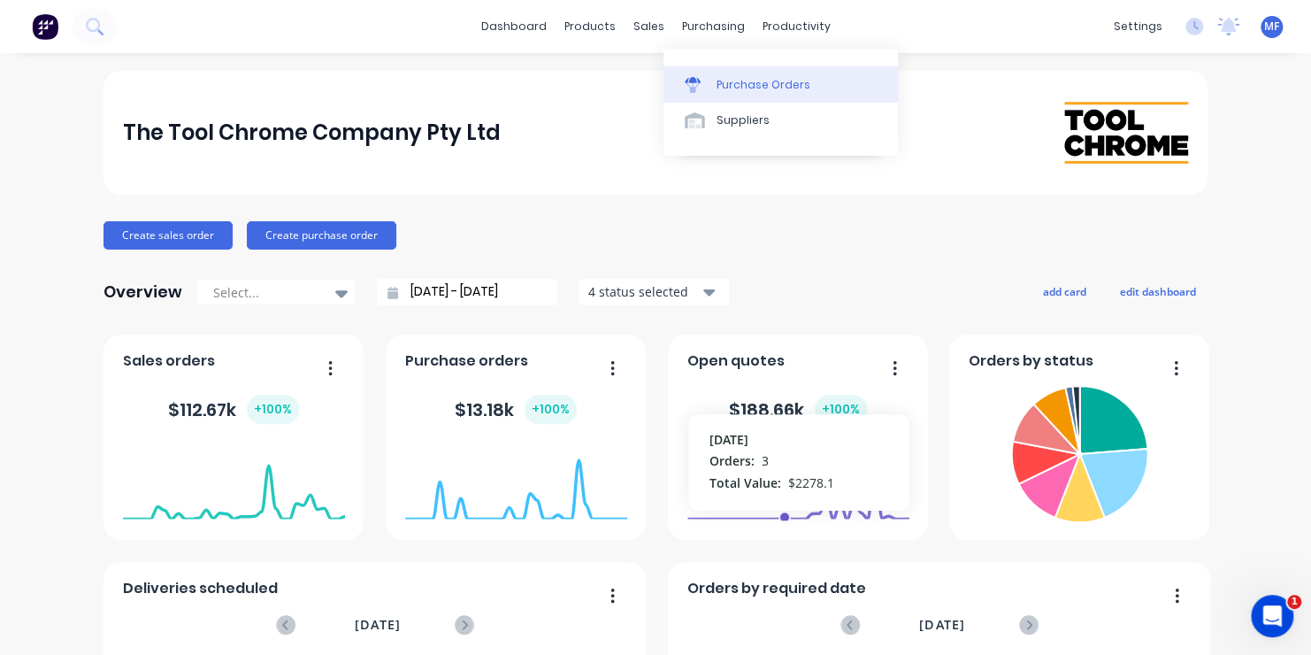
click at [739, 82] on div "Purchase Orders" at bounding box center [764, 85] width 94 height 16
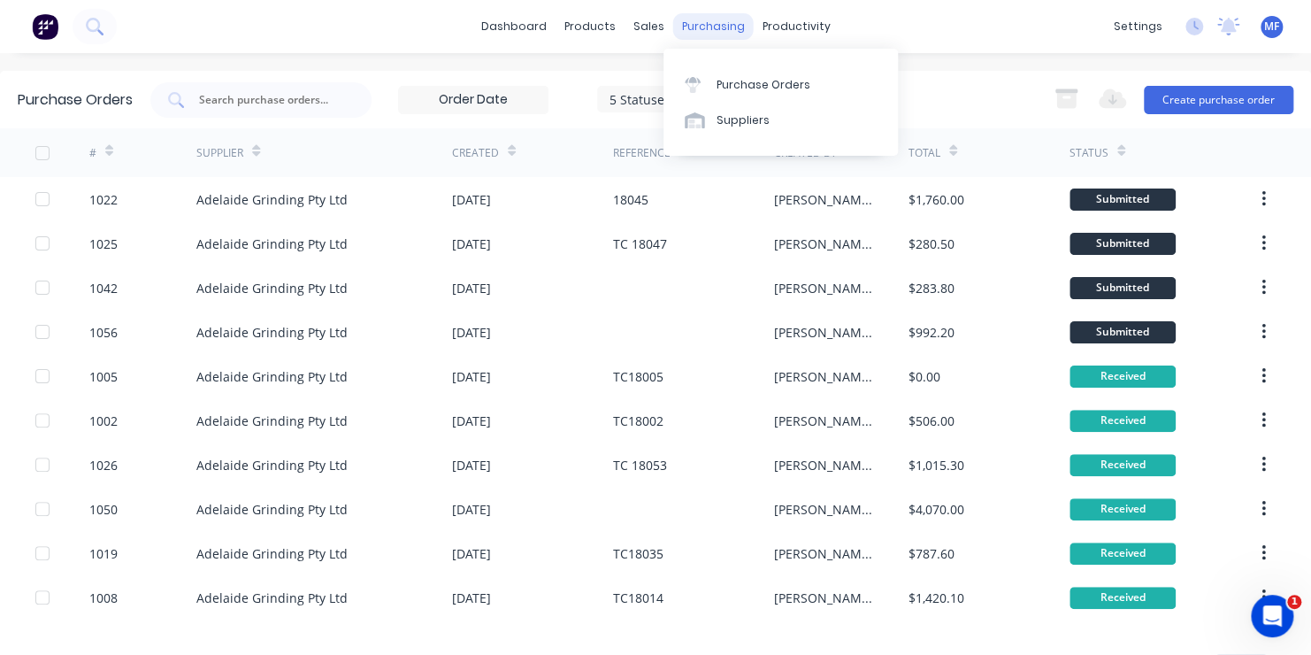
click at [703, 21] on div "purchasing" at bounding box center [713, 26] width 80 height 27
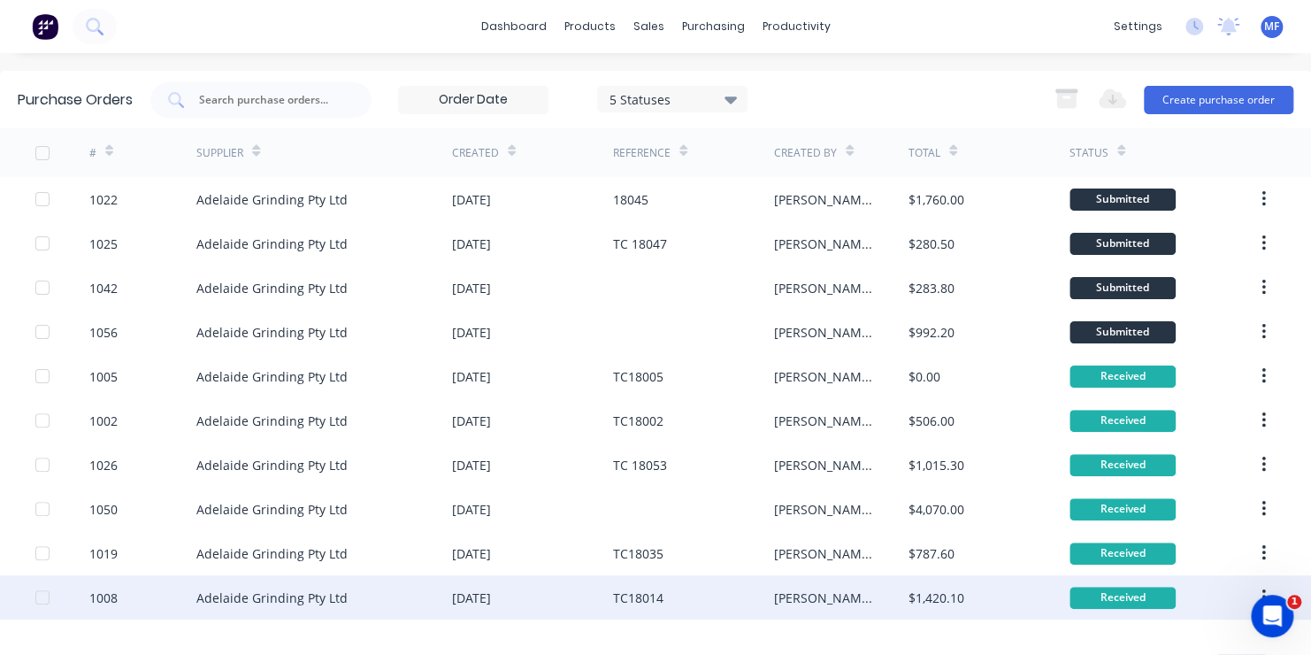
click at [845, 596] on div "Kevin" at bounding box center [841, 597] width 134 height 44
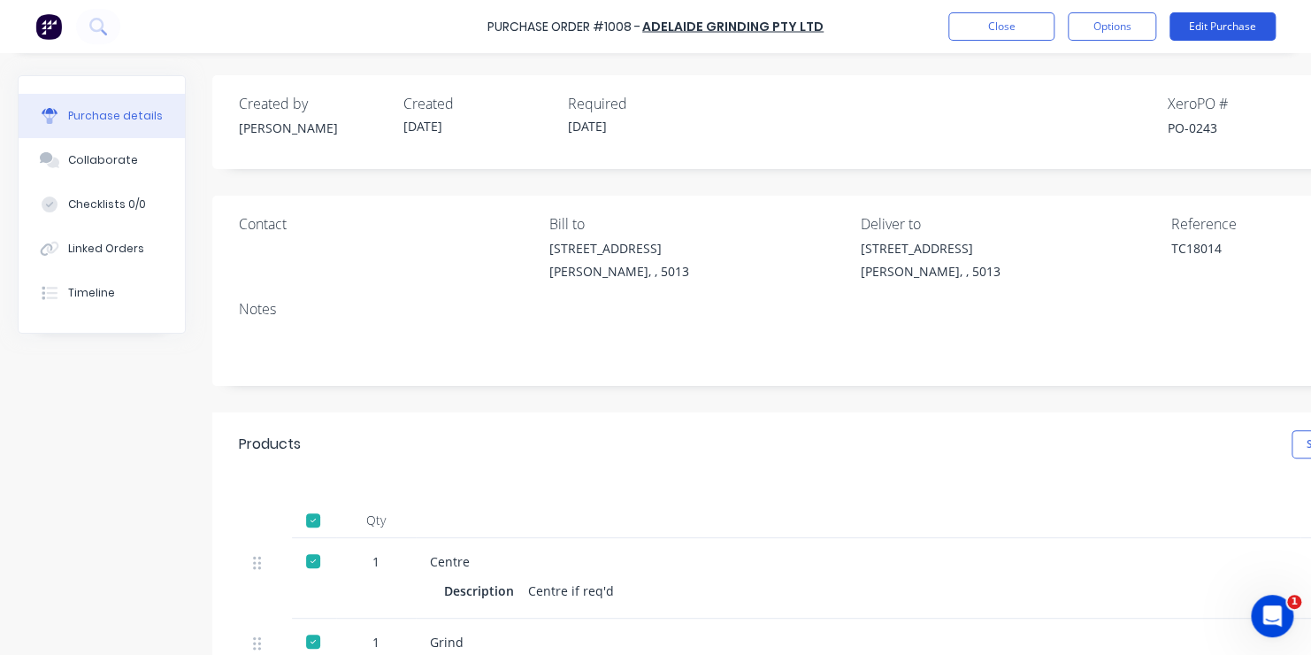
click at [1219, 23] on button "Edit Purchase" at bounding box center [1222, 26] width 106 height 28
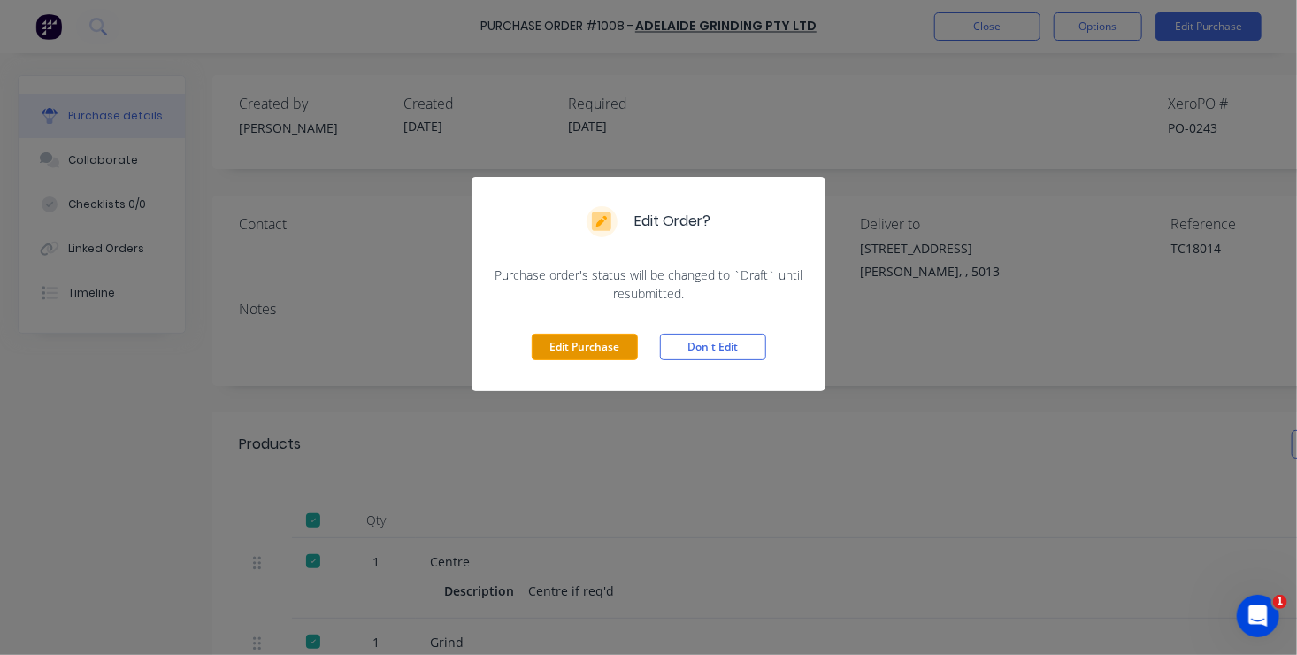
click at [588, 342] on button "Edit Purchase" at bounding box center [585, 346] width 106 height 27
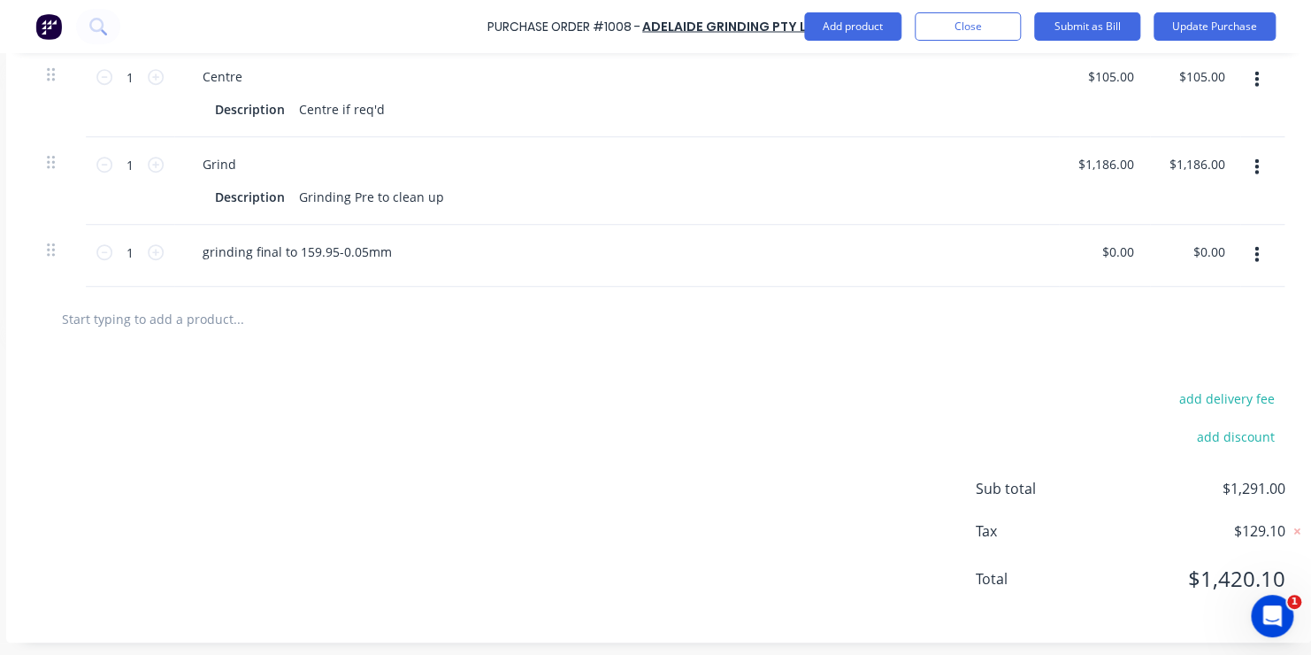
scroll to position [533, 219]
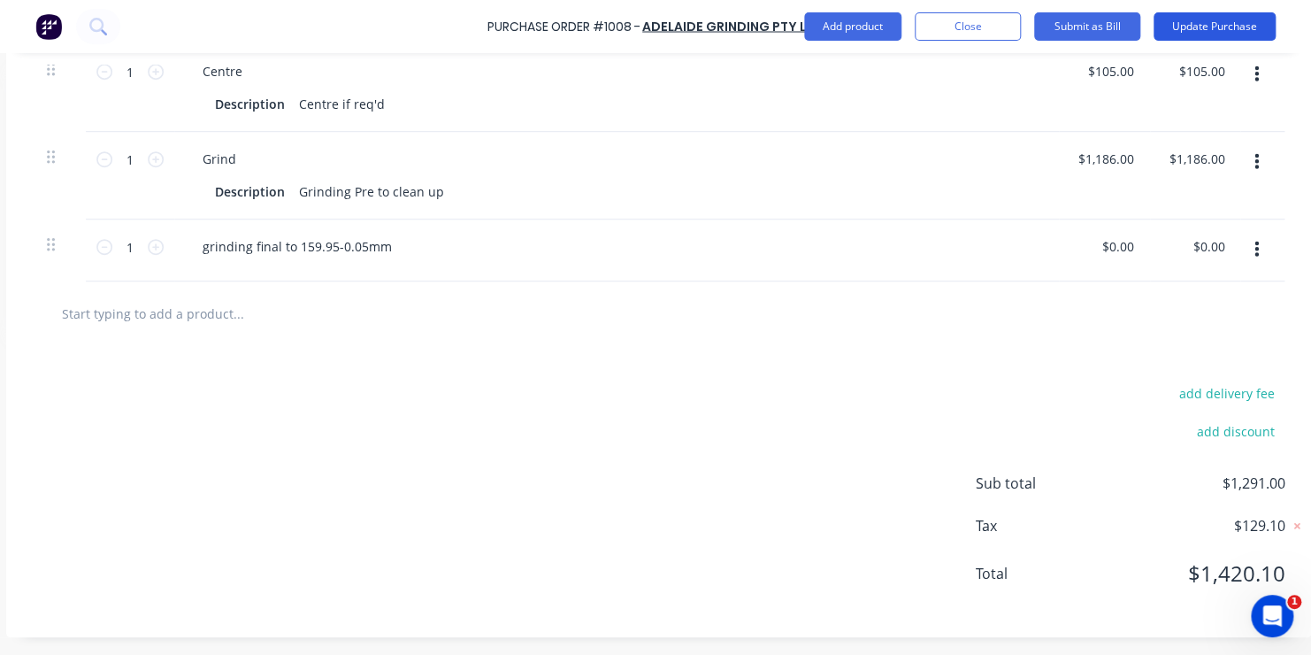
click at [1215, 25] on button "Update Purchase" at bounding box center [1214, 26] width 122 height 28
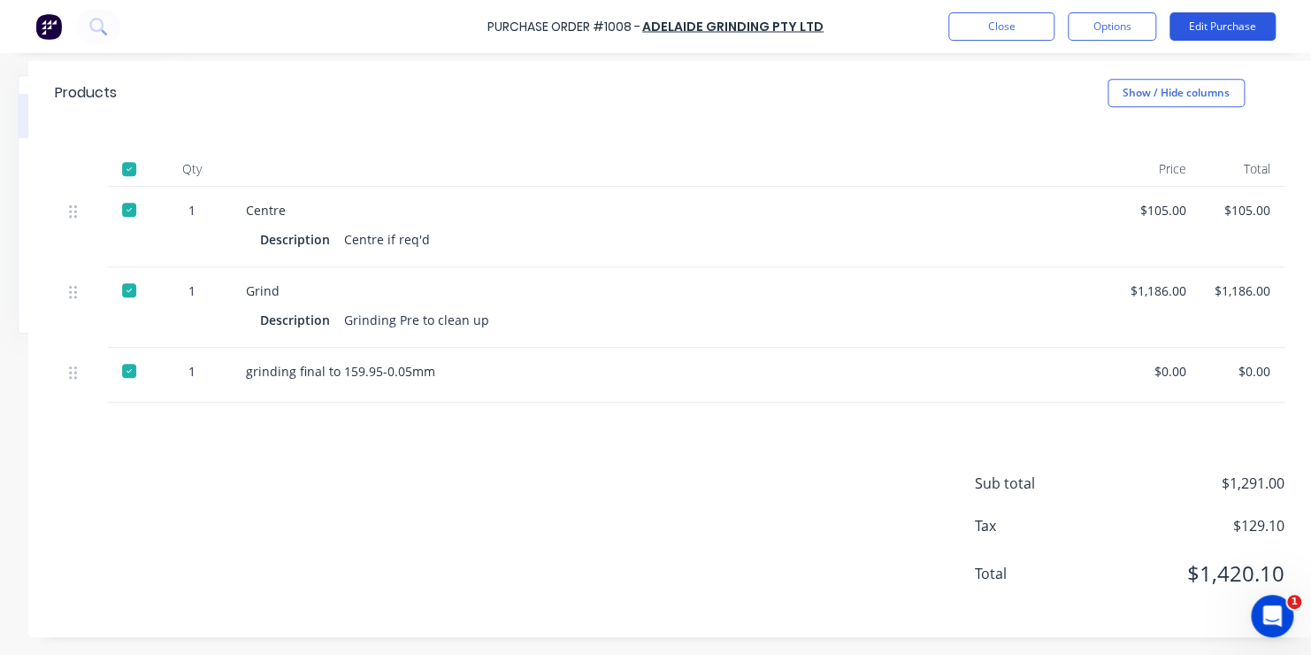
scroll to position [0, 0]
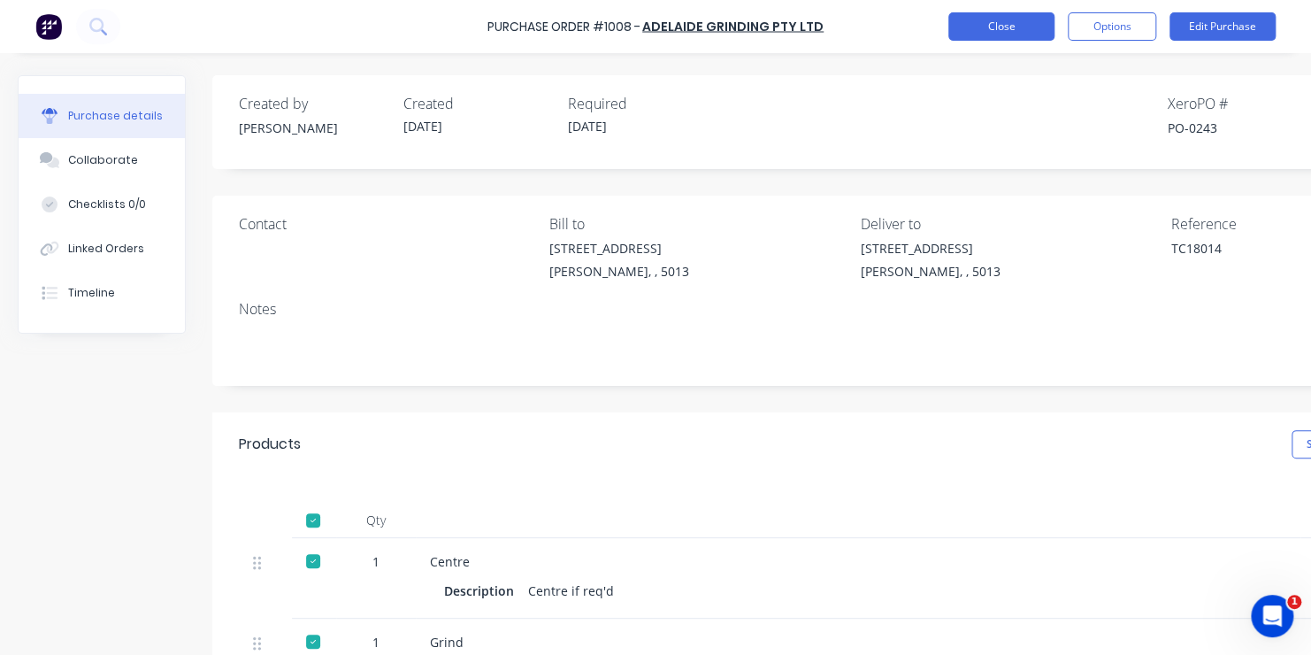
click at [1007, 26] on button "Close" at bounding box center [1001, 26] width 106 height 28
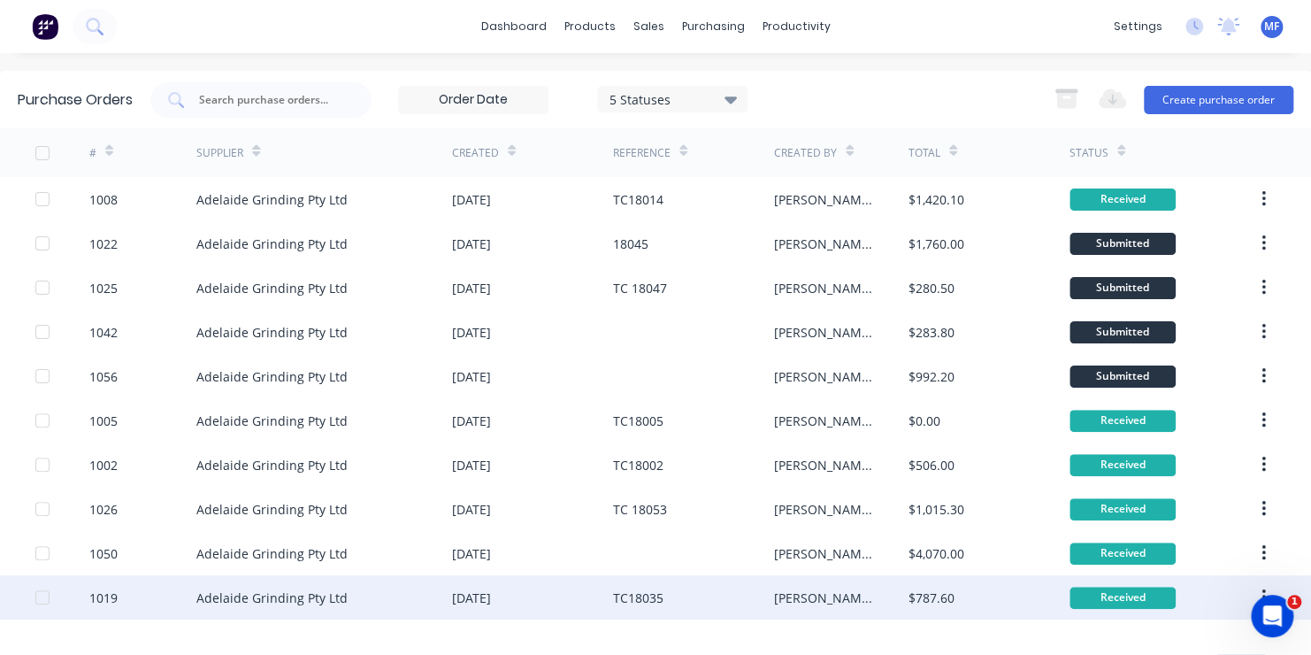
click at [1096, 594] on div "Received" at bounding box center [1122, 597] width 106 height 22
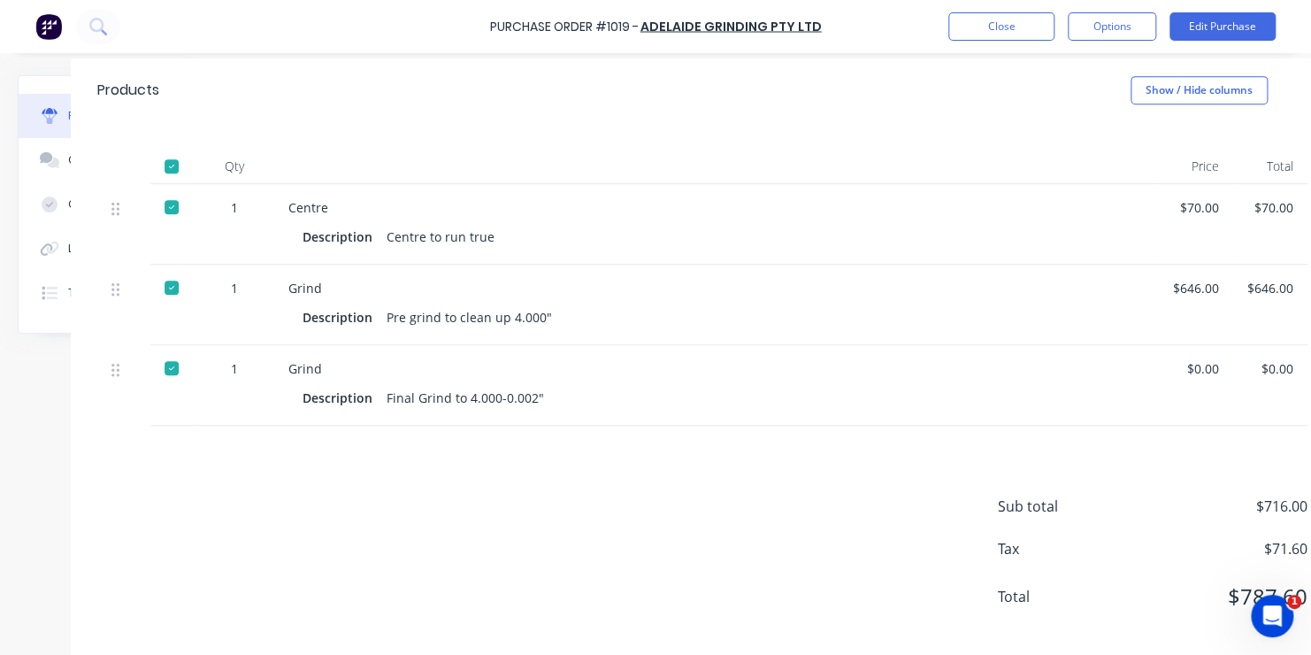
scroll to position [354, 177]
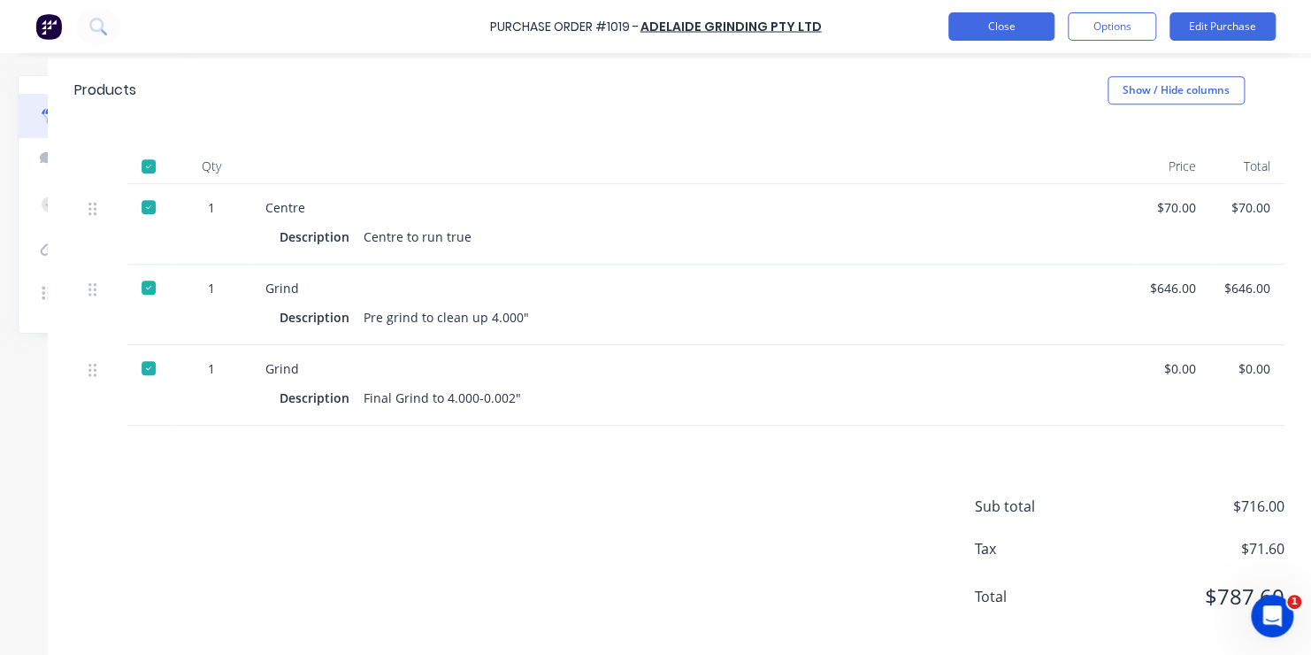
click at [1014, 25] on button "Close" at bounding box center [1001, 26] width 106 height 28
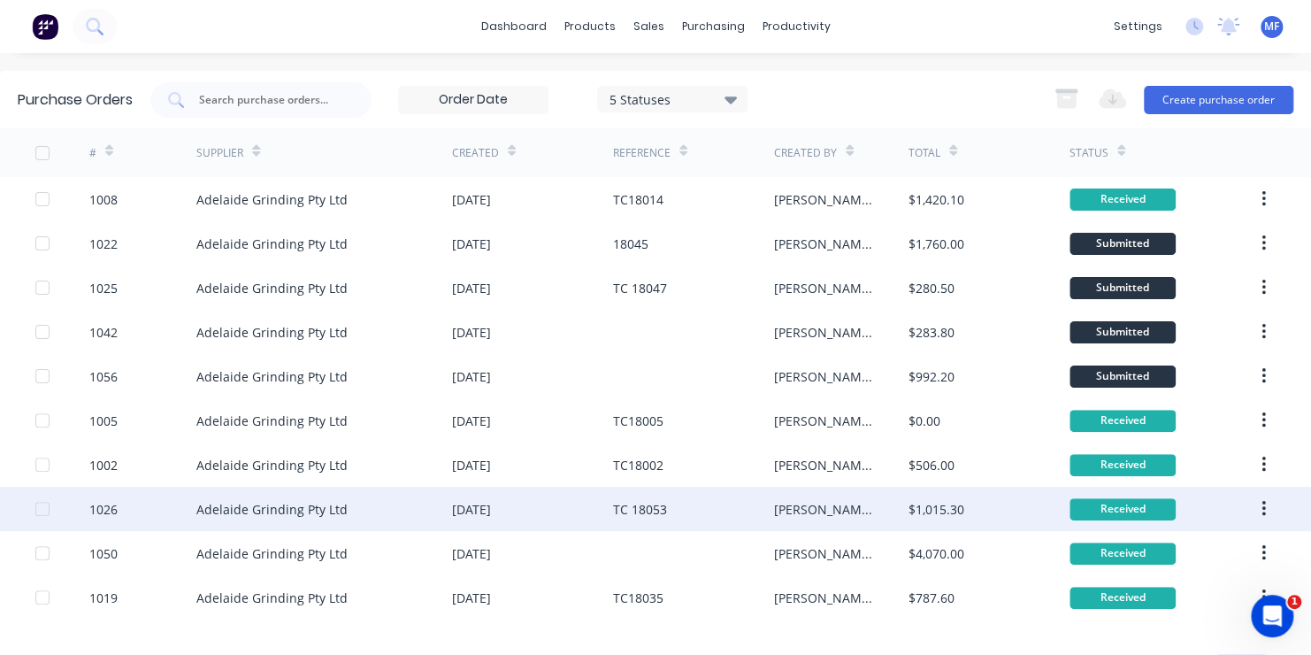
click at [1107, 507] on div "Received" at bounding box center [1122, 509] width 106 height 22
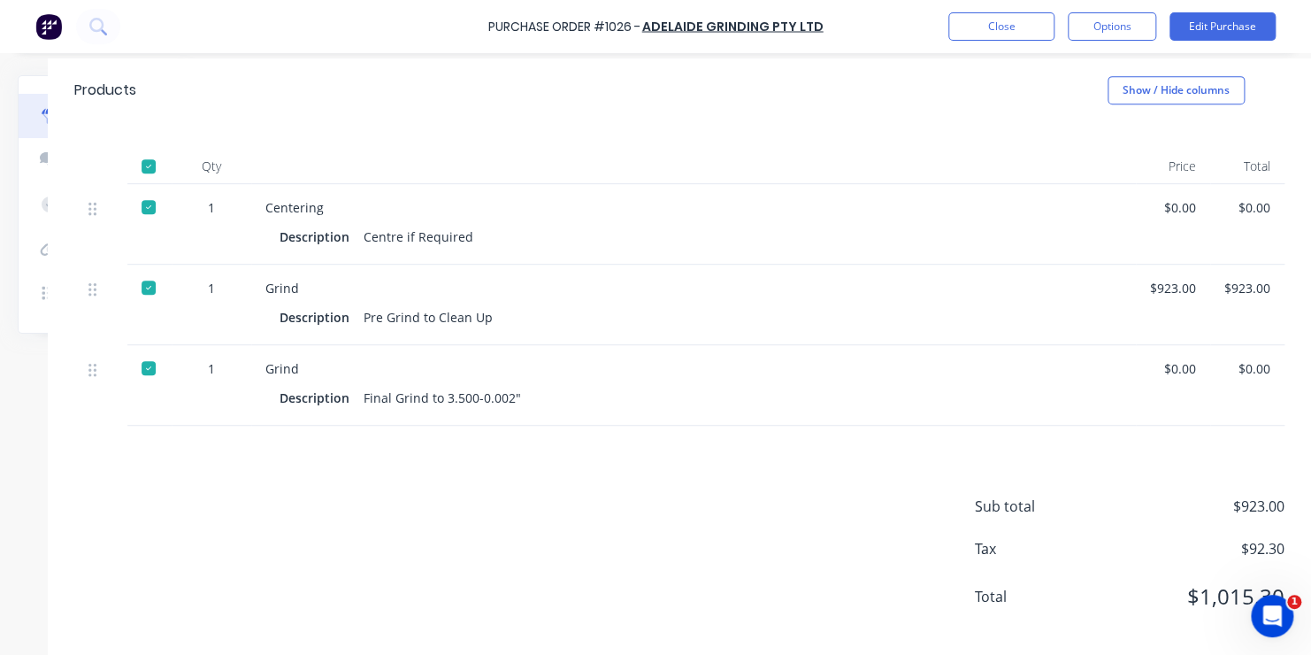
scroll to position [354, 177]
click at [997, 21] on button "Close" at bounding box center [1001, 26] width 106 height 28
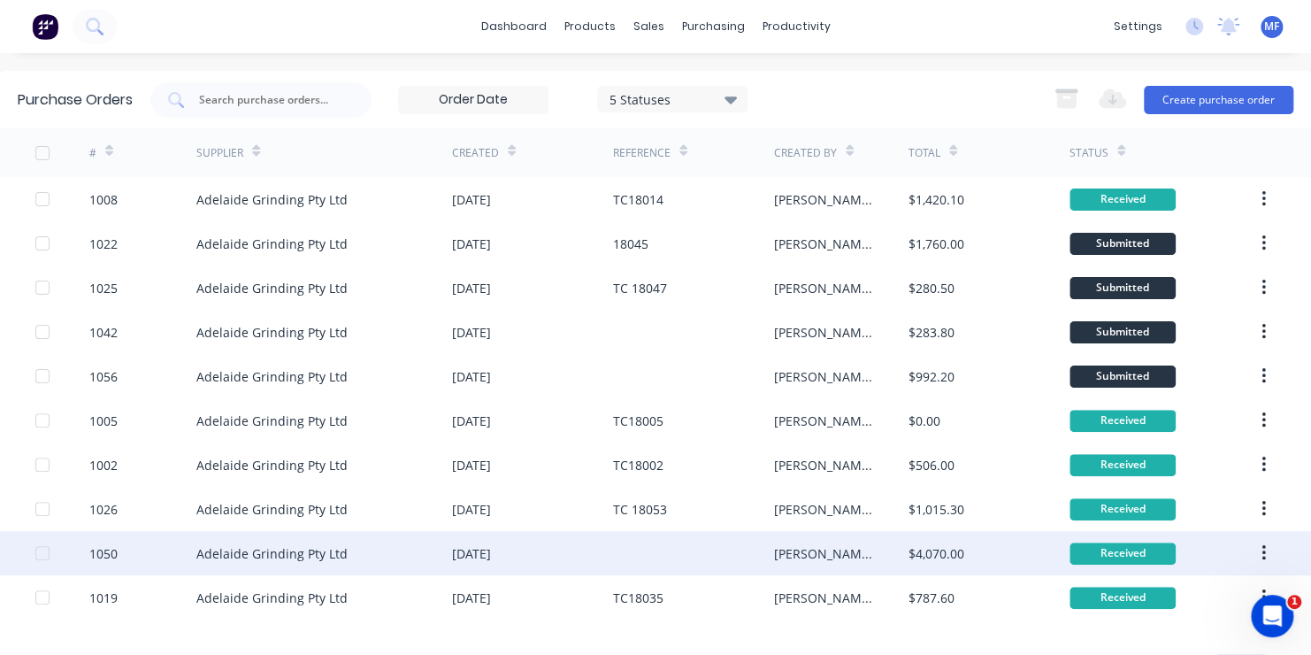
click at [1112, 548] on div "Received" at bounding box center [1122, 553] width 106 height 22
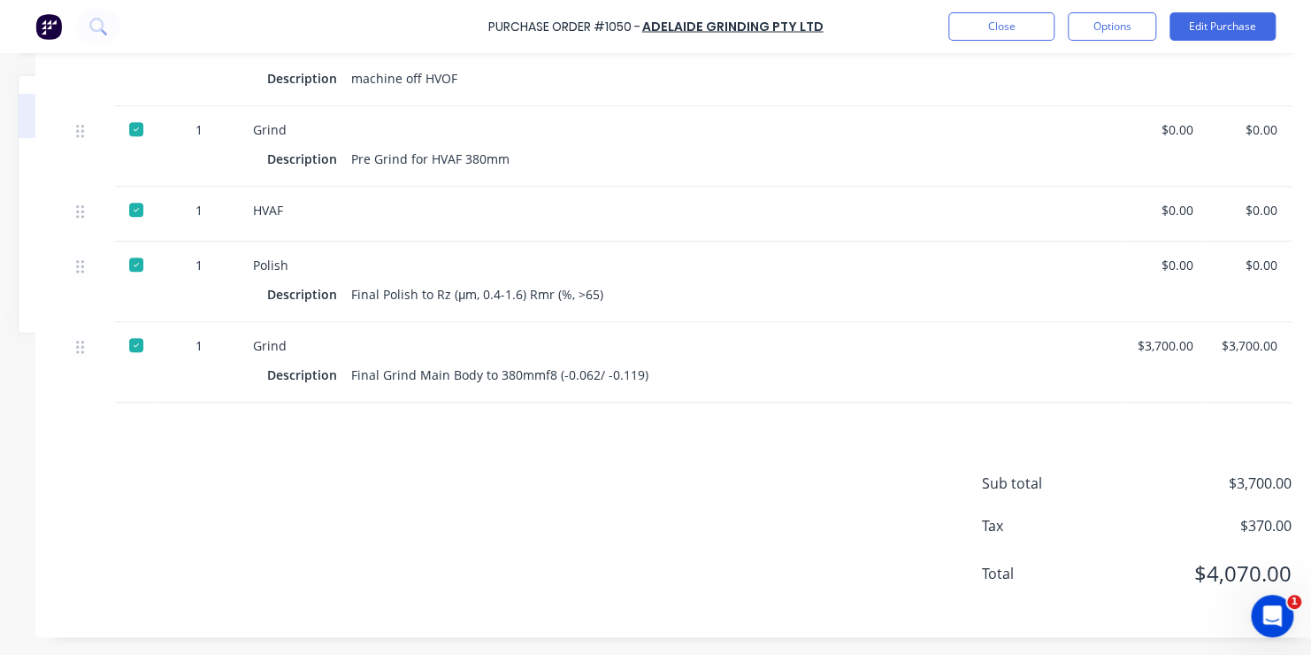
scroll to position [605, 198]
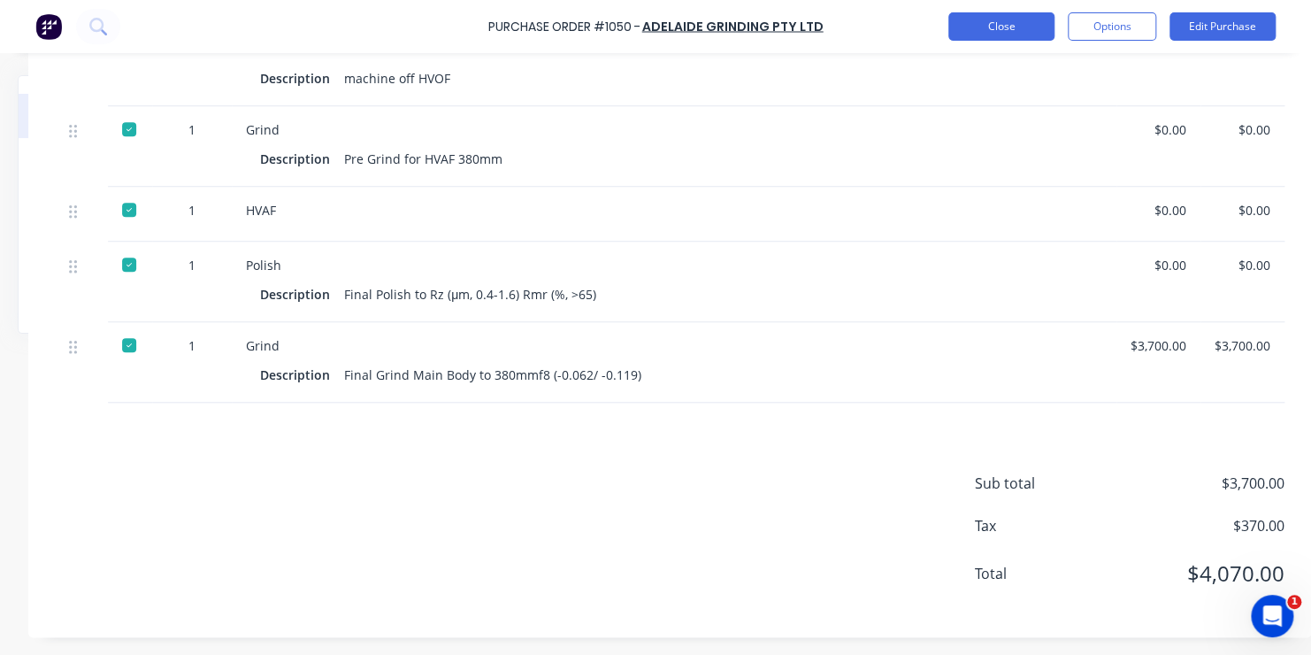
click at [999, 19] on button "Close" at bounding box center [1001, 26] width 106 height 28
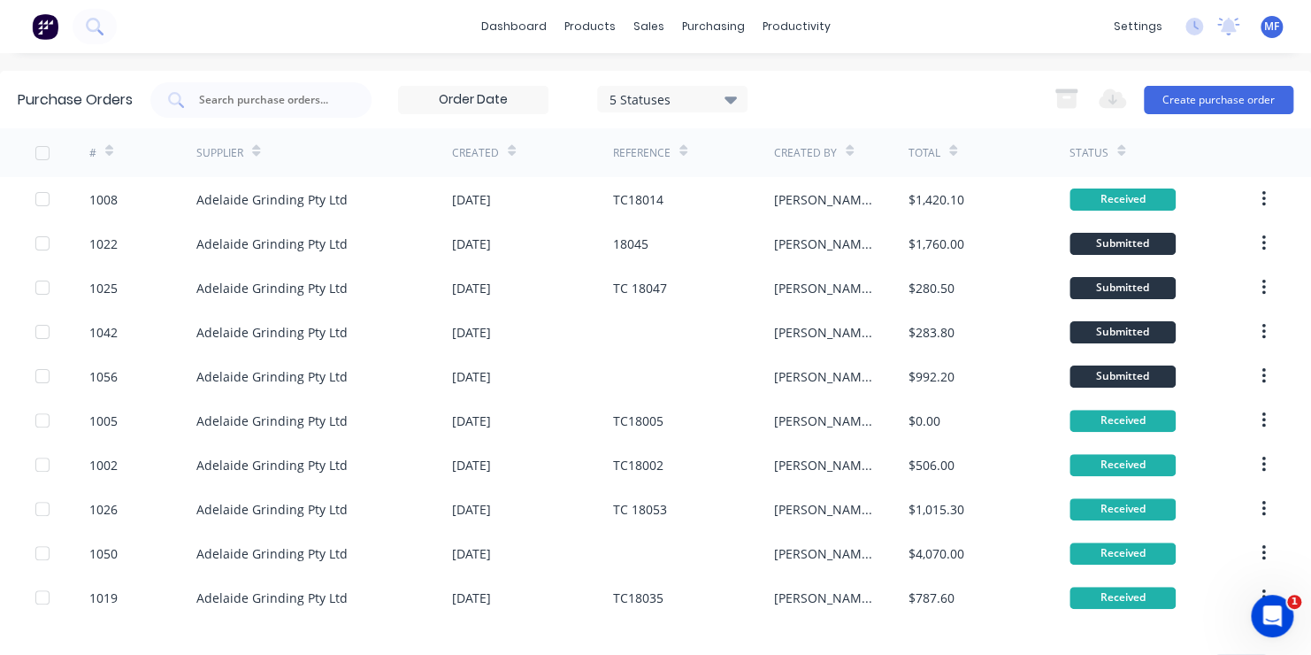
click at [1264, 25] on span "MF" at bounding box center [1271, 27] width 15 height 16
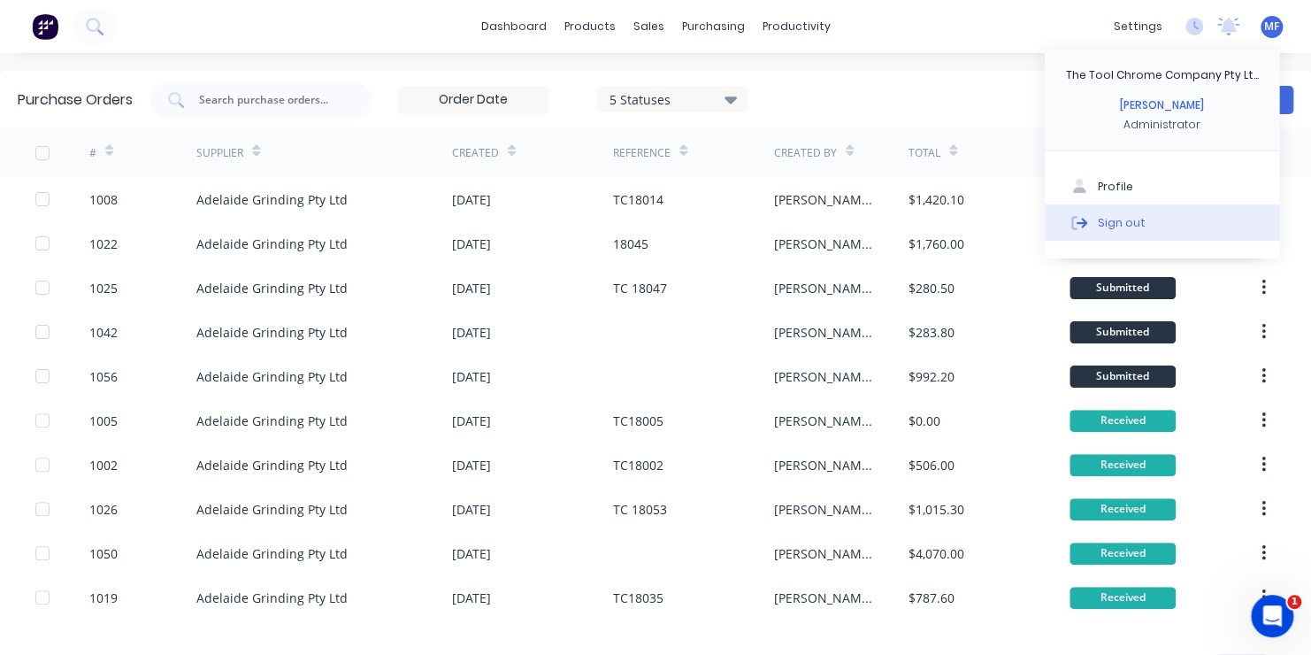
click at [1098, 217] on div "Sign out" at bounding box center [1122, 222] width 48 height 16
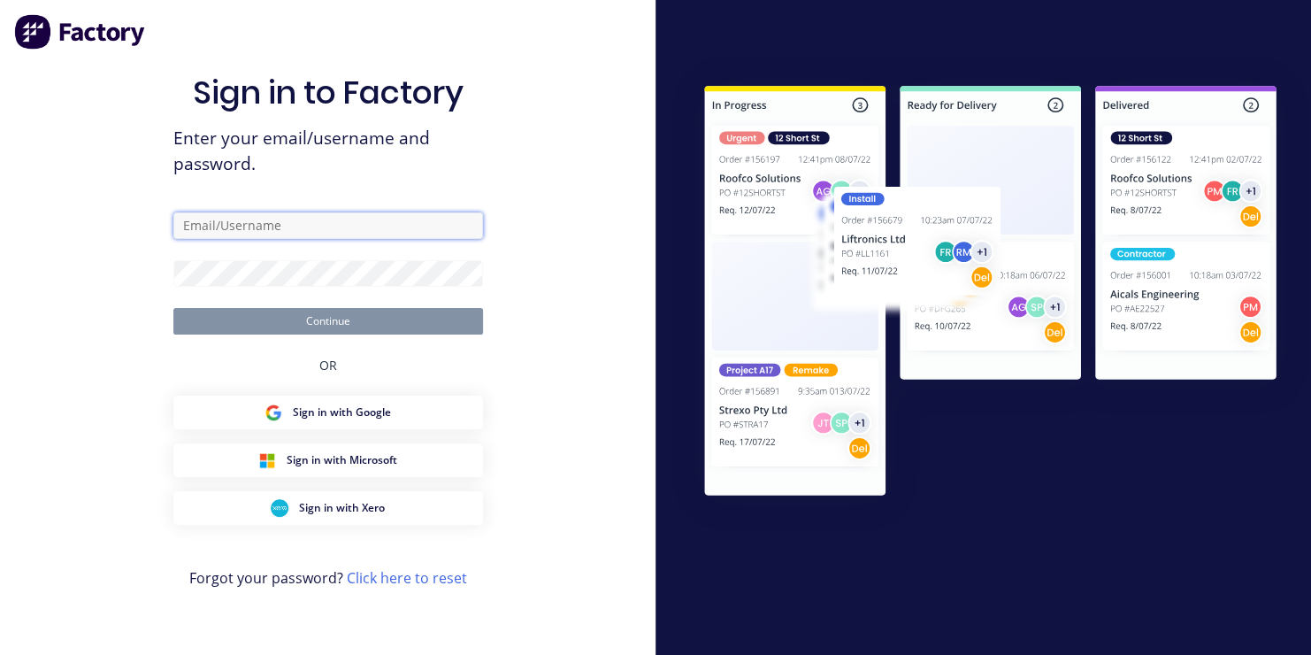
type input "[EMAIL_ADDRESS][DOMAIN_NAME]"
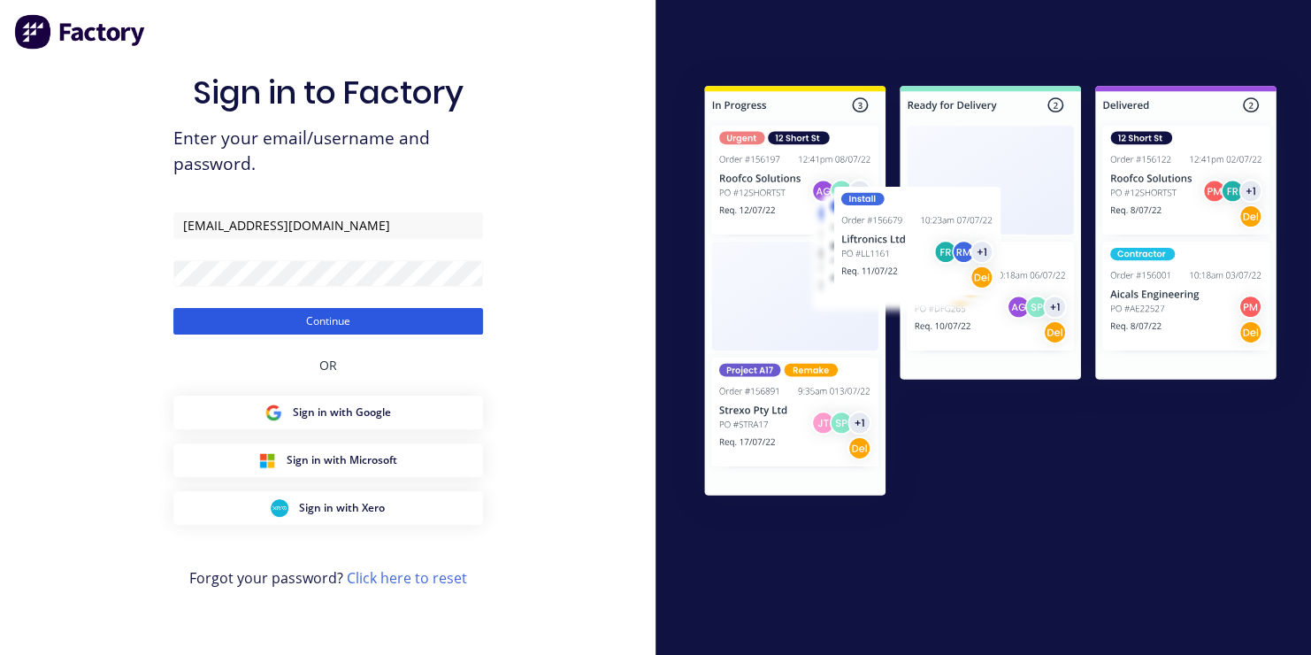
click at [385, 324] on button "Continue" at bounding box center [328, 321] width 310 height 27
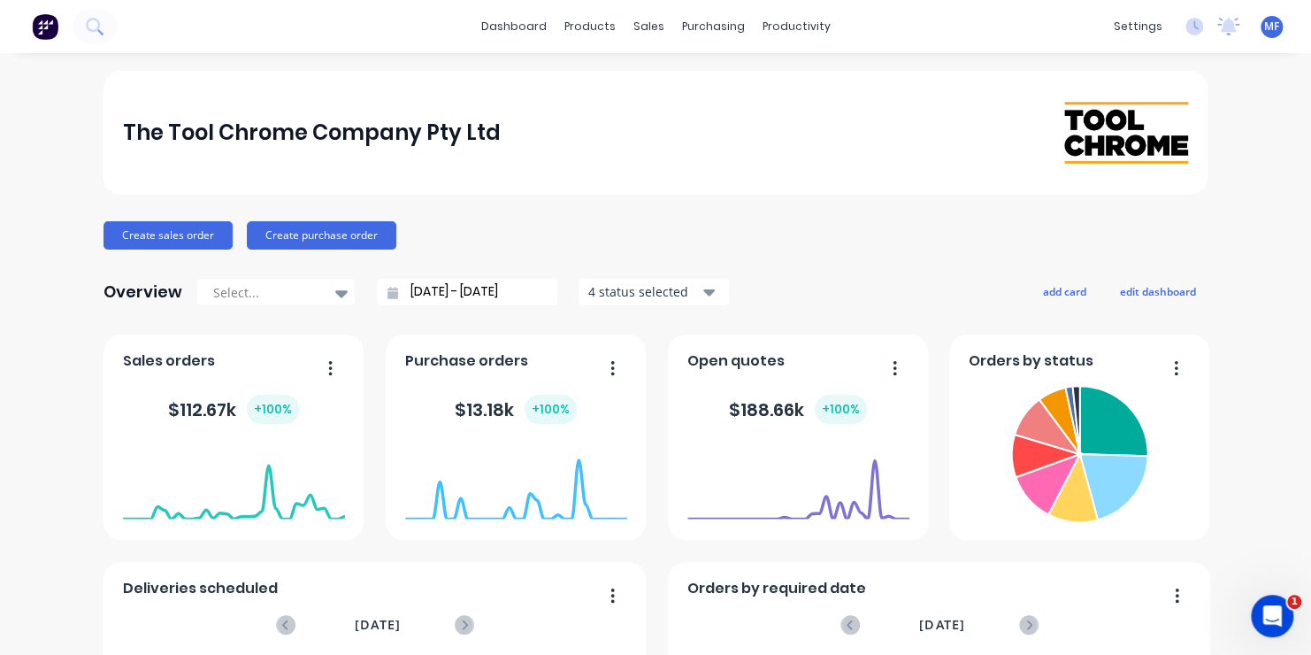
click at [1264, 27] on span "MF" at bounding box center [1271, 27] width 15 height 16
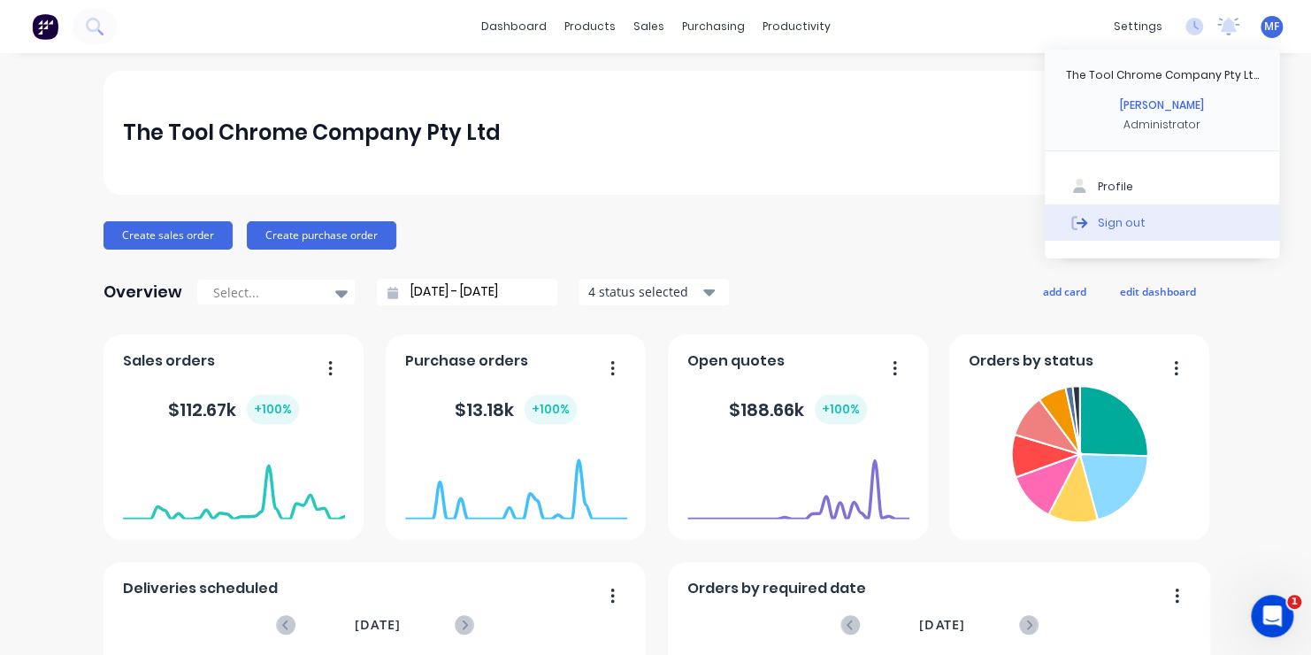
click at [1100, 218] on div "Sign out" at bounding box center [1122, 222] width 48 height 16
